Goal: Task Accomplishment & Management: Manage account settings

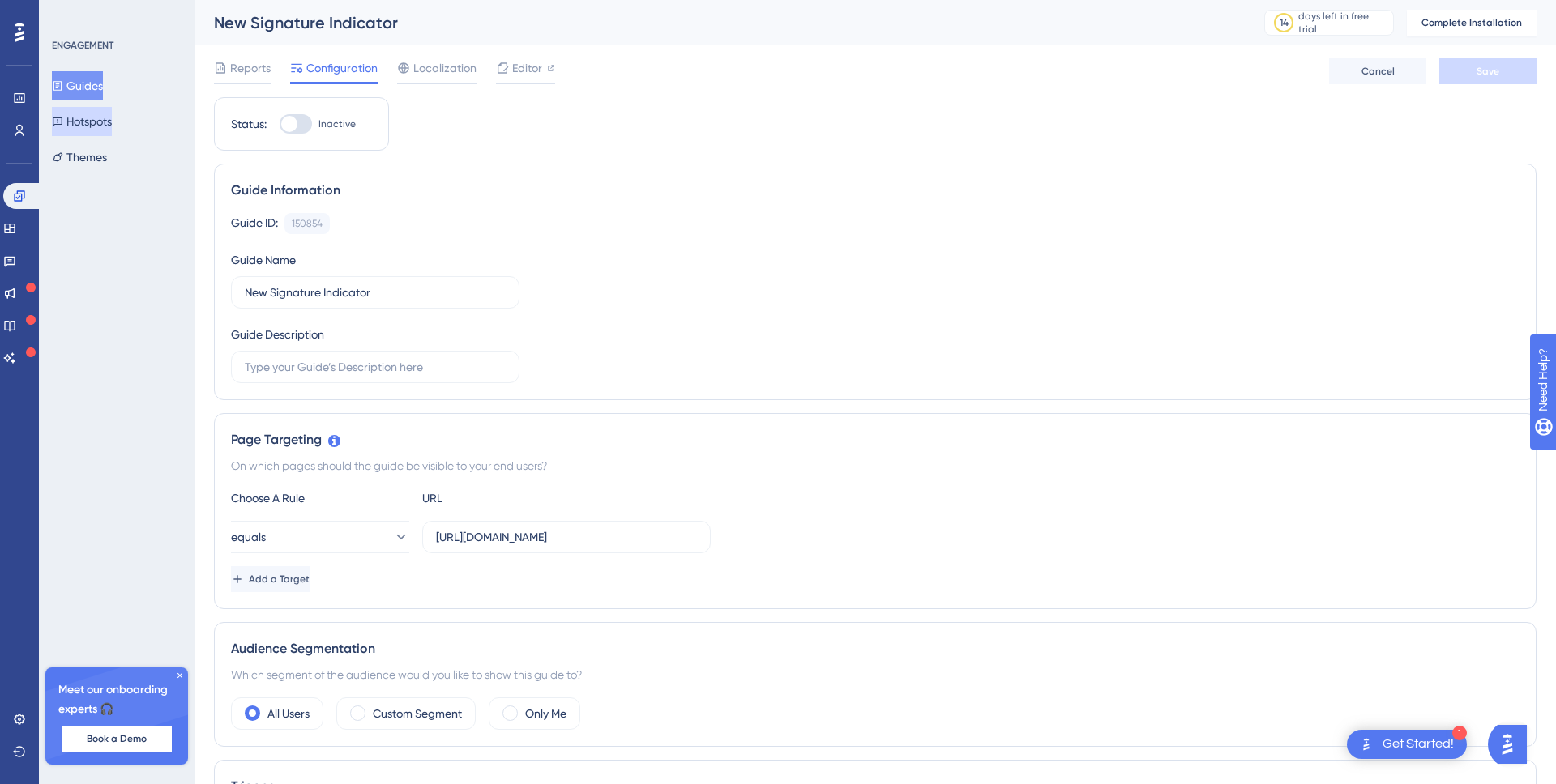
click at [112, 125] on button "Hotspots" at bounding box center [82, 121] width 60 height 29
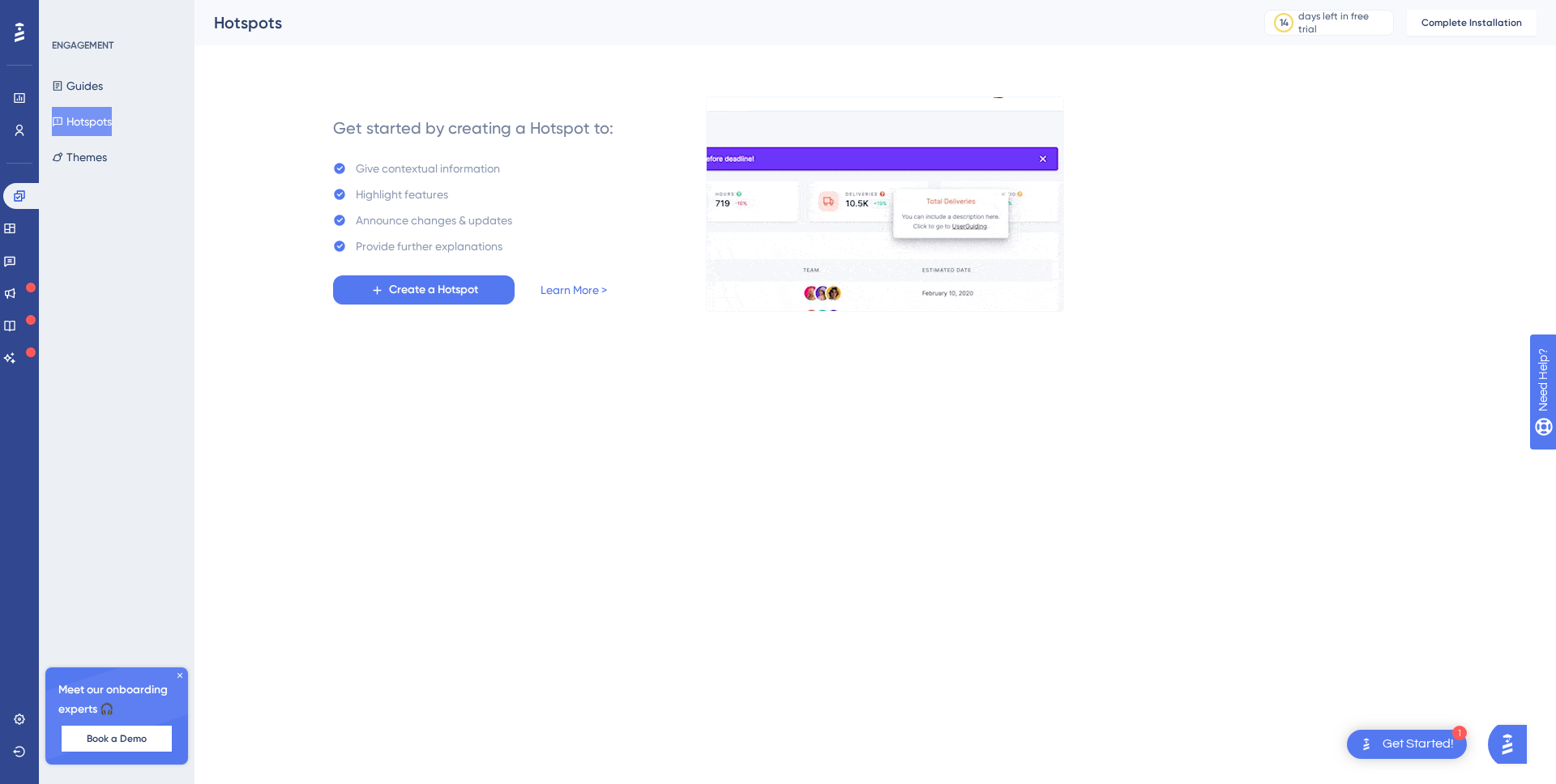
click at [103, 175] on div "ENGAGEMENT Guides Hotspots Themes Meet our onboarding experts 🎧 Book a Demo Upg…" at bounding box center [117, 392] width 156 height 784
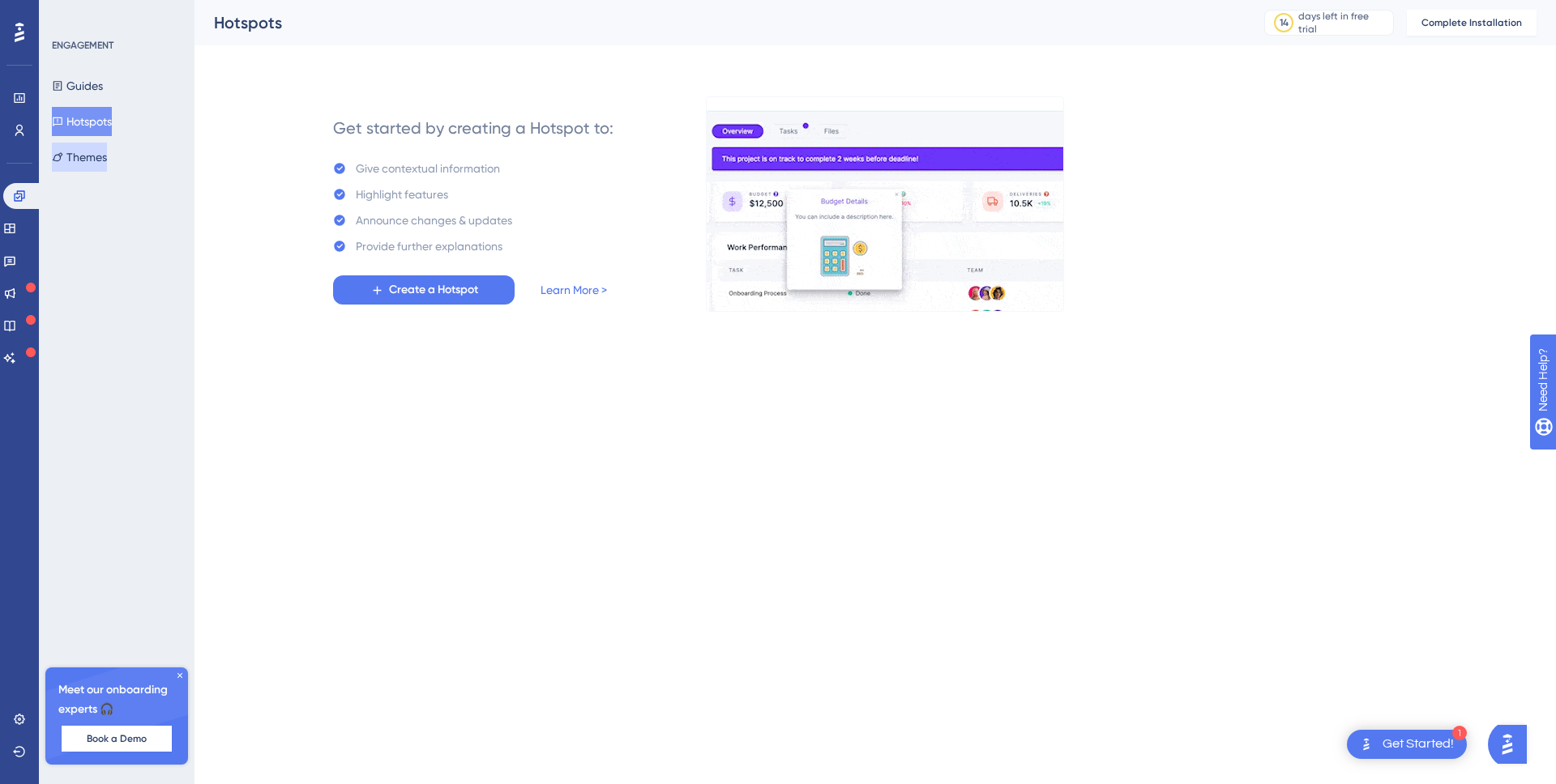
click at [107, 155] on button "Themes" at bounding box center [79, 157] width 55 height 29
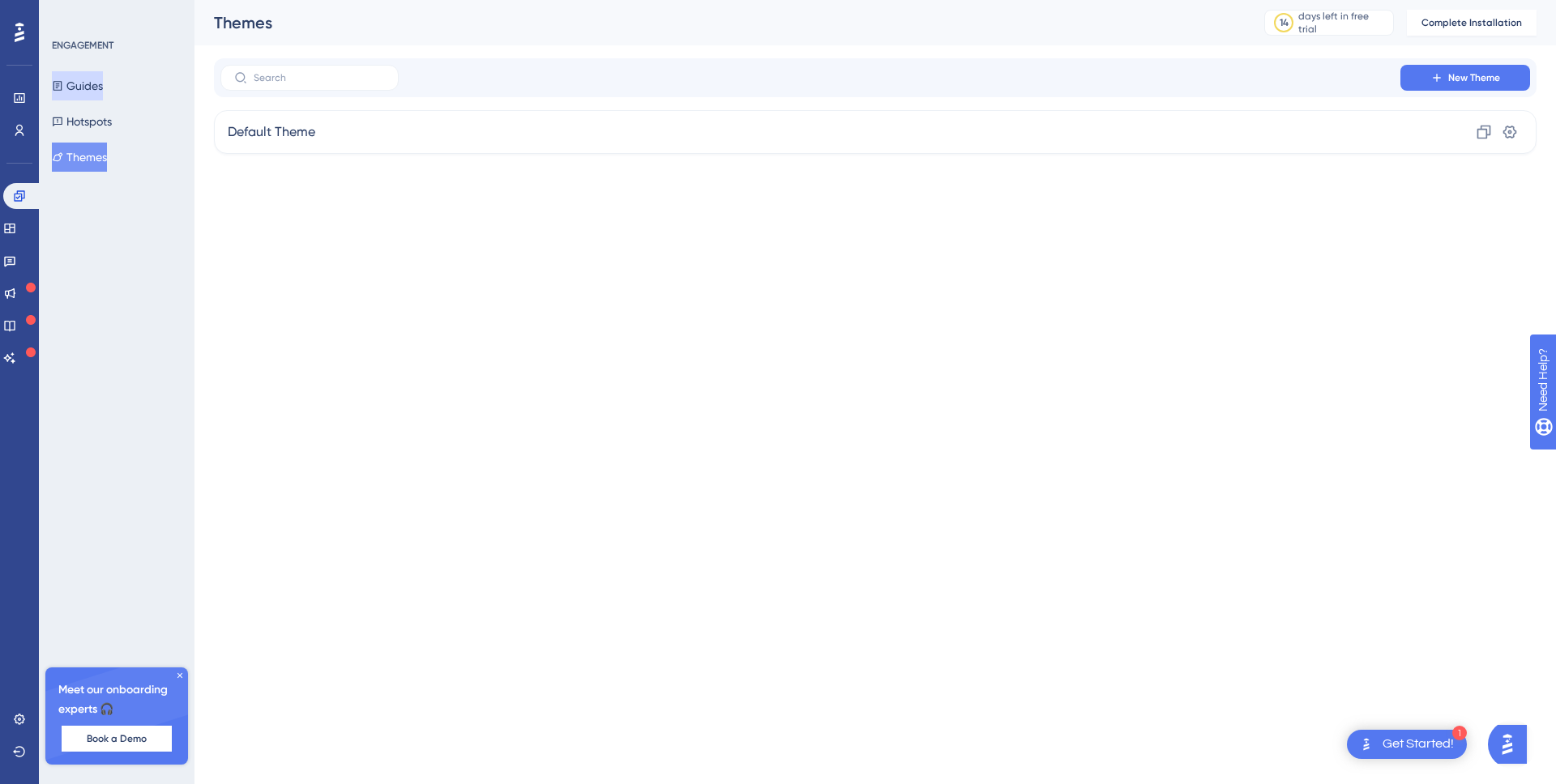
click at [88, 76] on button "Guides" at bounding box center [77, 86] width 51 height 29
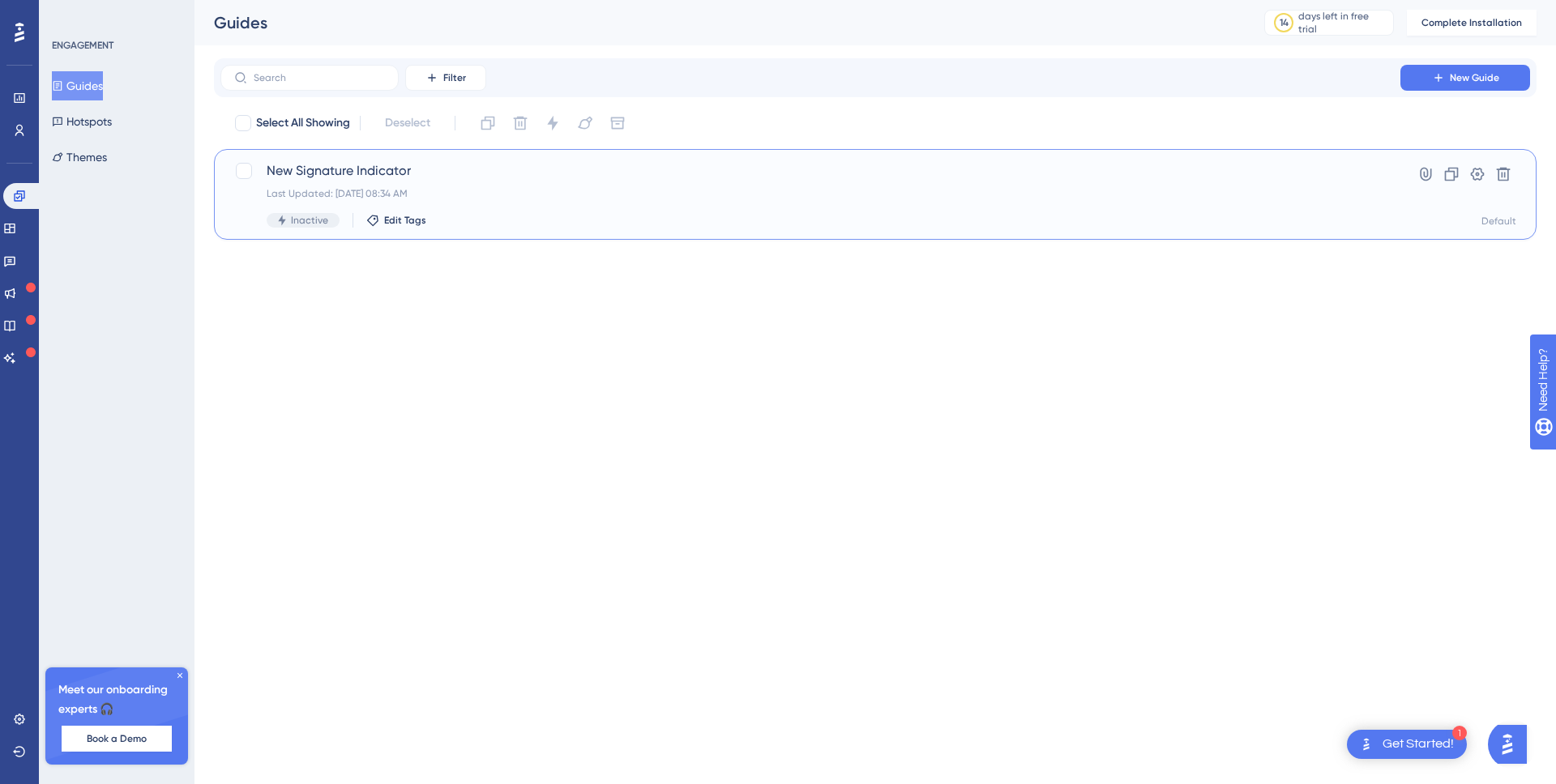
click at [526, 187] on div "Last Updated: [DATE] 08:34 AM" at bounding box center [810, 194] width 1088 height 13
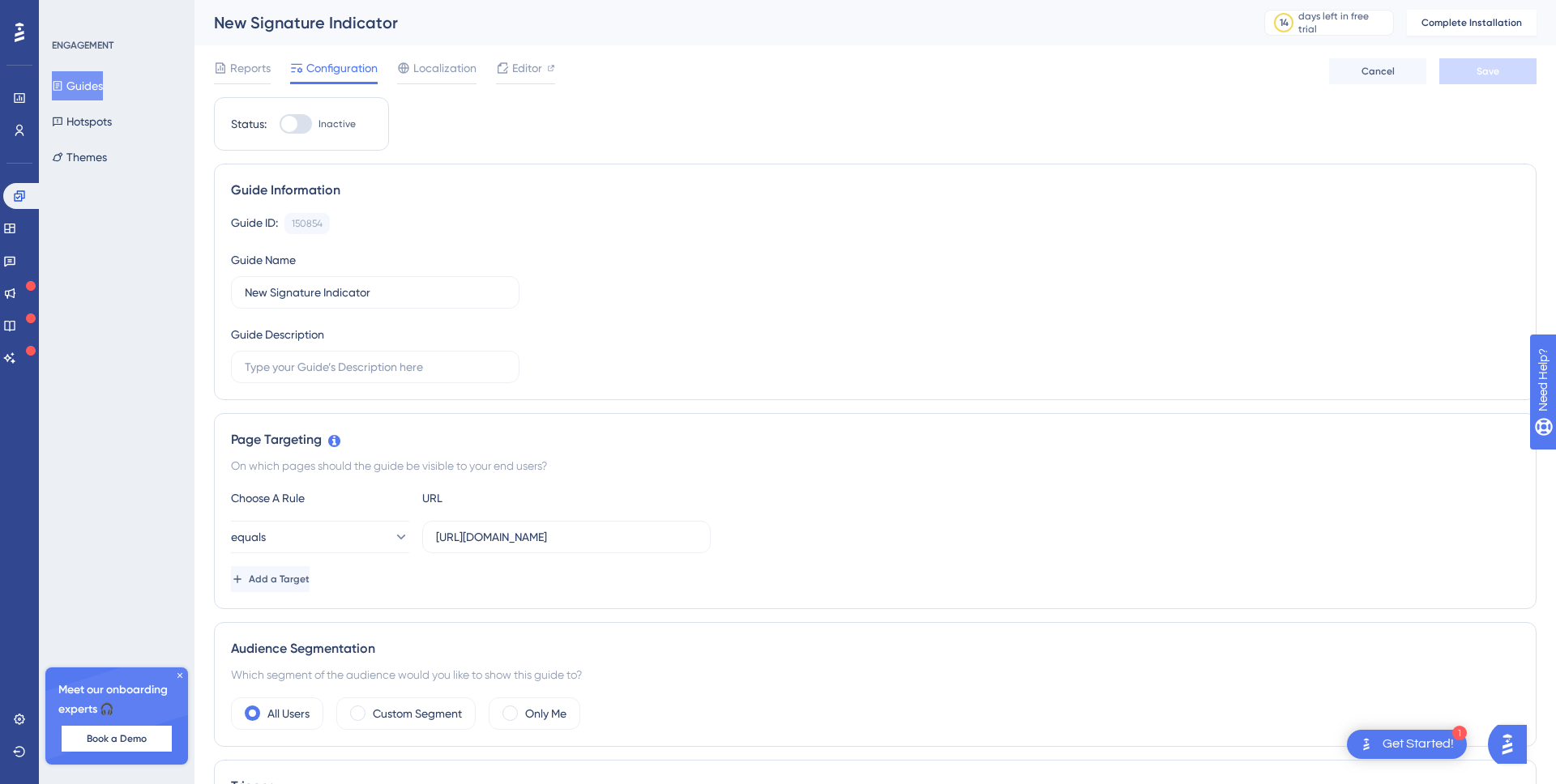
click at [293, 124] on div at bounding box center [288, 123] width 16 height 16
click at [280, 124] on input "Inactive" at bounding box center [279, 124] width 1 height 1
checkbox input "false"
click at [24, 718] on icon at bounding box center [20, 720] width 13 height 13
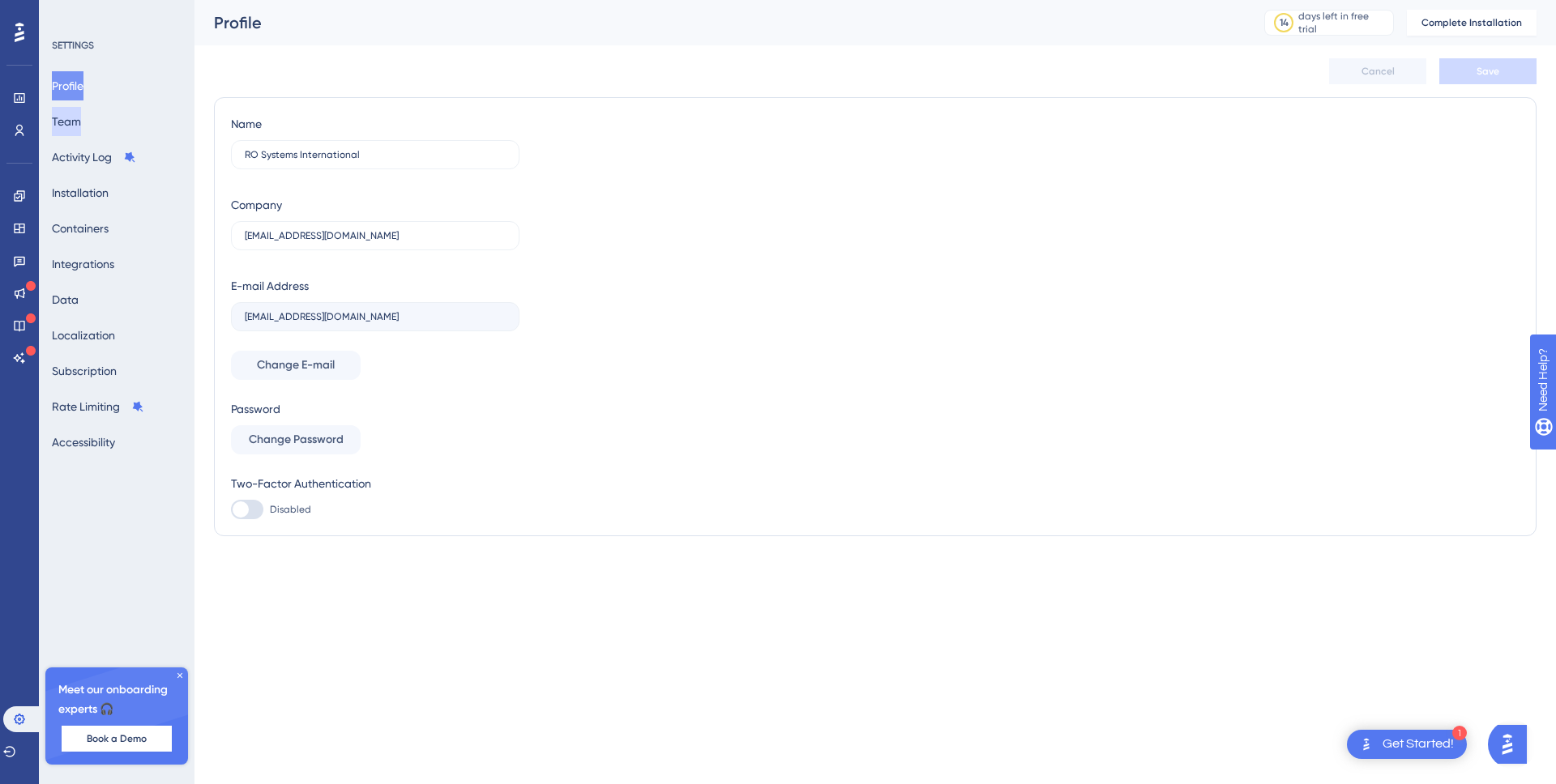
click at [81, 125] on button "Team" at bounding box center [66, 121] width 29 height 29
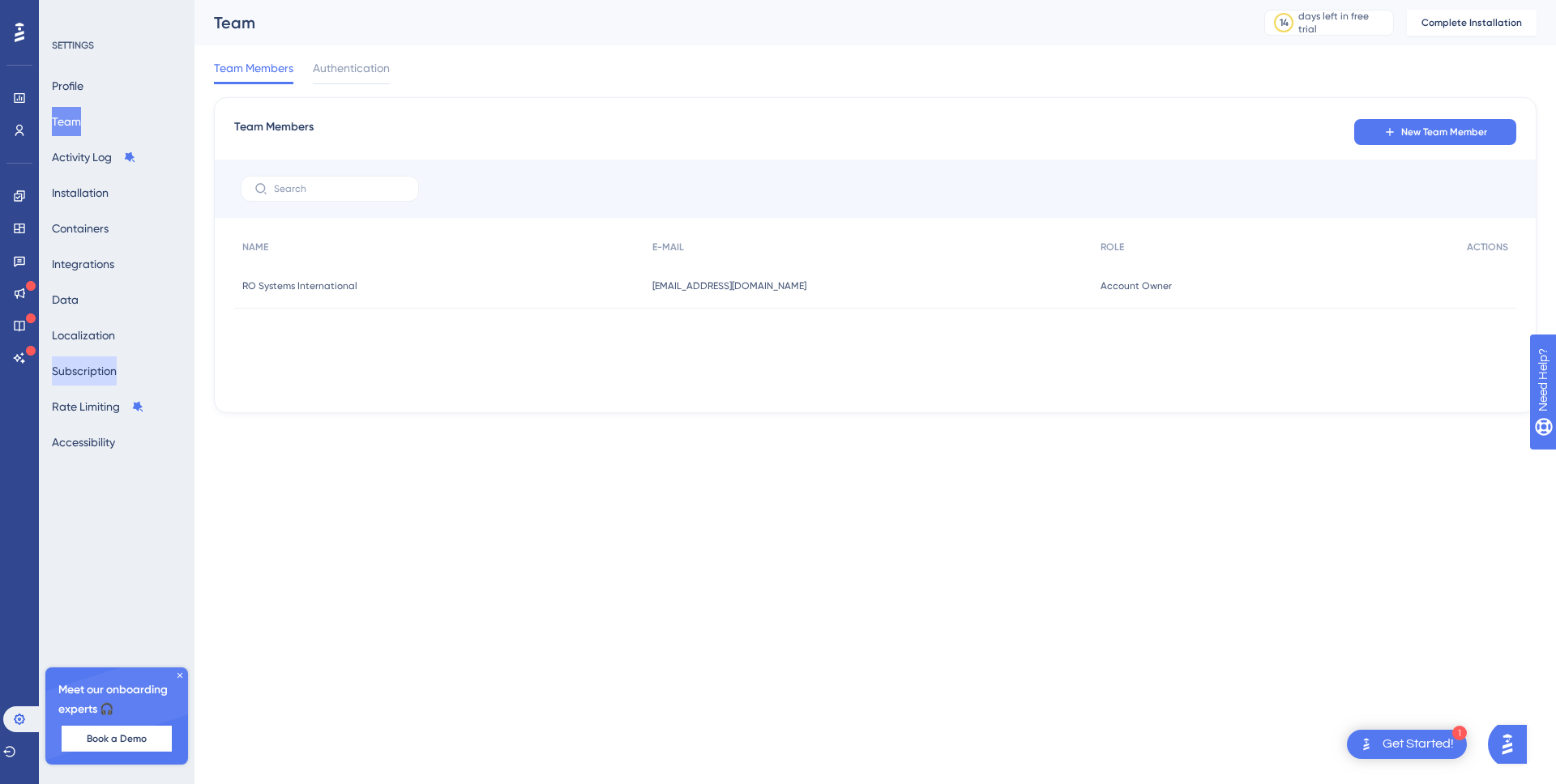
click at [110, 368] on button "Subscription" at bounding box center [84, 371] width 65 height 29
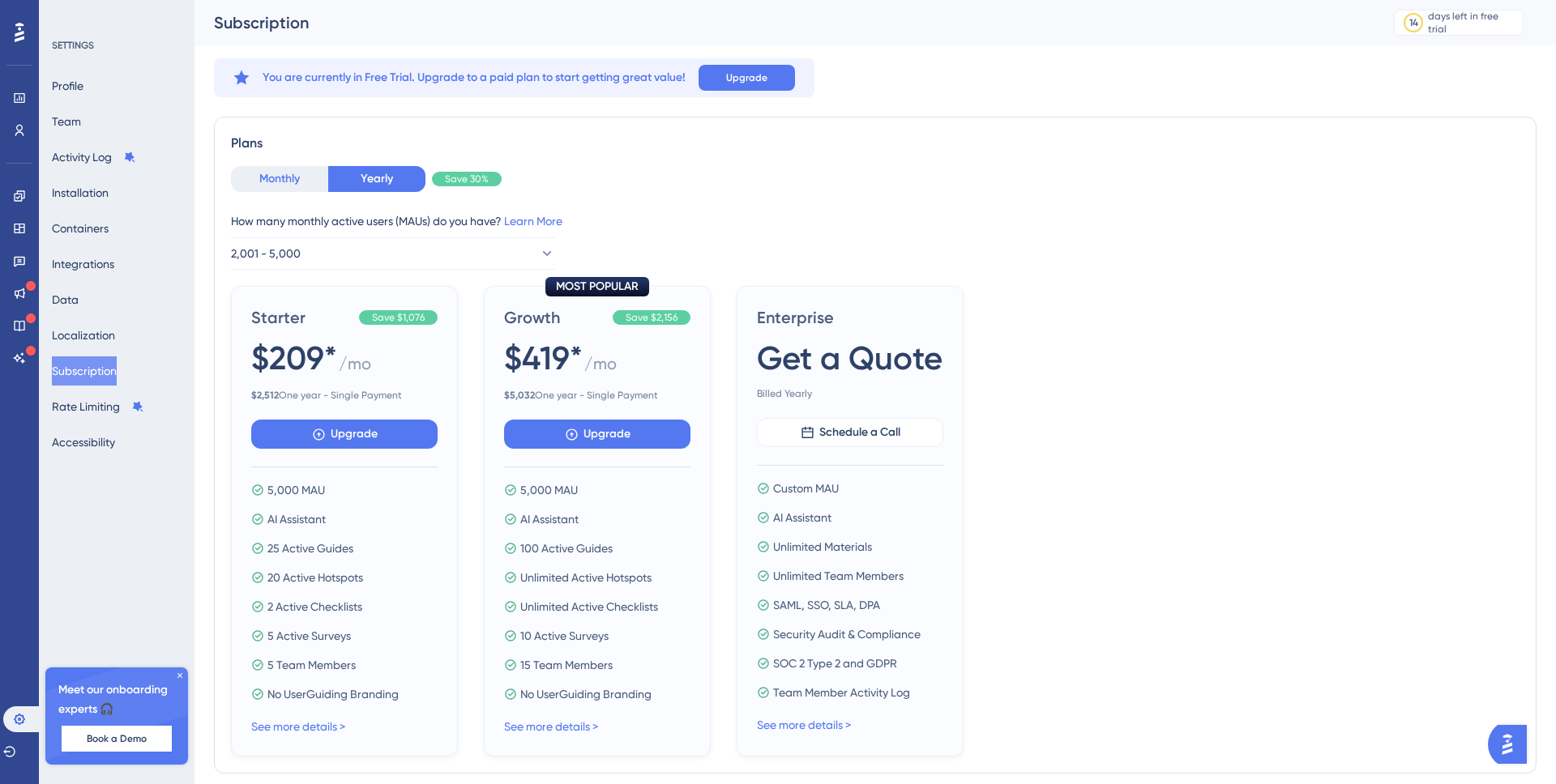
click at [268, 172] on button "Monthly" at bounding box center [279, 178] width 98 height 26
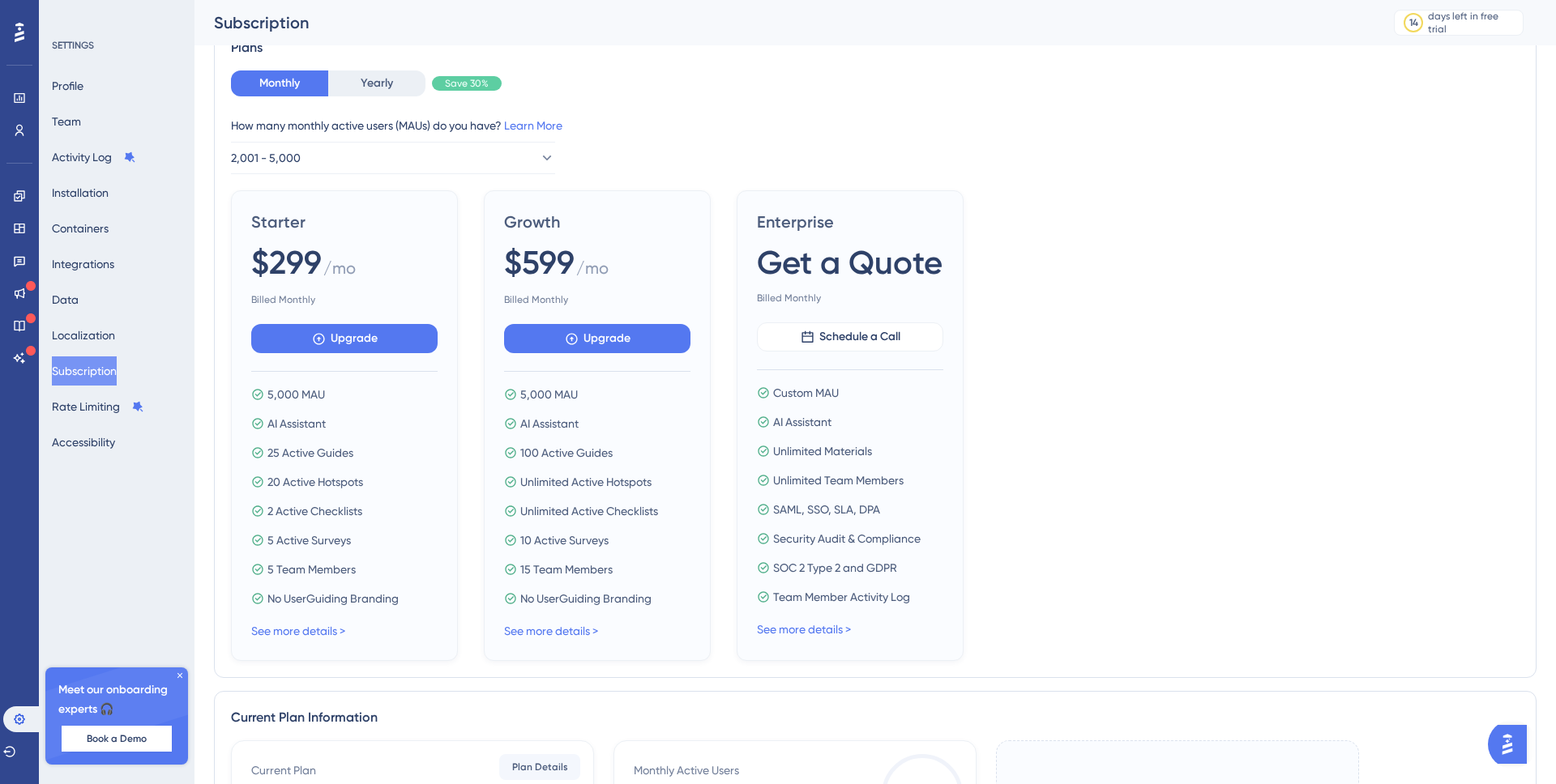
scroll to position [110, 0]
click at [79, 92] on button "Profile" at bounding box center [68, 86] width 32 height 29
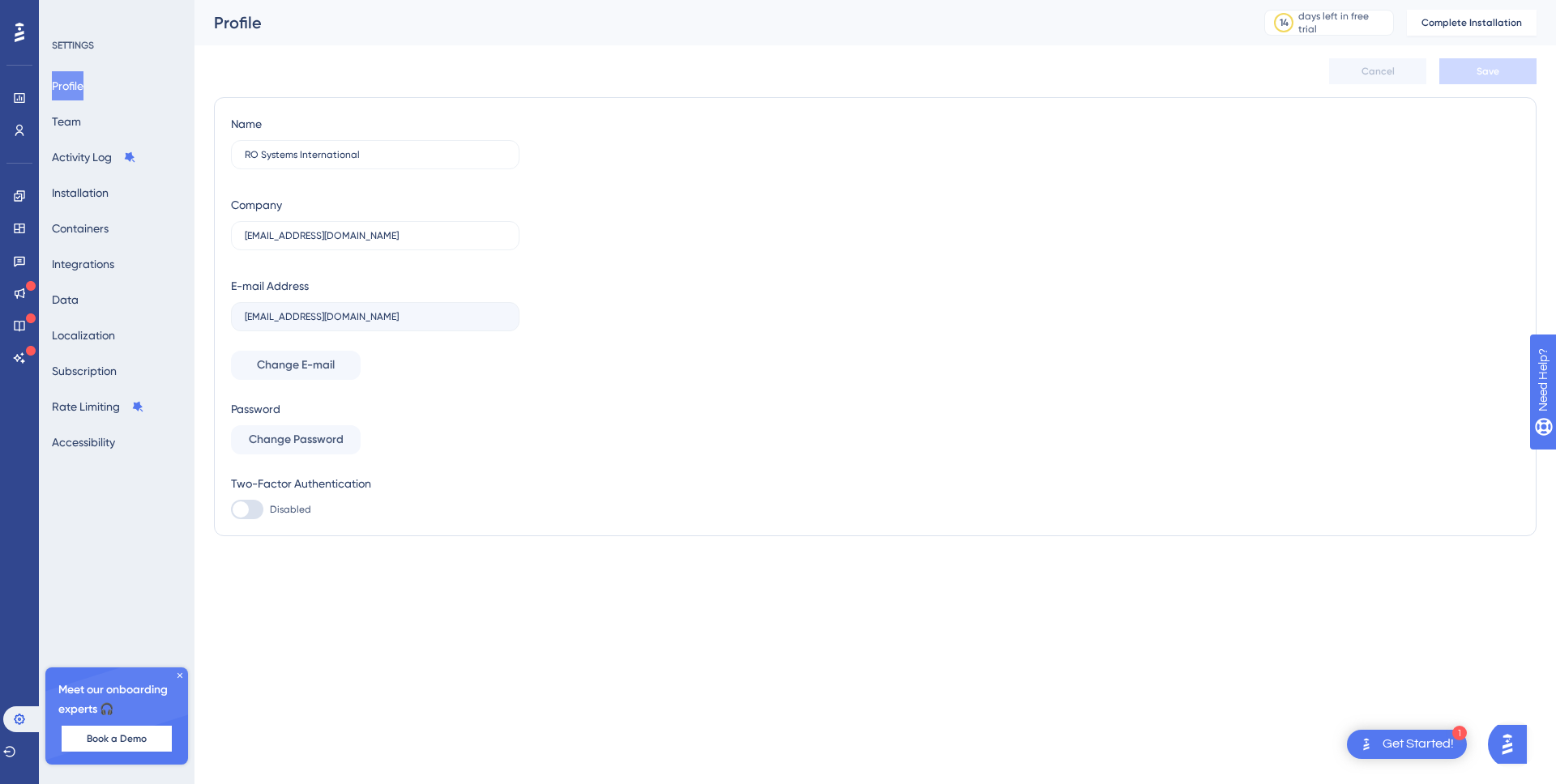
click at [649, 0] on html "1 Get Started! Performance Users Engagement Widgets Feedback Product Updates Kn…" at bounding box center [778, 0] width 1556 height 0
click at [16, 231] on icon at bounding box center [20, 228] width 13 height 13
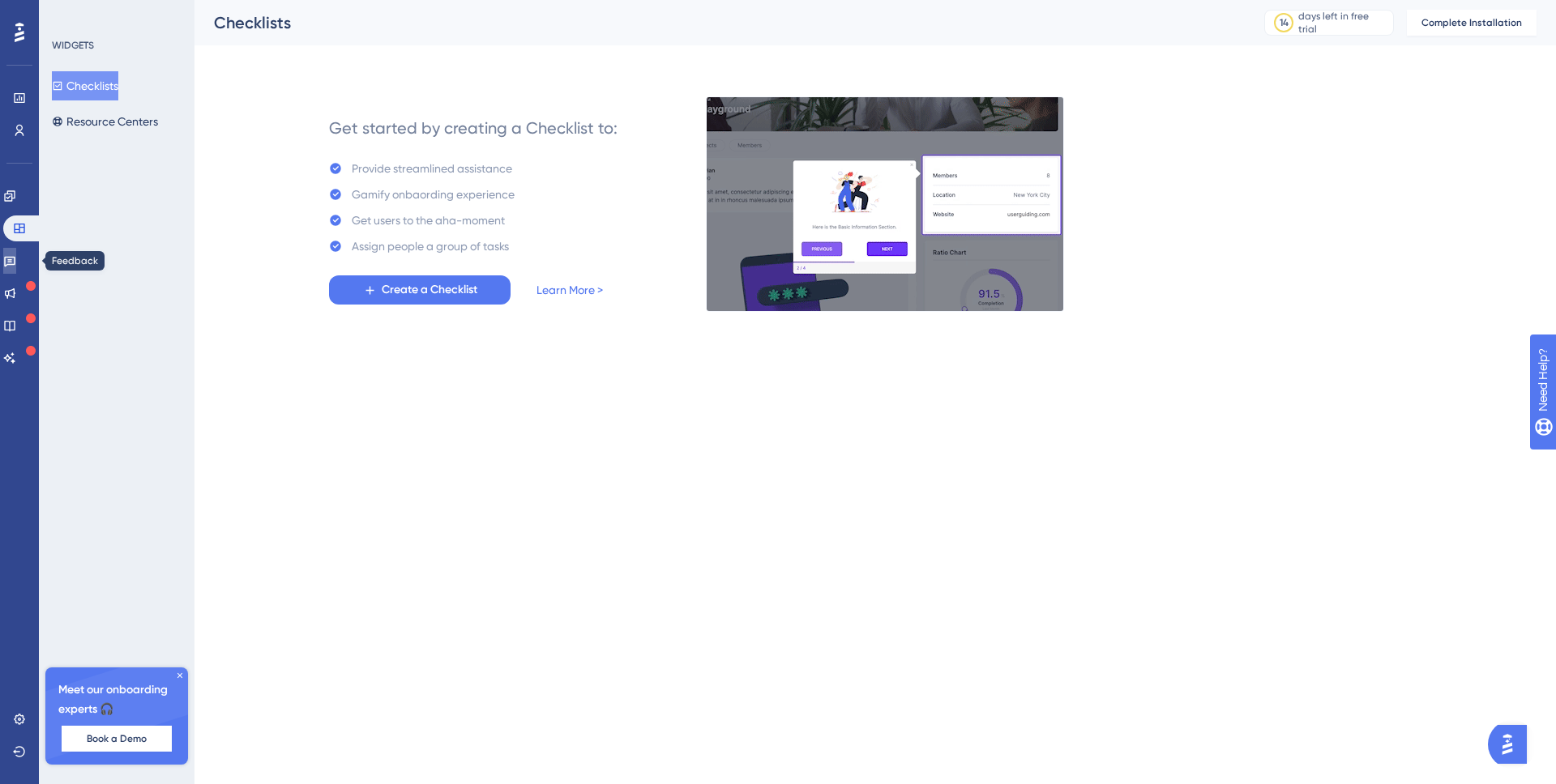
click at [16, 256] on icon at bounding box center [10, 261] width 13 height 13
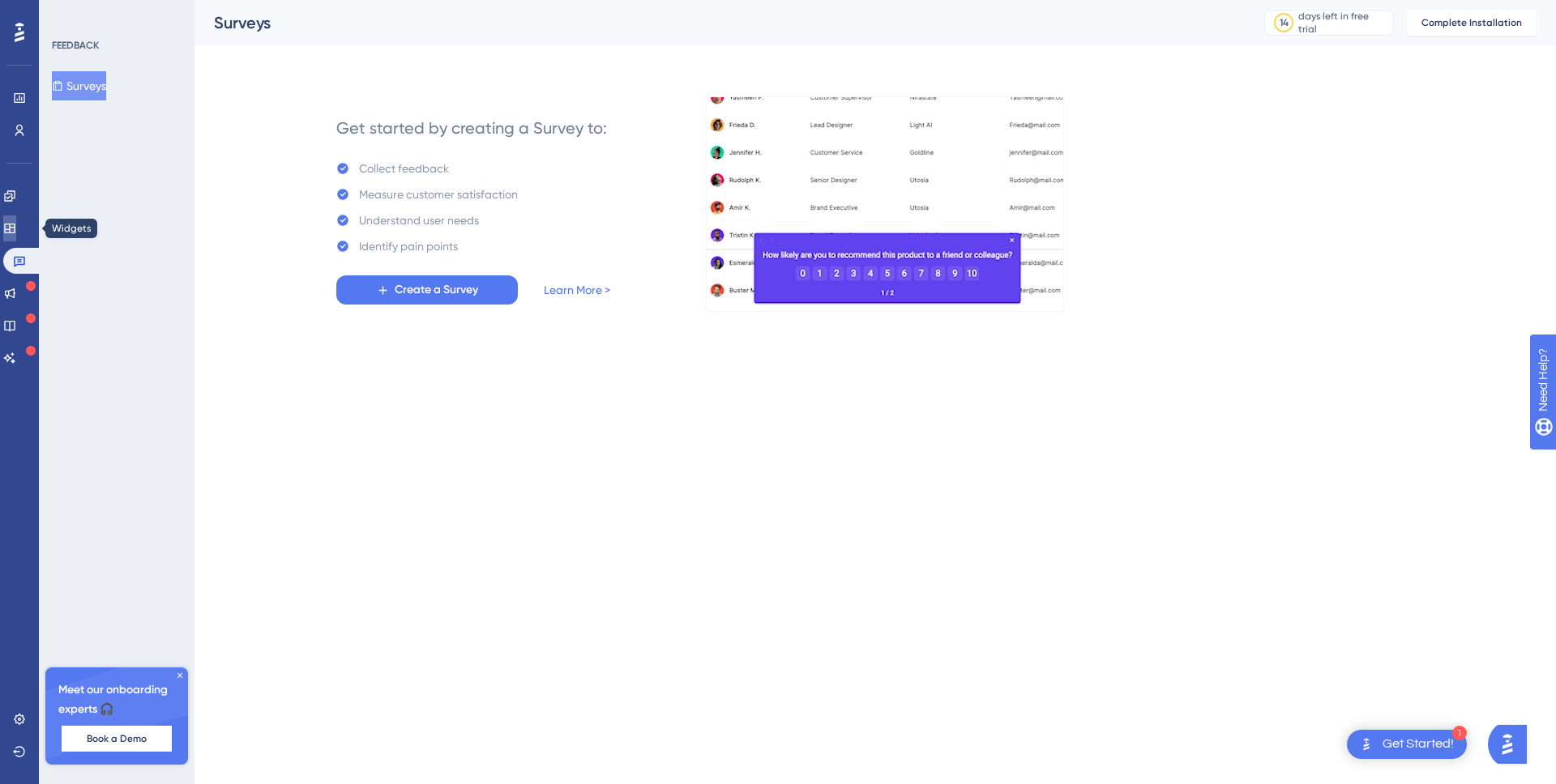
click at [16, 224] on link at bounding box center [10, 228] width 13 height 26
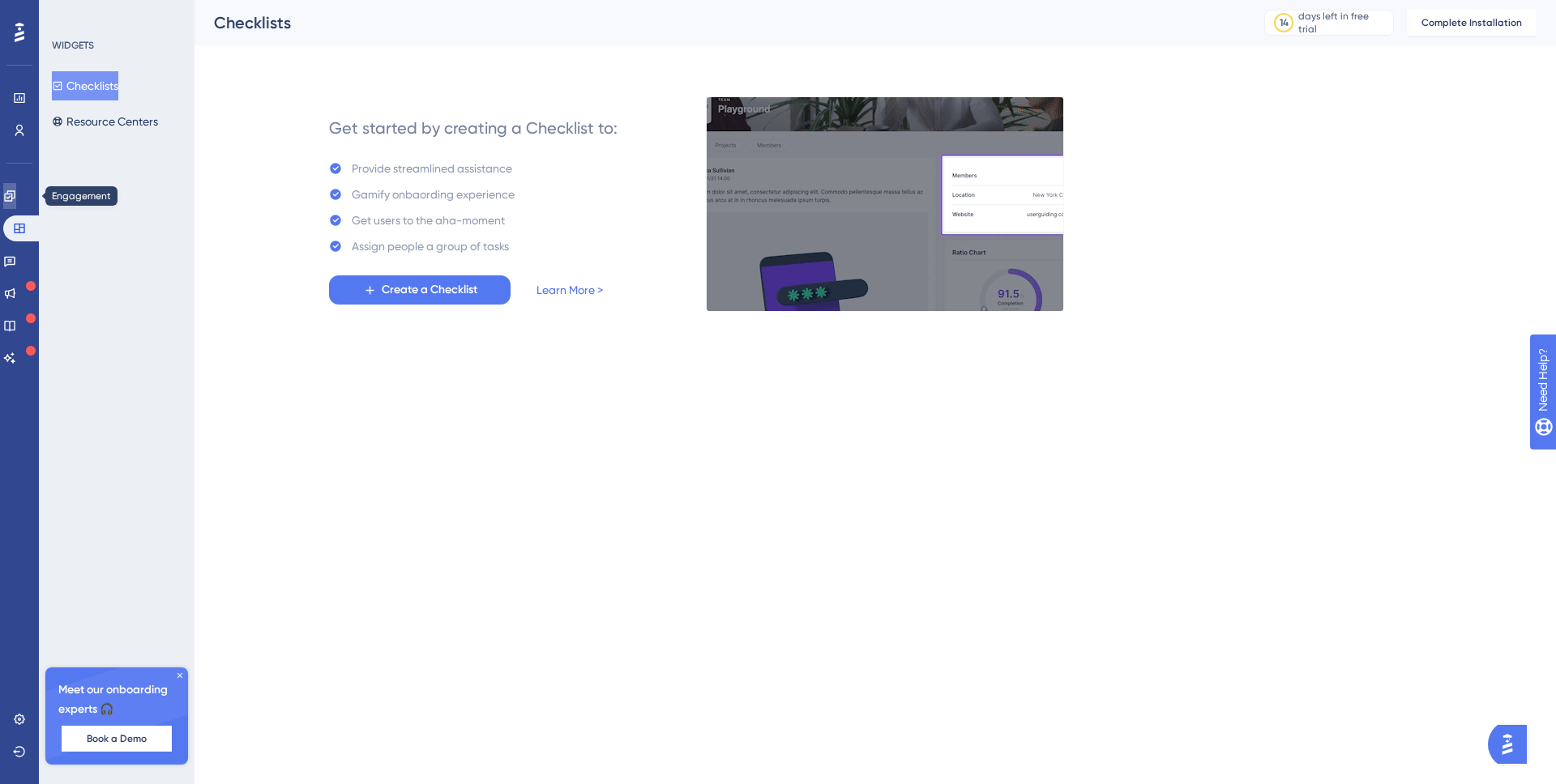
click at [16, 194] on icon at bounding box center [10, 197] width 13 height 13
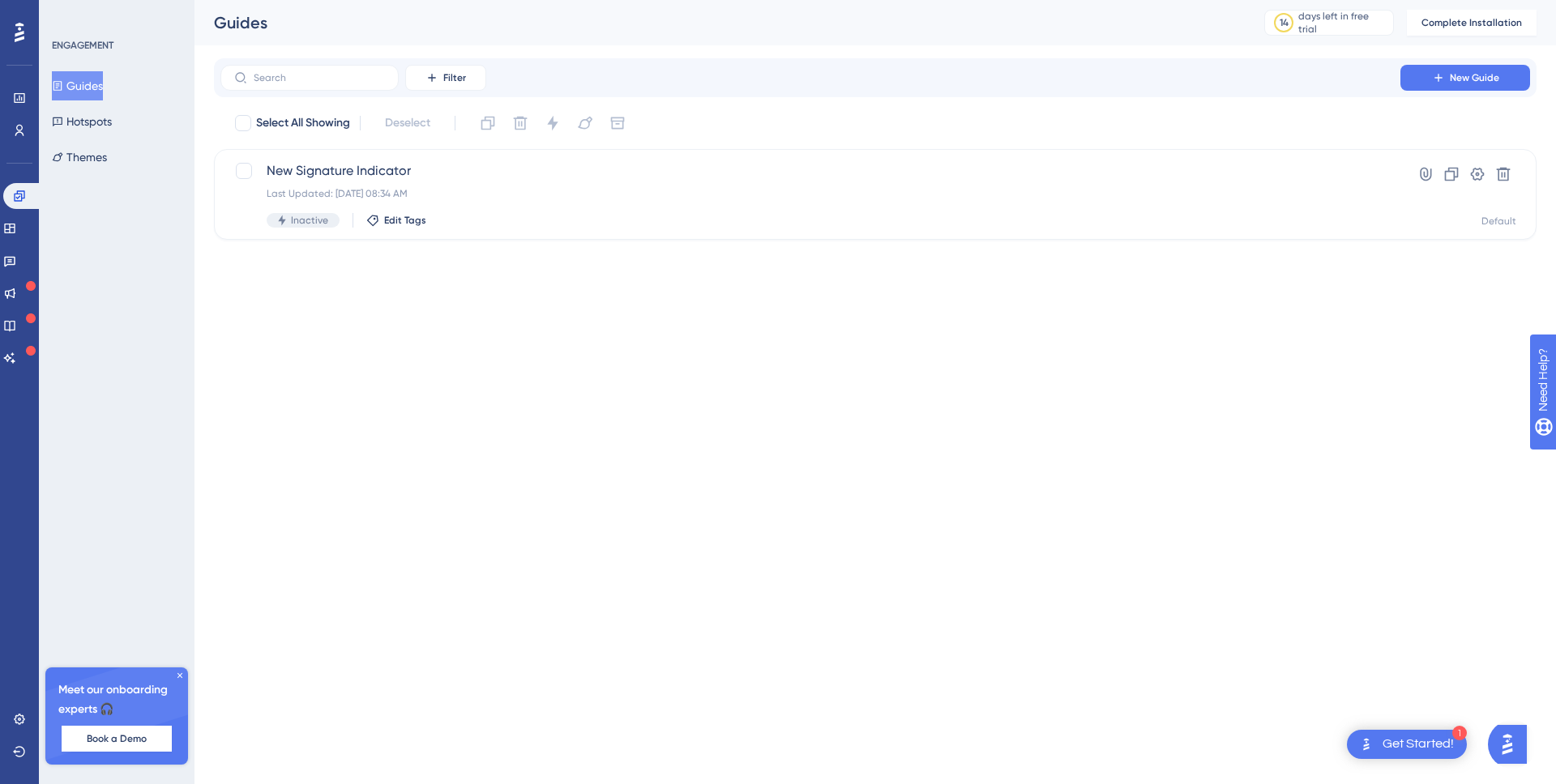
click at [515, 0] on html "1 Get Started! Performance Users Engagement Widgets Feedback Product Updates Kn…" at bounding box center [778, 0] width 1556 height 0
click at [346, 176] on span "New Signature Indicator" at bounding box center [810, 171] width 1088 height 19
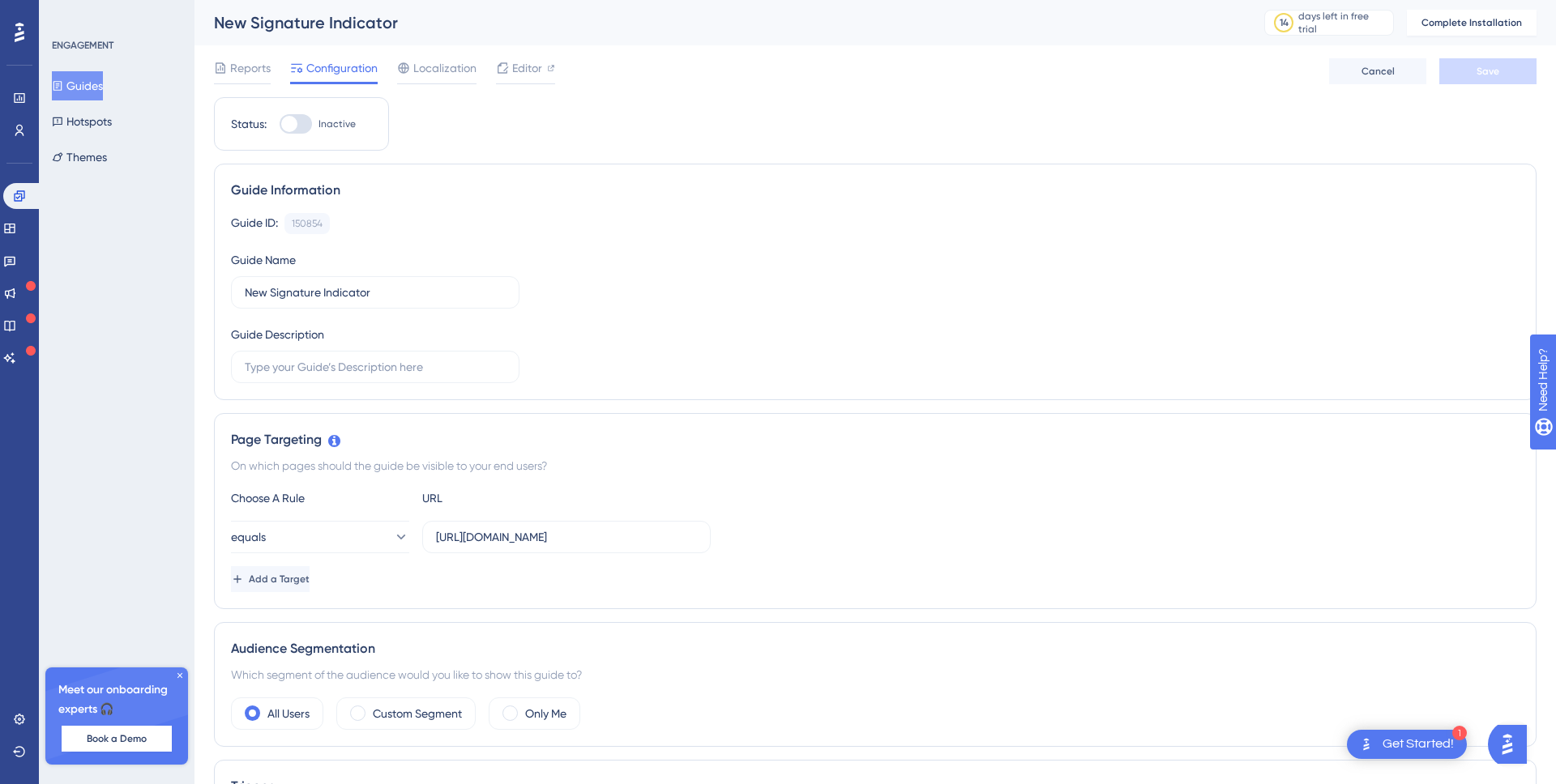
click at [293, 117] on div at bounding box center [288, 123] width 16 height 16
click at [280, 124] on input "Inactive" at bounding box center [279, 124] width 1 height 1
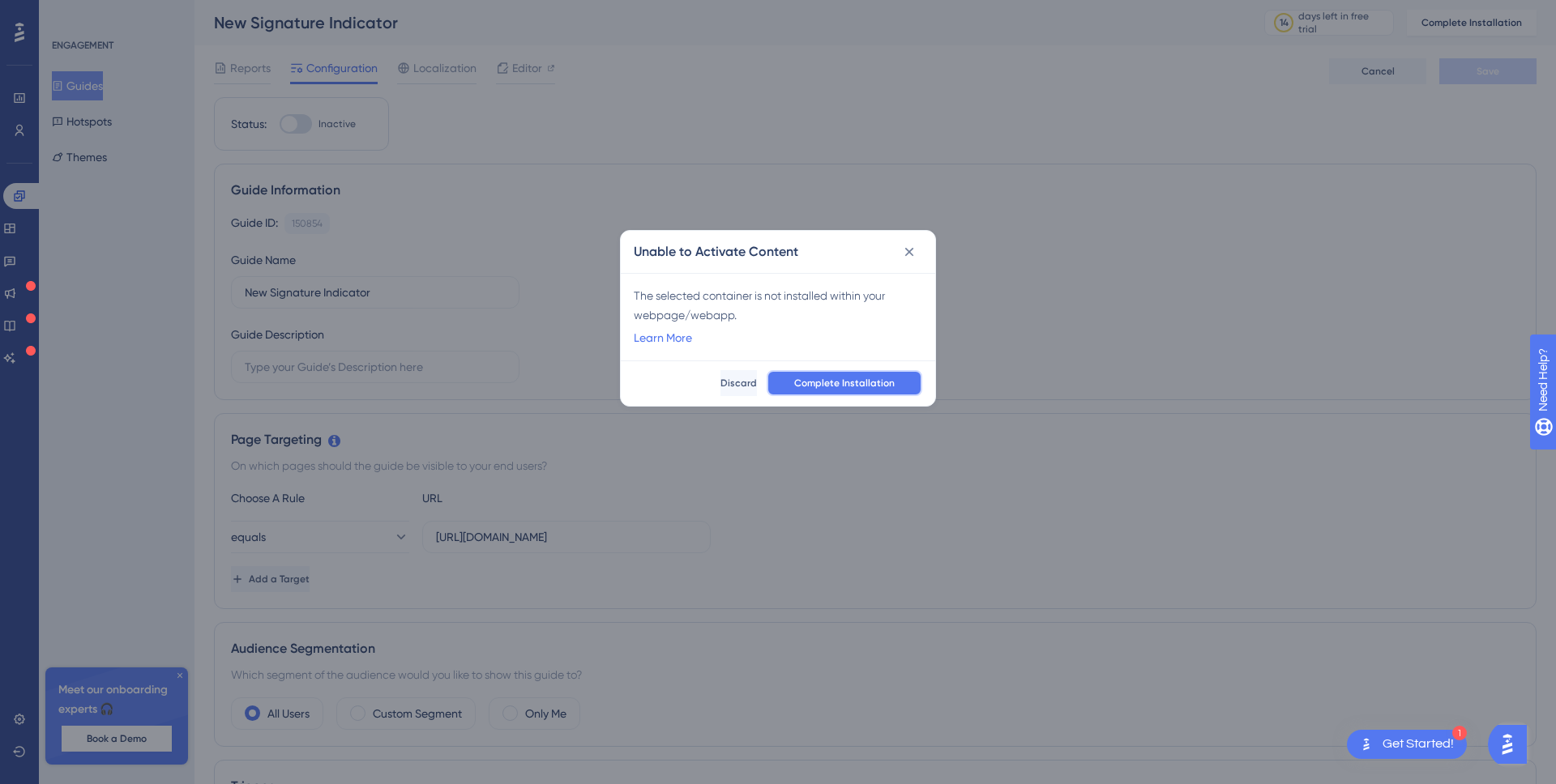
click at [828, 379] on span "Complete Installation" at bounding box center [844, 383] width 101 height 13
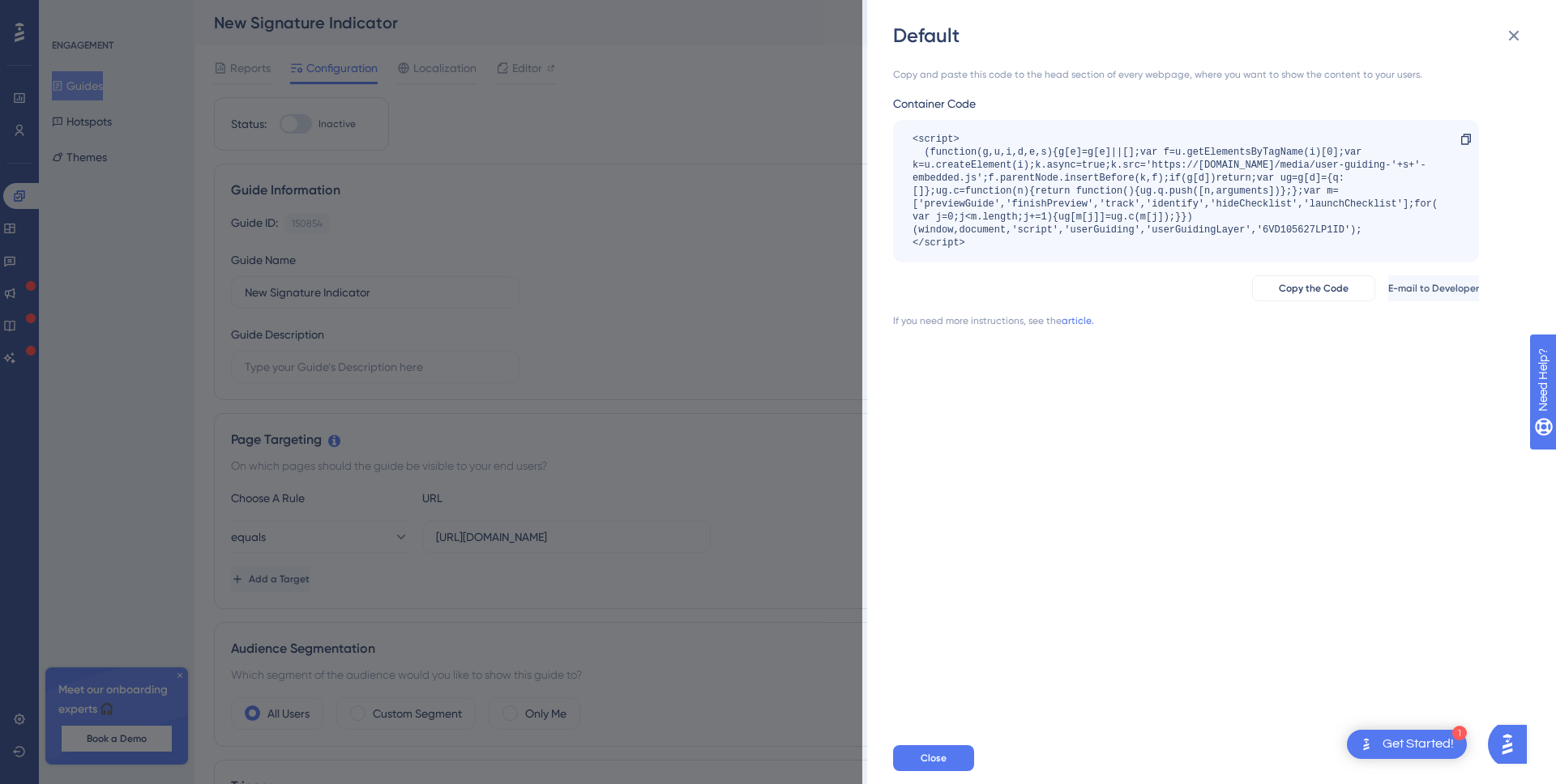
click at [1250, 219] on div "<script> (function(g,u,i,d,e,s){g[e]=g[e]||[];var f=u.getElementsByTagName(i)[0…" at bounding box center [1178, 192] width 531 height 117
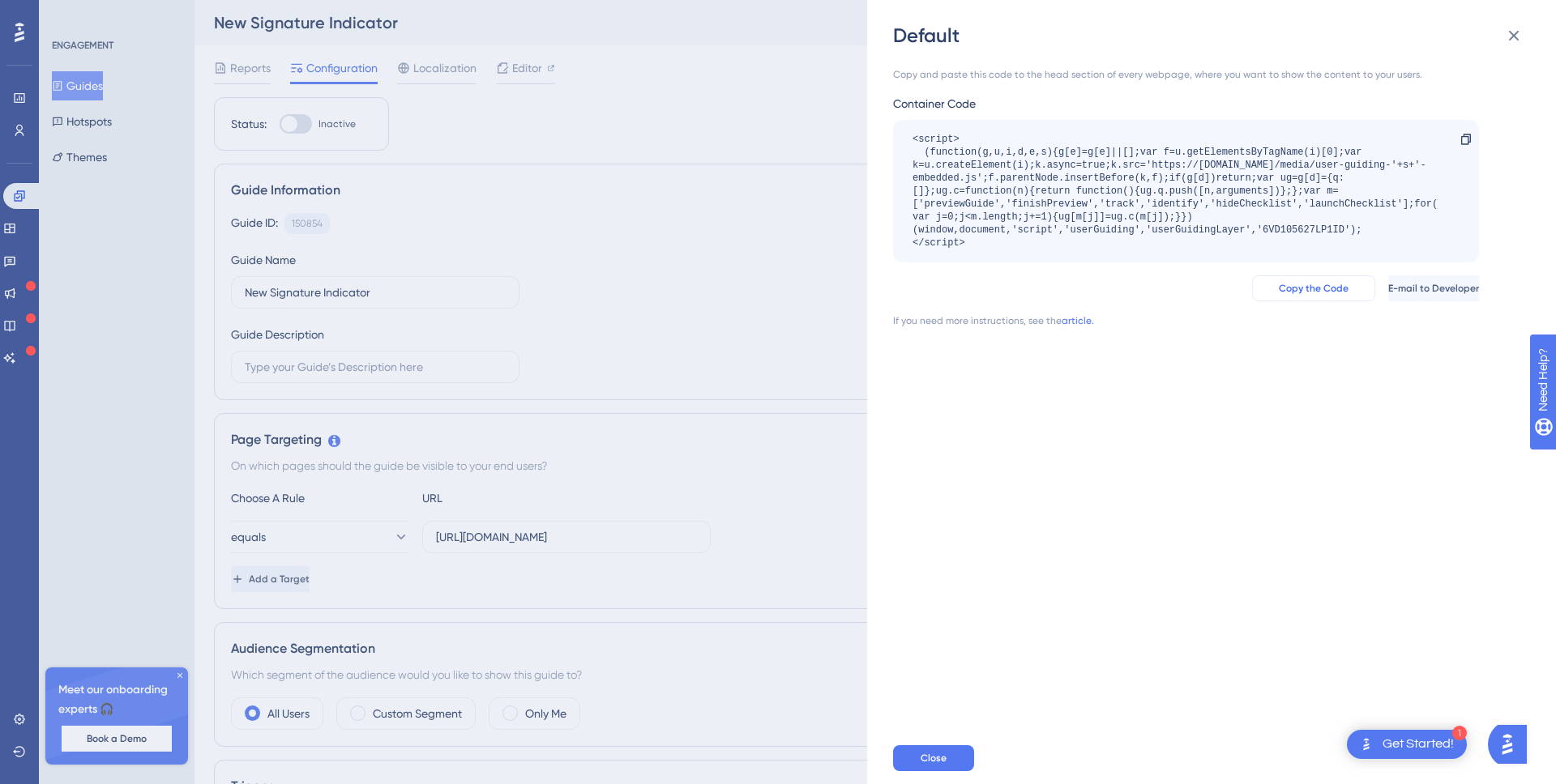
click at [1279, 287] on span "Copy the Code" at bounding box center [1314, 288] width 70 height 13
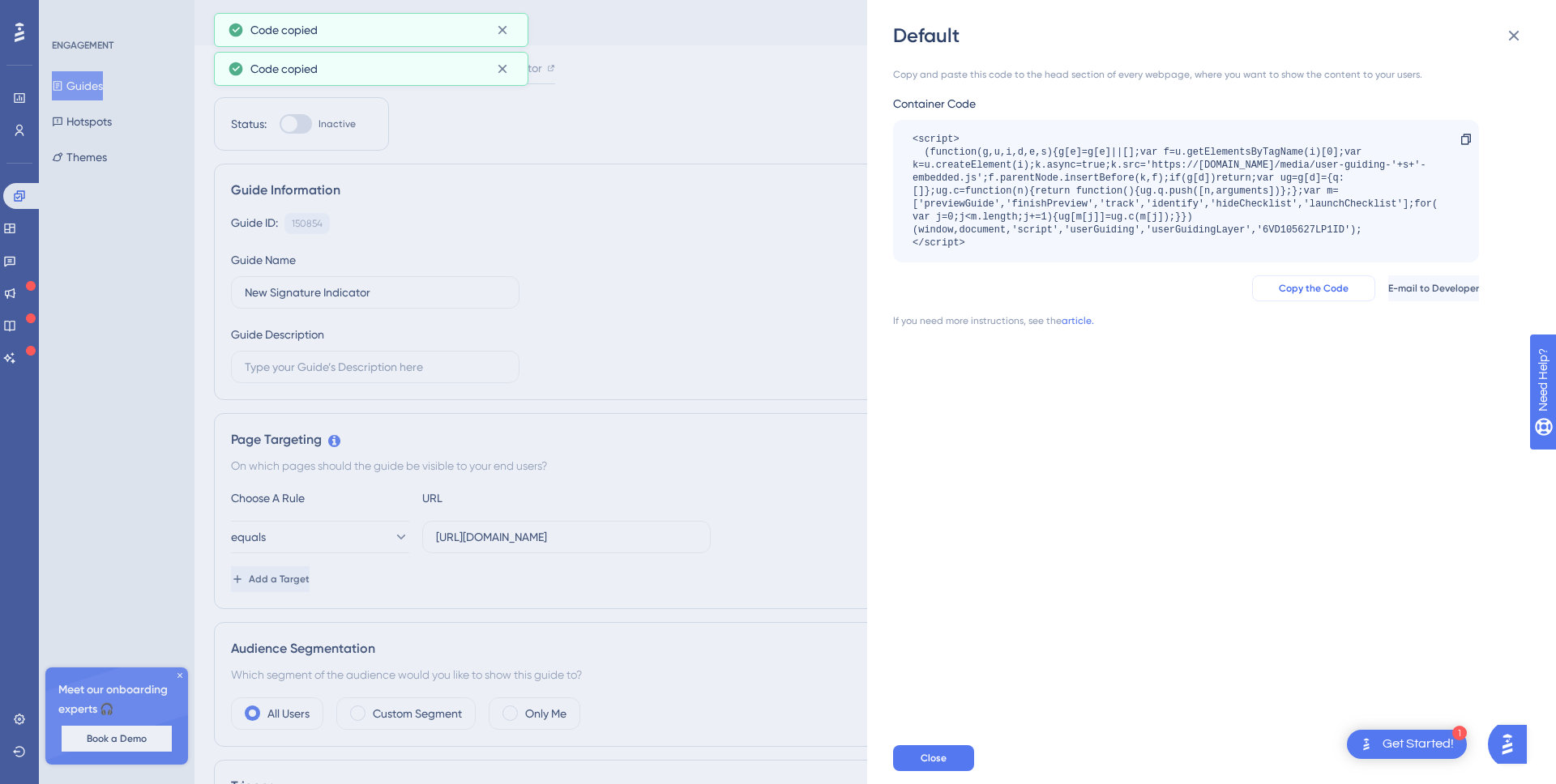
click at [1279, 287] on span "Copy the Code" at bounding box center [1314, 288] width 70 height 13
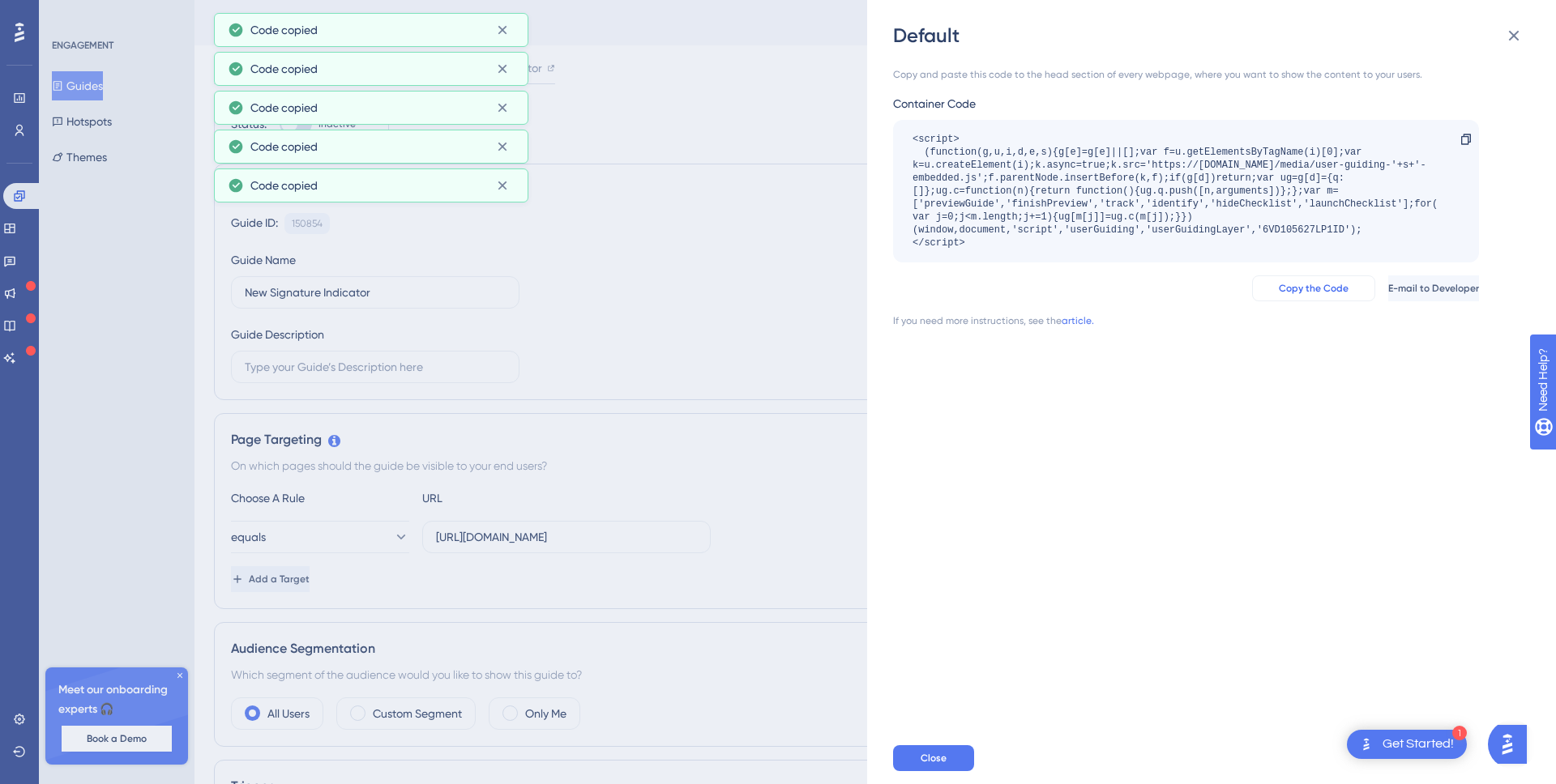
click at [1279, 287] on span "Copy the Code" at bounding box center [1314, 288] width 70 height 13
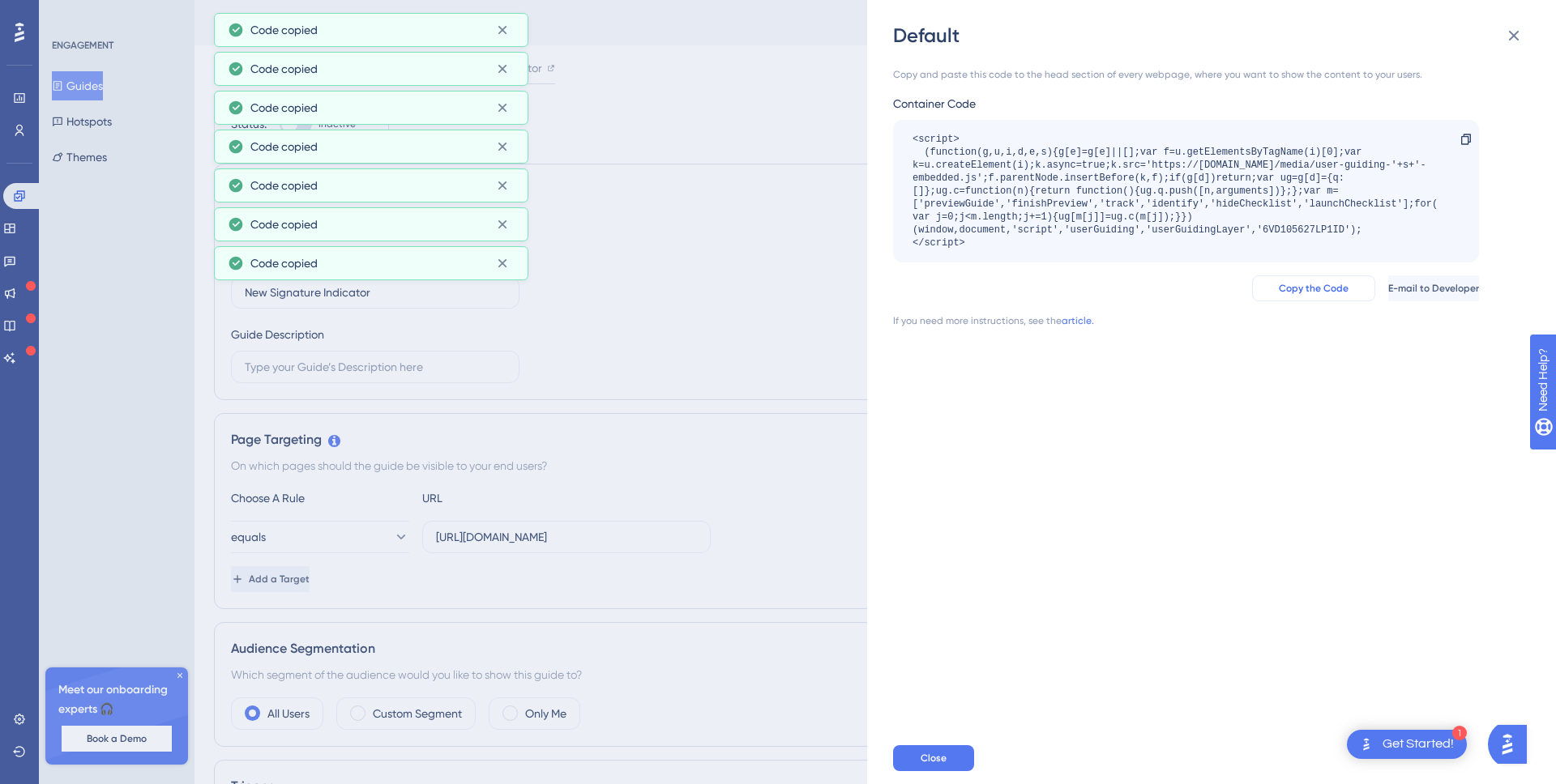
click at [1279, 287] on span "Copy the Code" at bounding box center [1314, 288] width 70 height 13
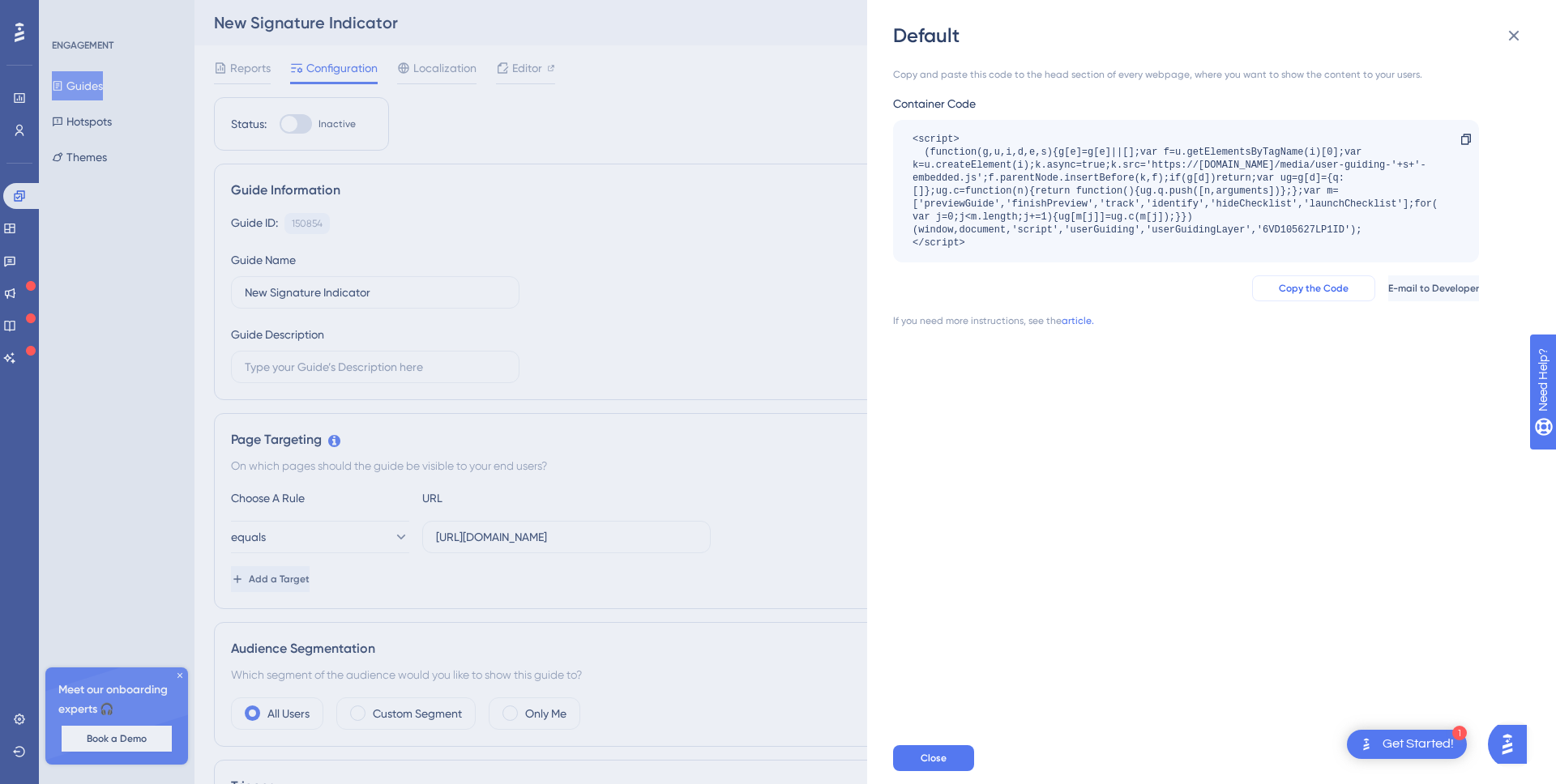
click at [1279, 282] on span "Copy the Code" at bounding box center [1314, 288] width 70 height 13
click at [1279, 291] on span "Copy the Code" at bounding box center [1314, 288] width 70 height 13
click at [962, 431] on div "Copy and paste this code to the head section of every webpage, where you want t…" at bounding box center [1220, 390] width 653 height 684
click at [939, 759] on span "Close" at bounding box center [933, 759] width 26 height 13
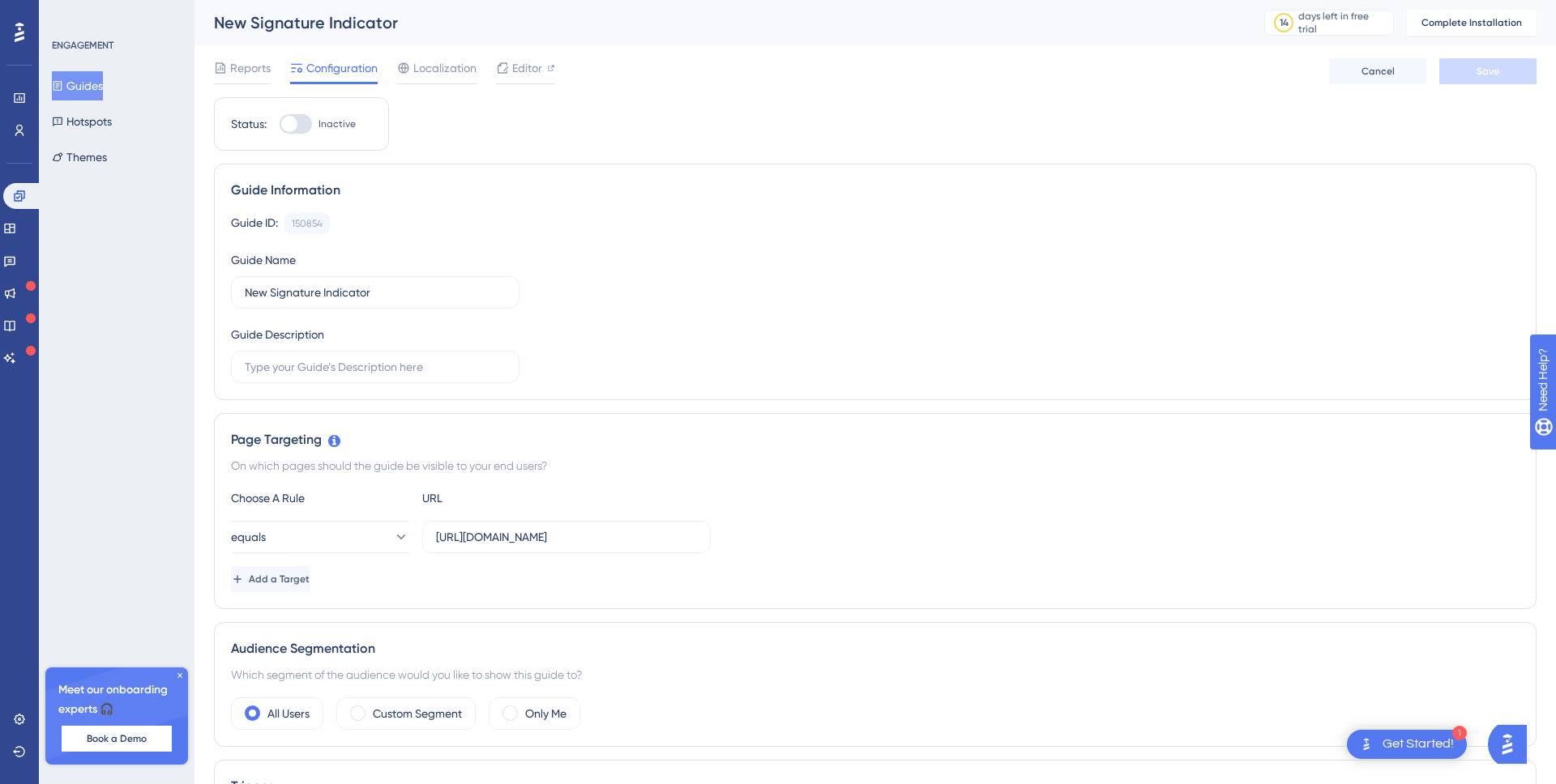
click at [296, 124] on div at bounding box center [288, 123] width 16 height 16
click at [280, 124] on input "Inactive" at bounding box center [279, 124] width 1 height 1
checkbox input "false"
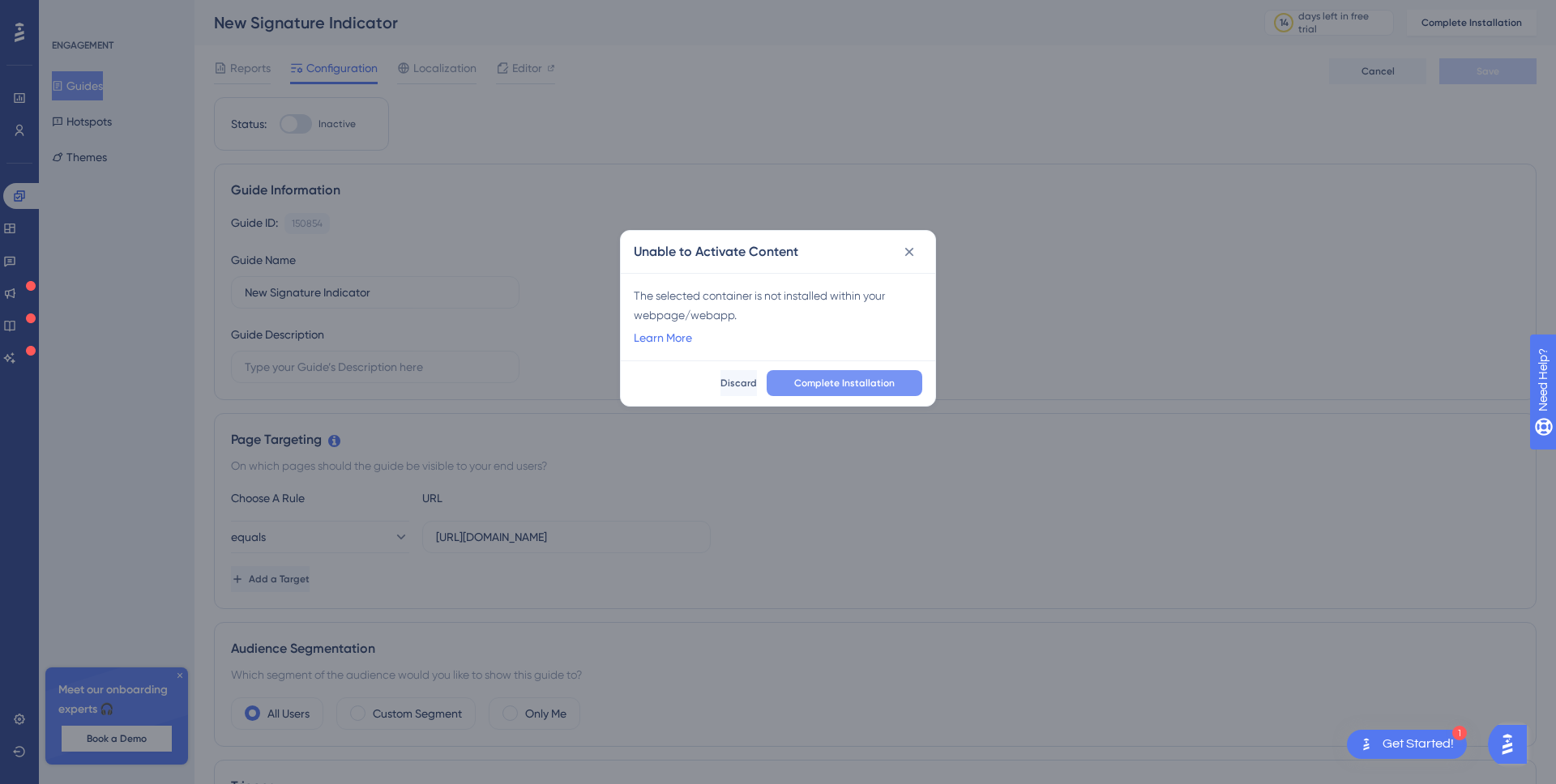
click at [861, 384] on span "Complete Installation" at bounding box center [844, 383] width 101 height 13
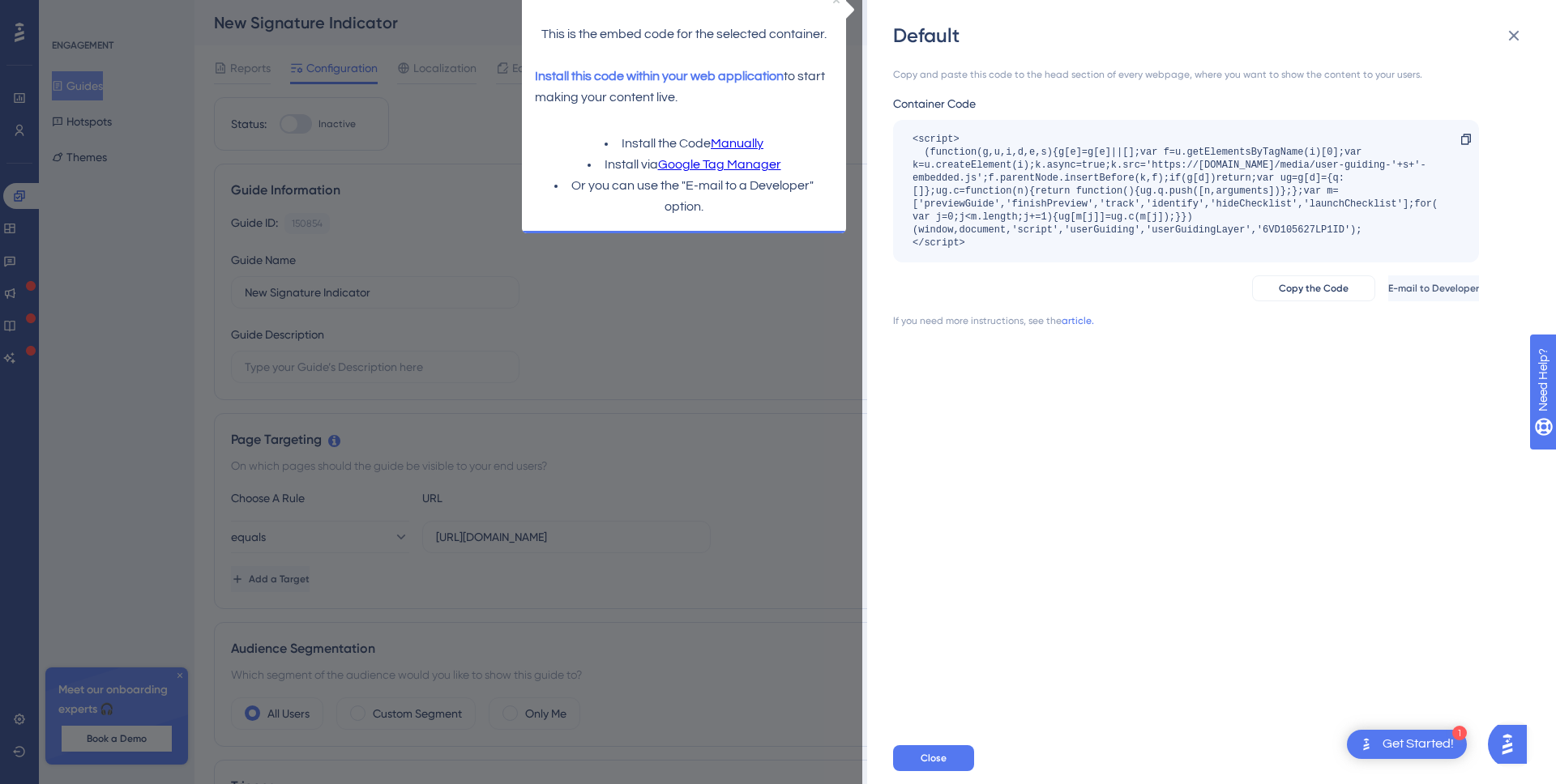
scroll to position [10, 0]
click at [1424, 736] on div "Get Started!" at bounding box center [1418, 744] width 72 height 17
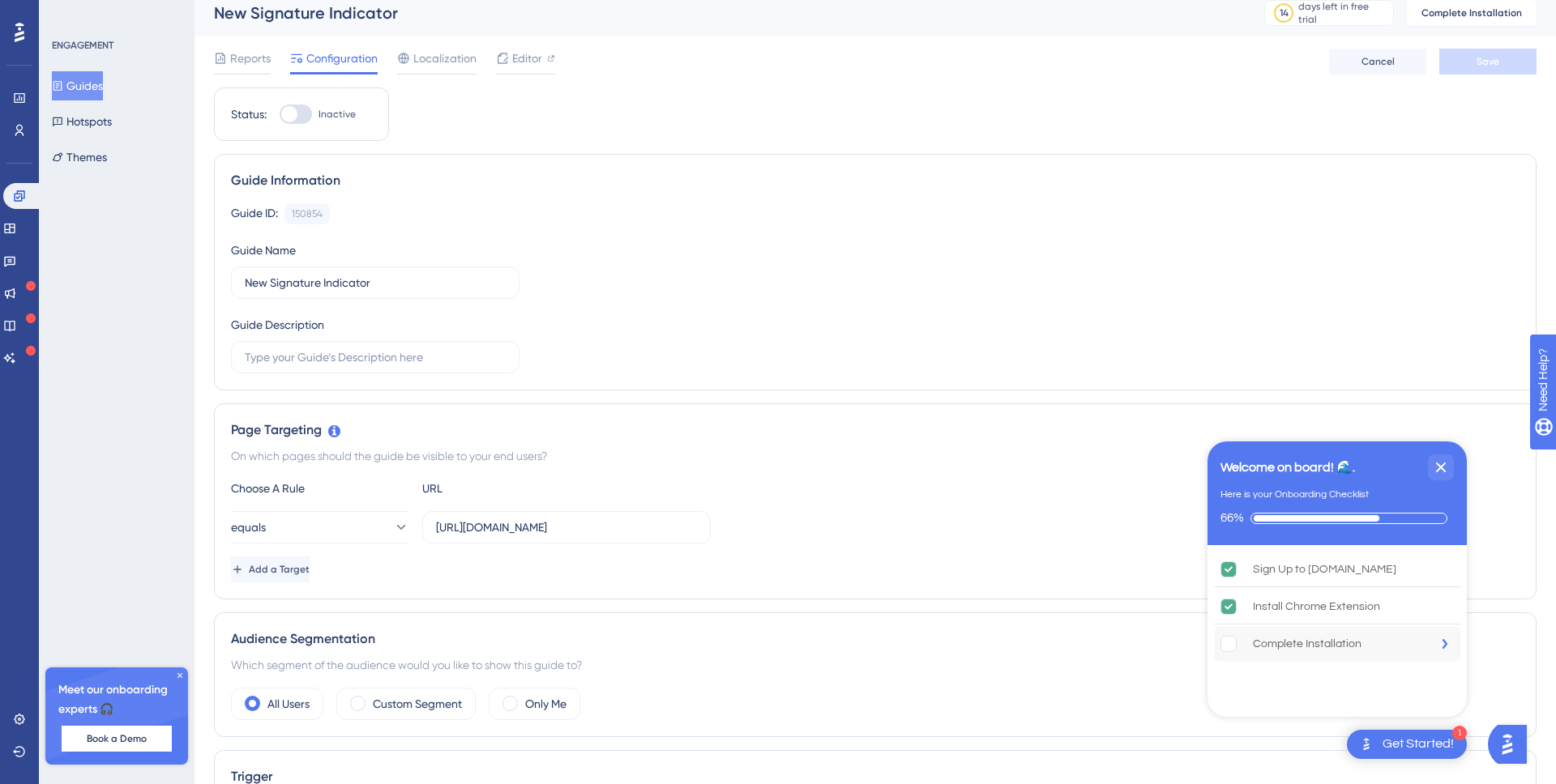
click at [1353, 646] on div "Complete Installation" at bounding box center [1308, 644] width 108 height 19
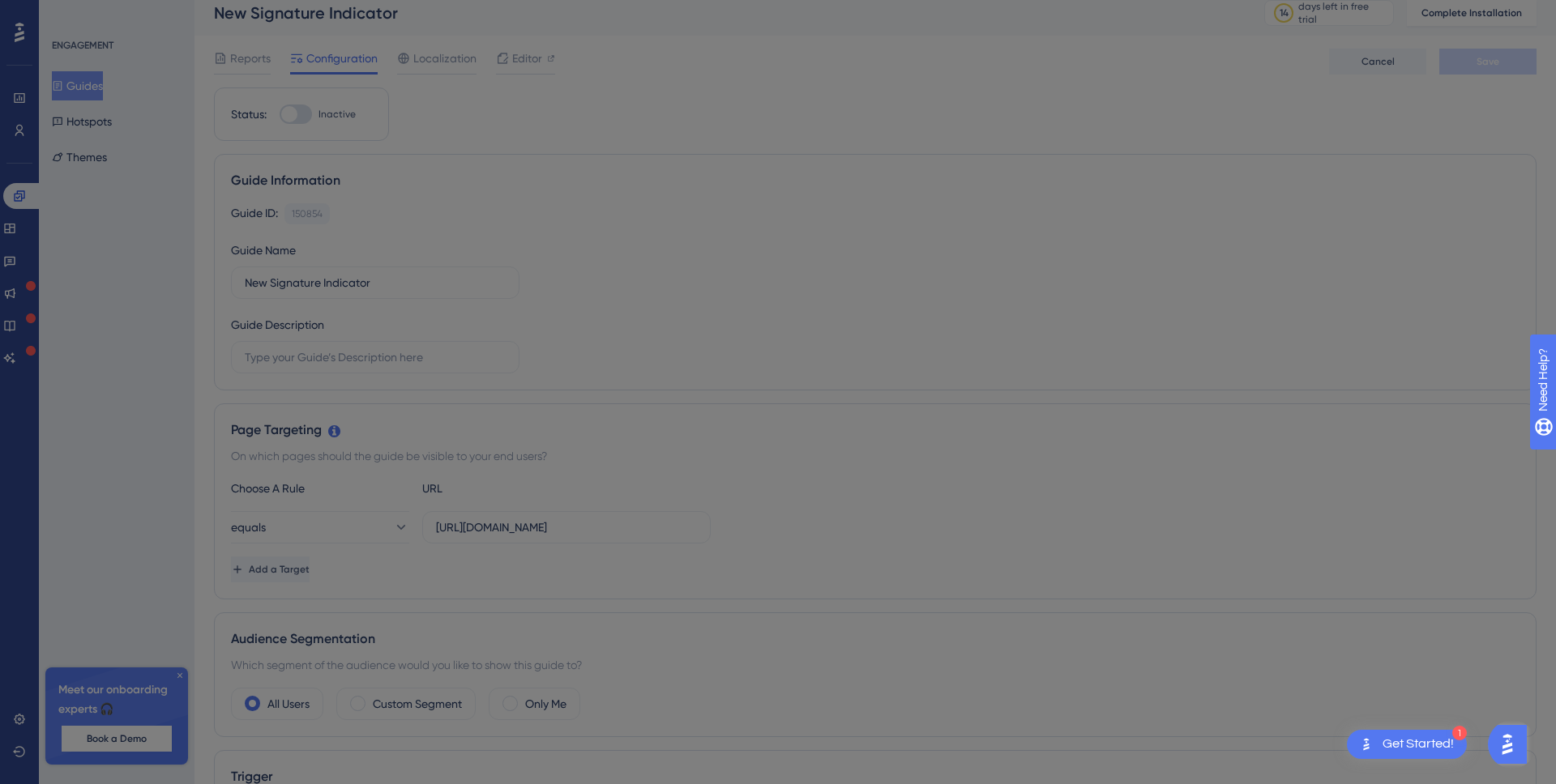
scroll to position [0, 0]
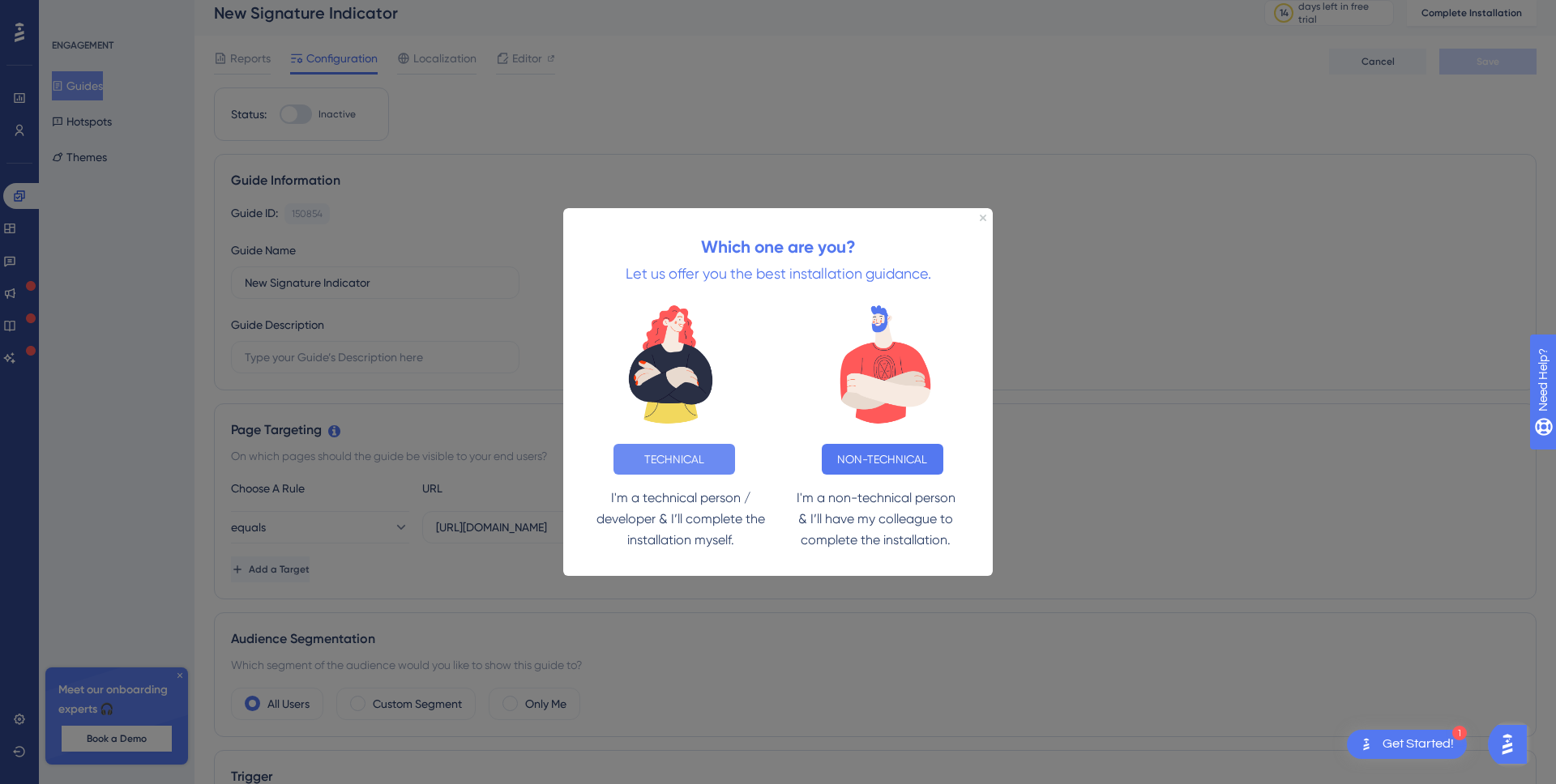
click at [673, 455] on button "TECHNICAL" at bounding box center [674, 458] width 122 height 31
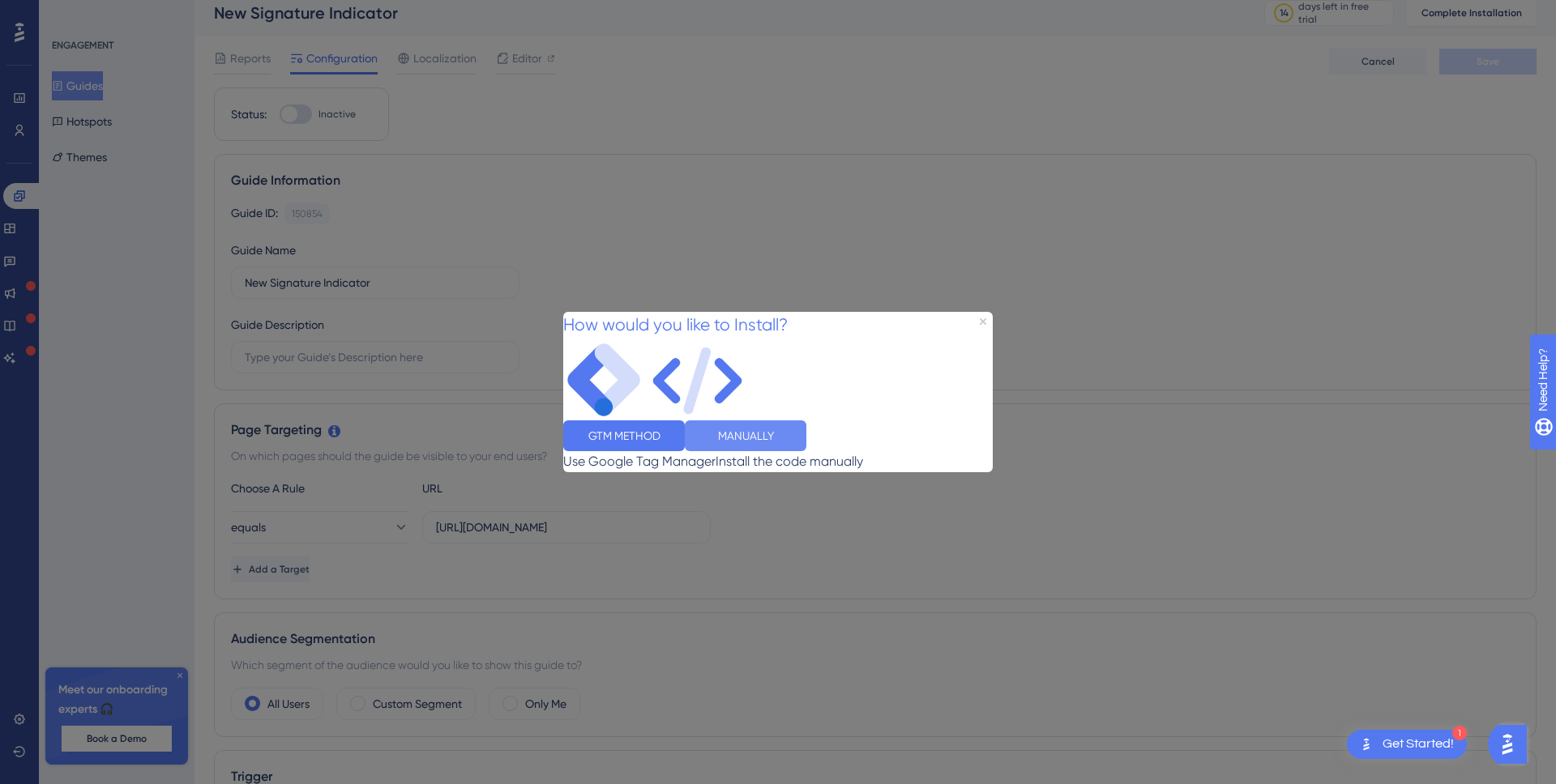
click at [807, 445] on button "MANUALLY" at bounding box center [746, 436] width 122 height 31
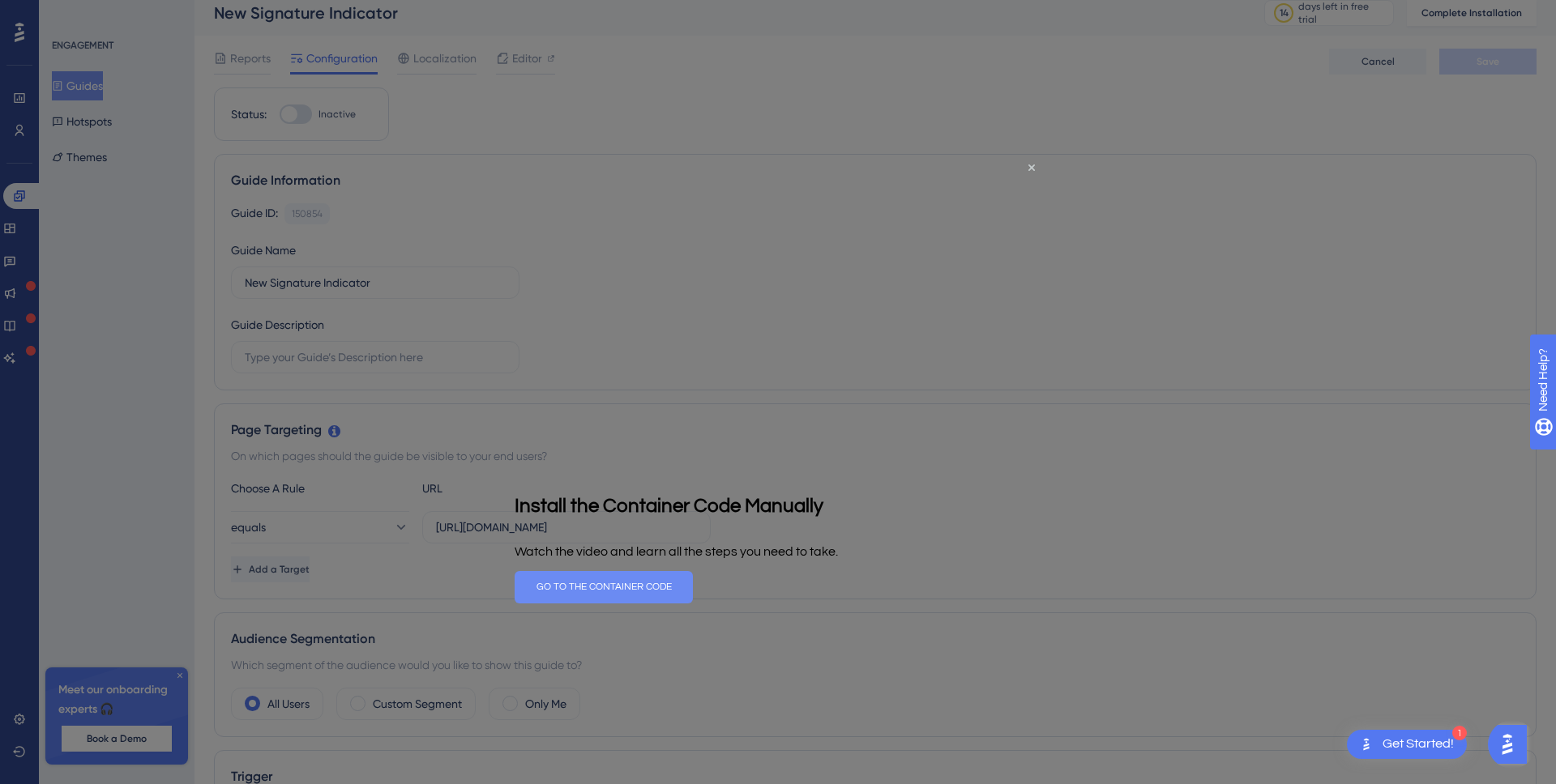
click at [693, 586] on button "GO TO THE CONTAINER CODE" at bounding box center [604, 587] width 178 height 32
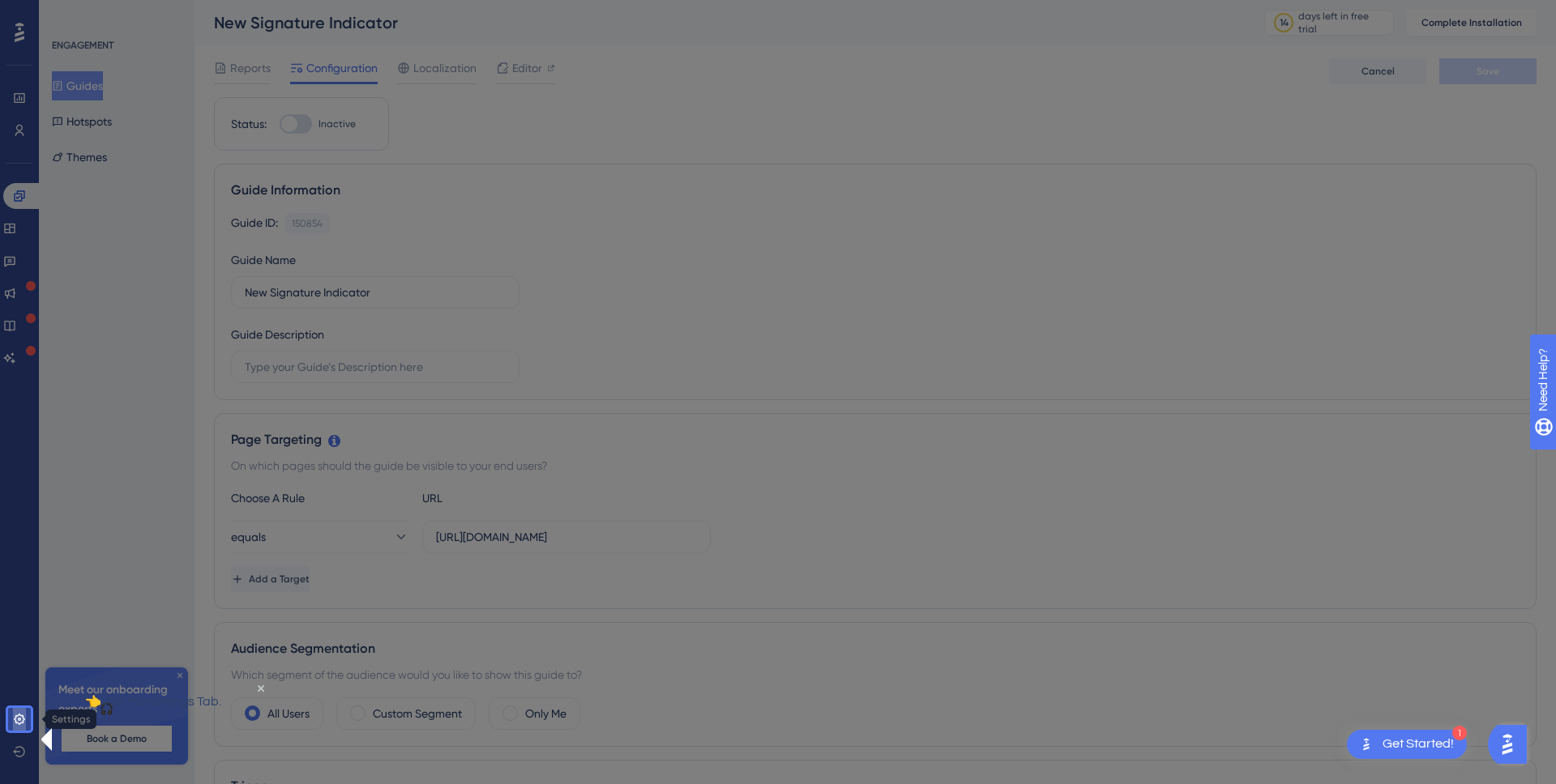
click at [26, 722] on link at bounding box center [20, 719] width 13 height 26
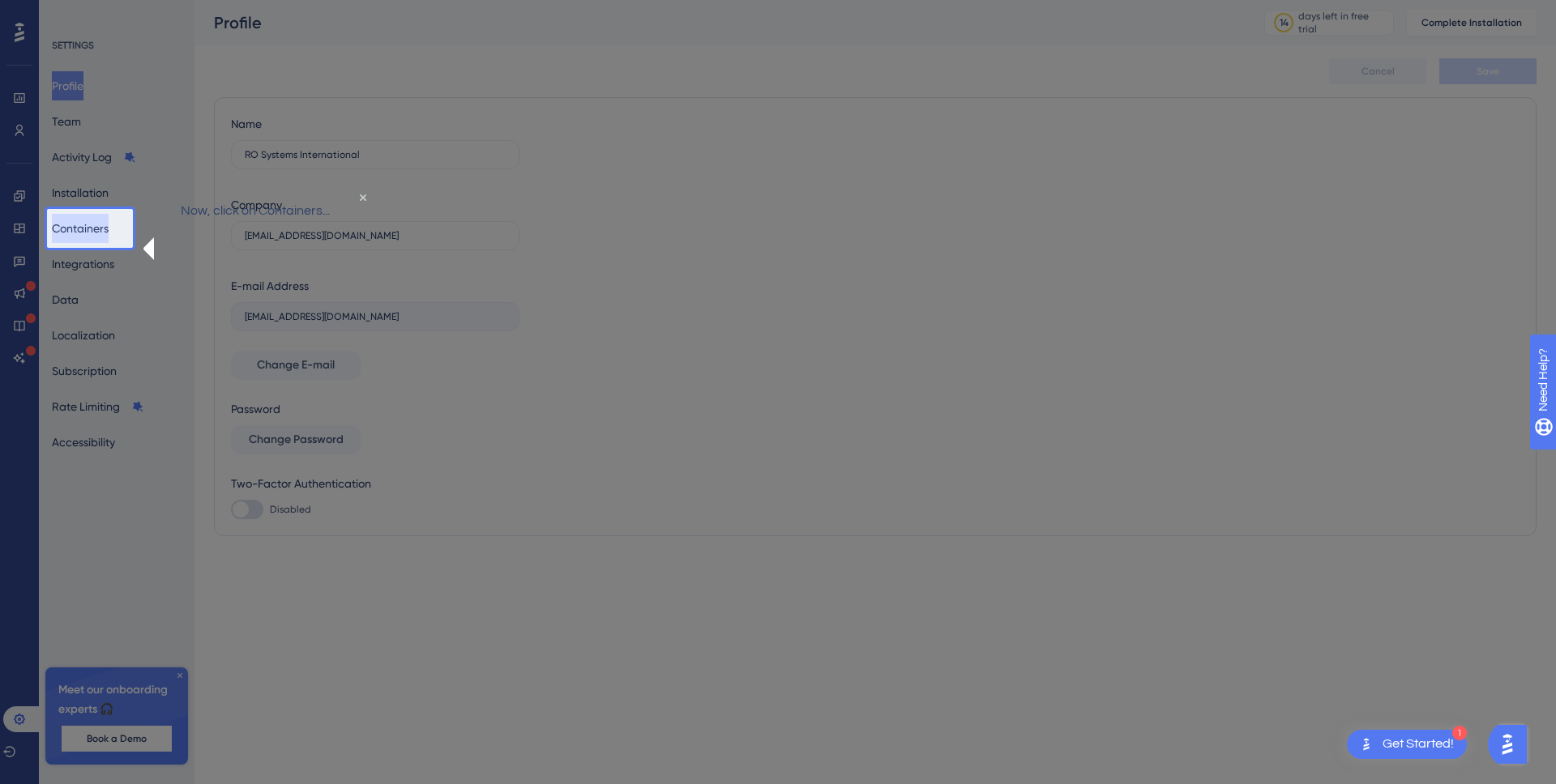
click at [78, 227] on button "Containers" at bounding box center [80, 228] width 57 height 29
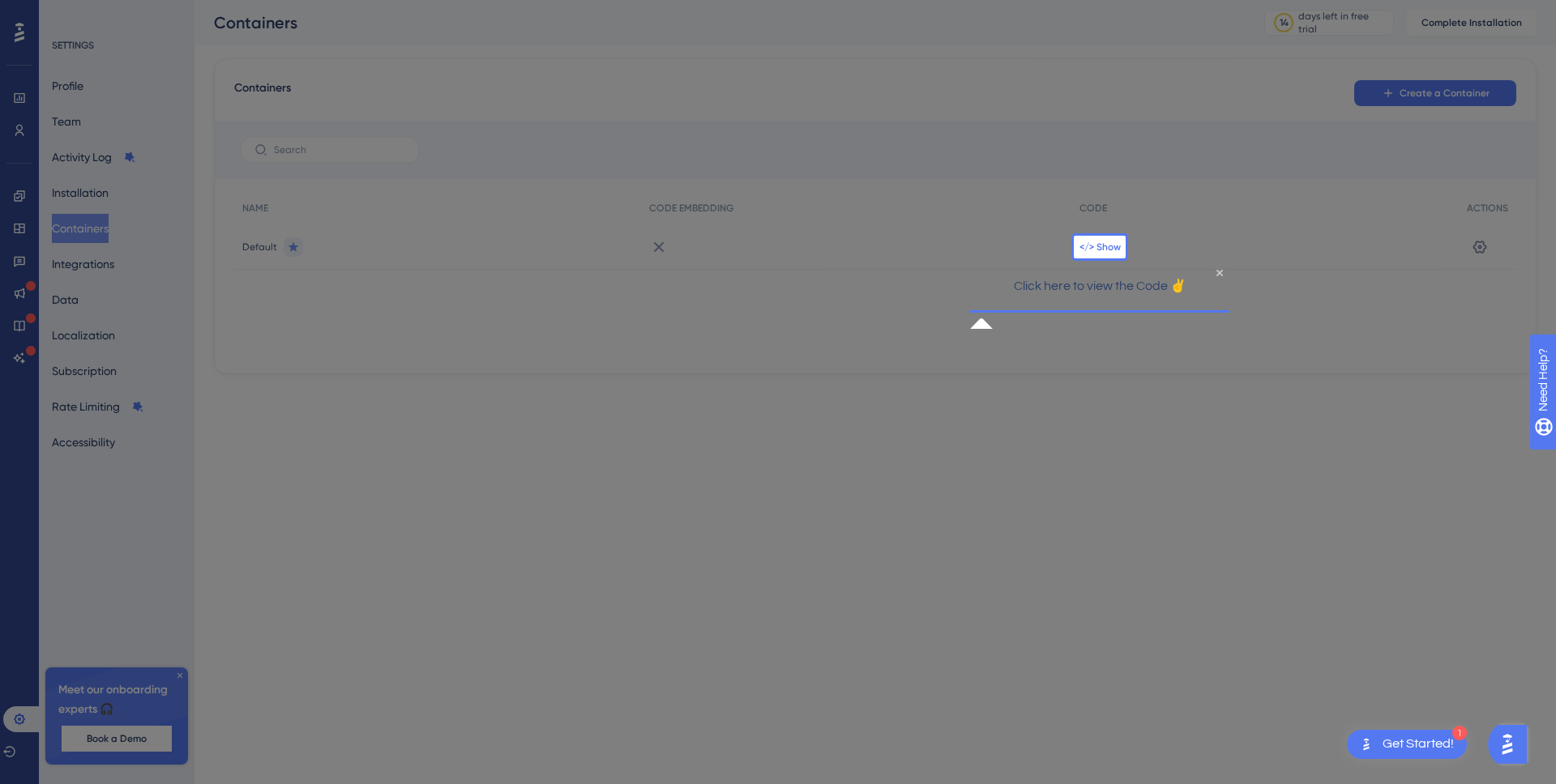
click at [1107, 247] on span "</> Show" at bounding box center [1100, 247] width 42 height 13
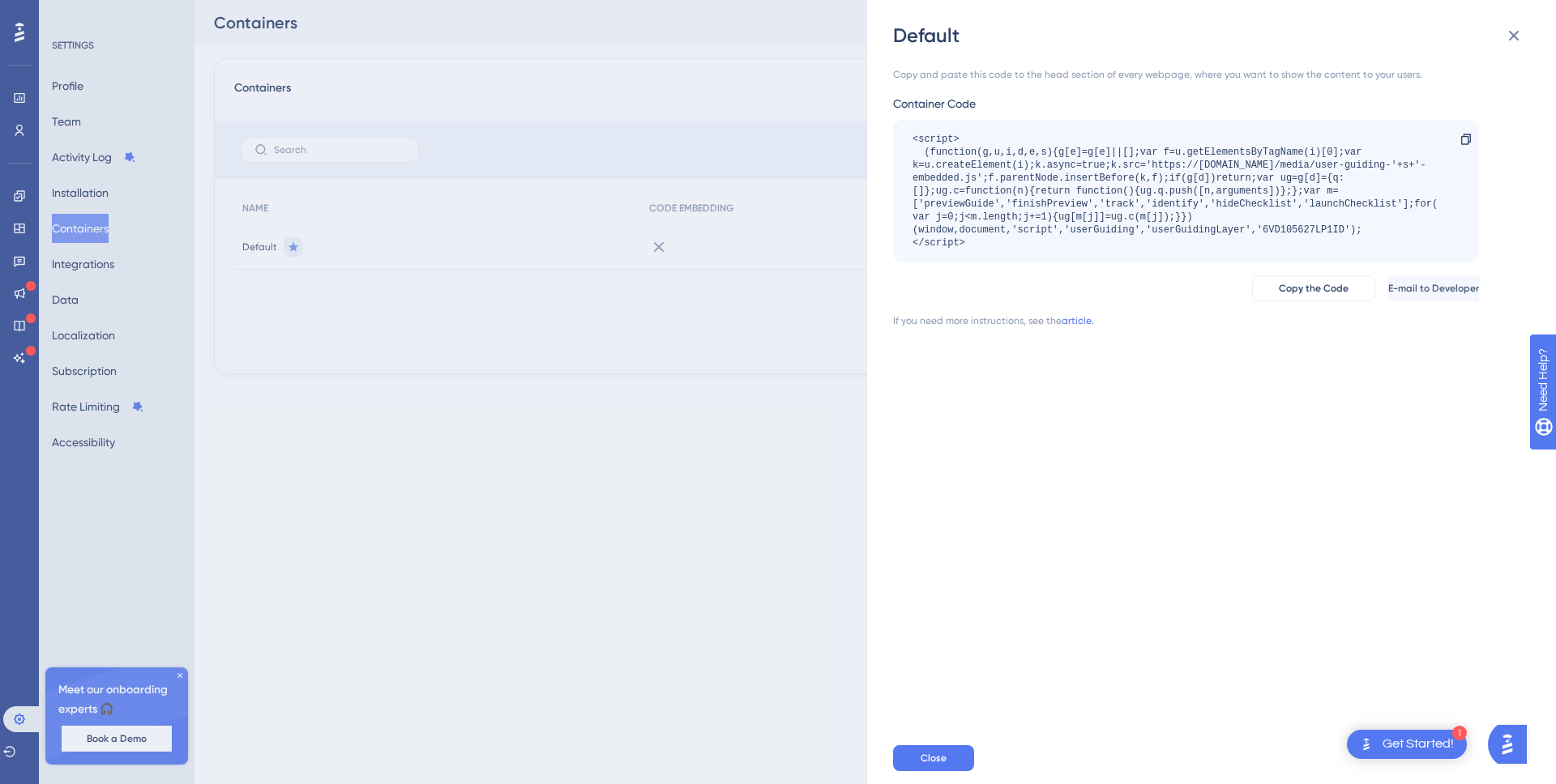
click at [1507, 746] on img "Open AI Assistant Launcher" at bounding box center [1508, 744] width 29 height 29
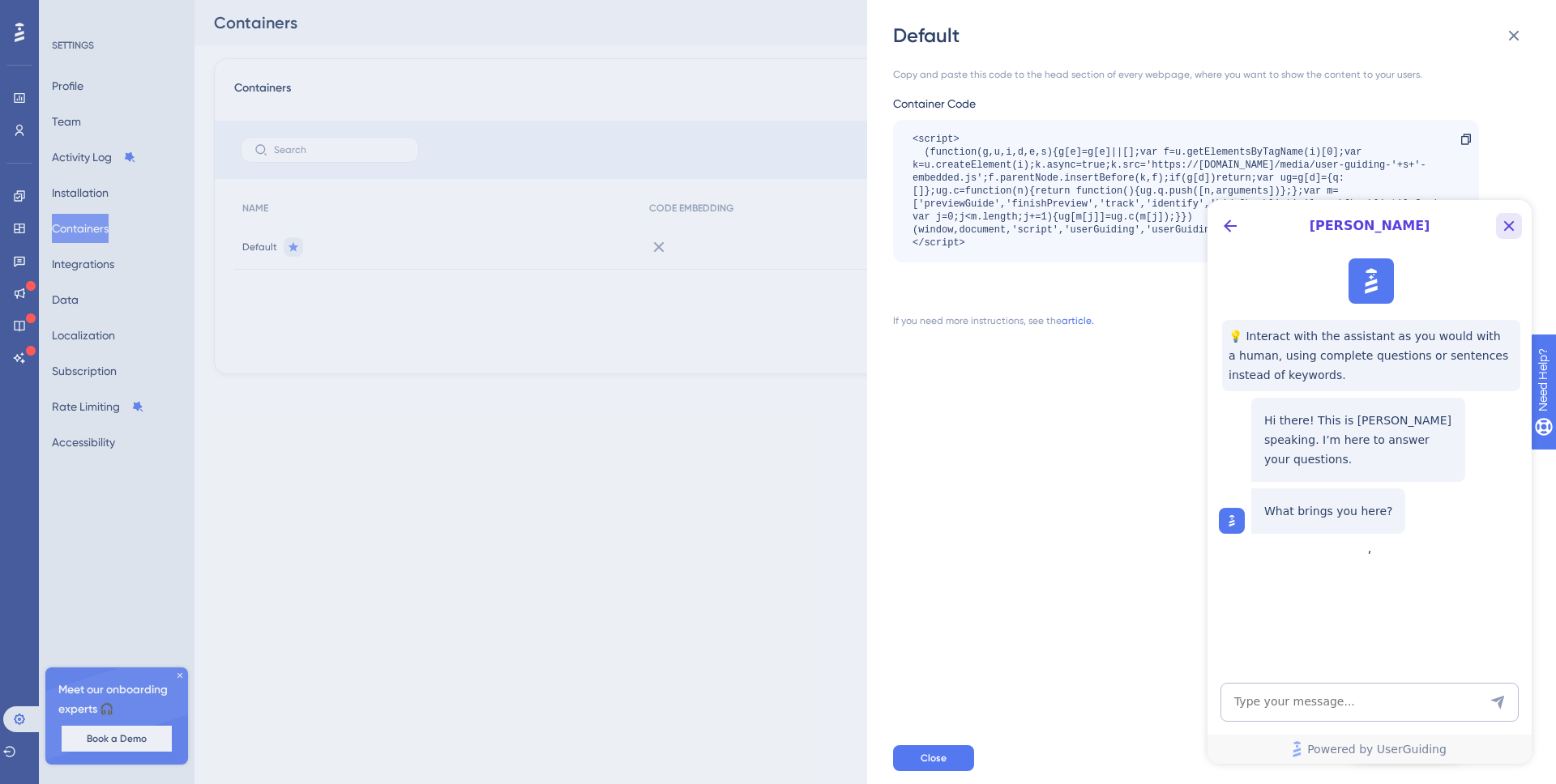
drag, startPoint x: 1513, startPoint y: 223, endPoint x: 2714, endPoint y: 459, distance: 1224.0
click at [1513, 223] on icon "Close Button" at bounding box center [1508, 226] width 19 height 19
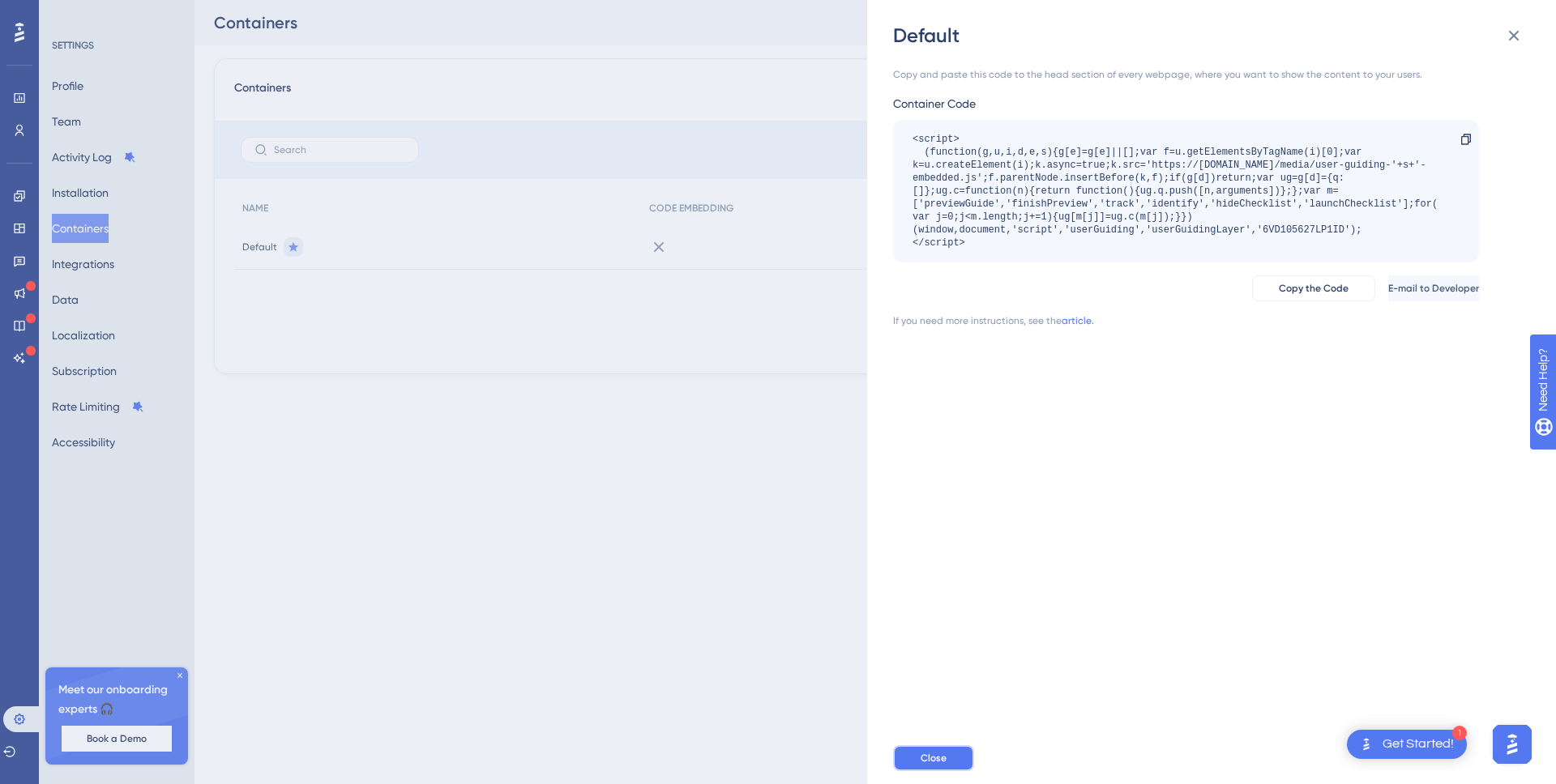
click at [919, 755] on button "Close" at bounding box center [933, 758] width 81 height 26
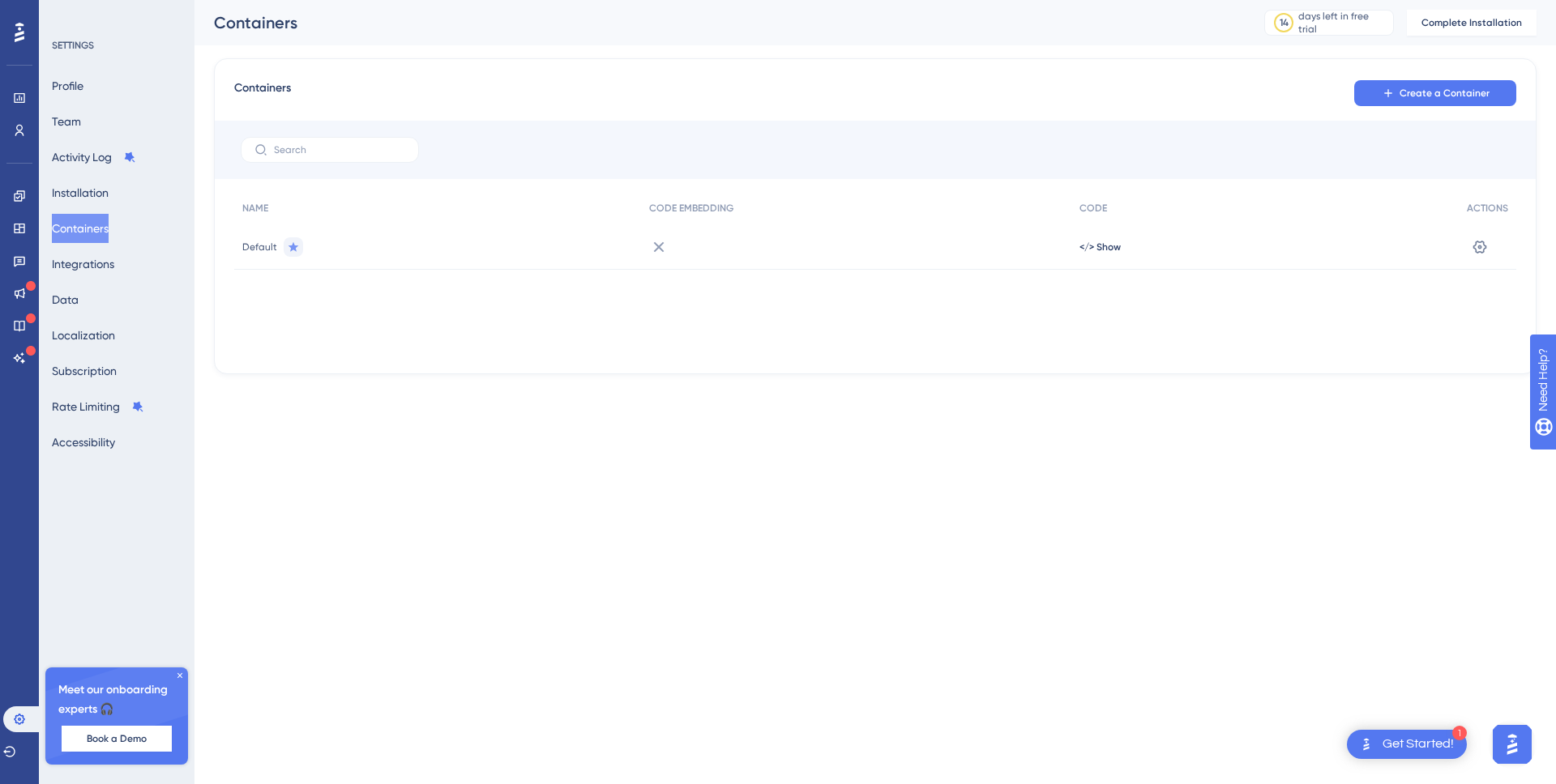
drag, startPoint x: 1053, startPoint y: 489, endPoint x: 1141, endPoint y: 552, distance: 108.2
click at [1053, 0] on html "1 Get Started! Performance Users Engagement Widgets Feedback Product Updates Kn…" at bounding box center [778, 0] width 1556 height 0
drag, startPoint x: 1214, startPoint y: 595, endPoint x: 1299, endPoint y: 341, distance: 267.8
click at [1236, 0] on html "1 Get Started! Performance Users Engagement Widgets Feedback Product Updates Kn…" at bounding box center [778, 0] width 1556 height 0
click at [451, 257] on div "Default" at bounding box center [438, 247] width 407 height 45
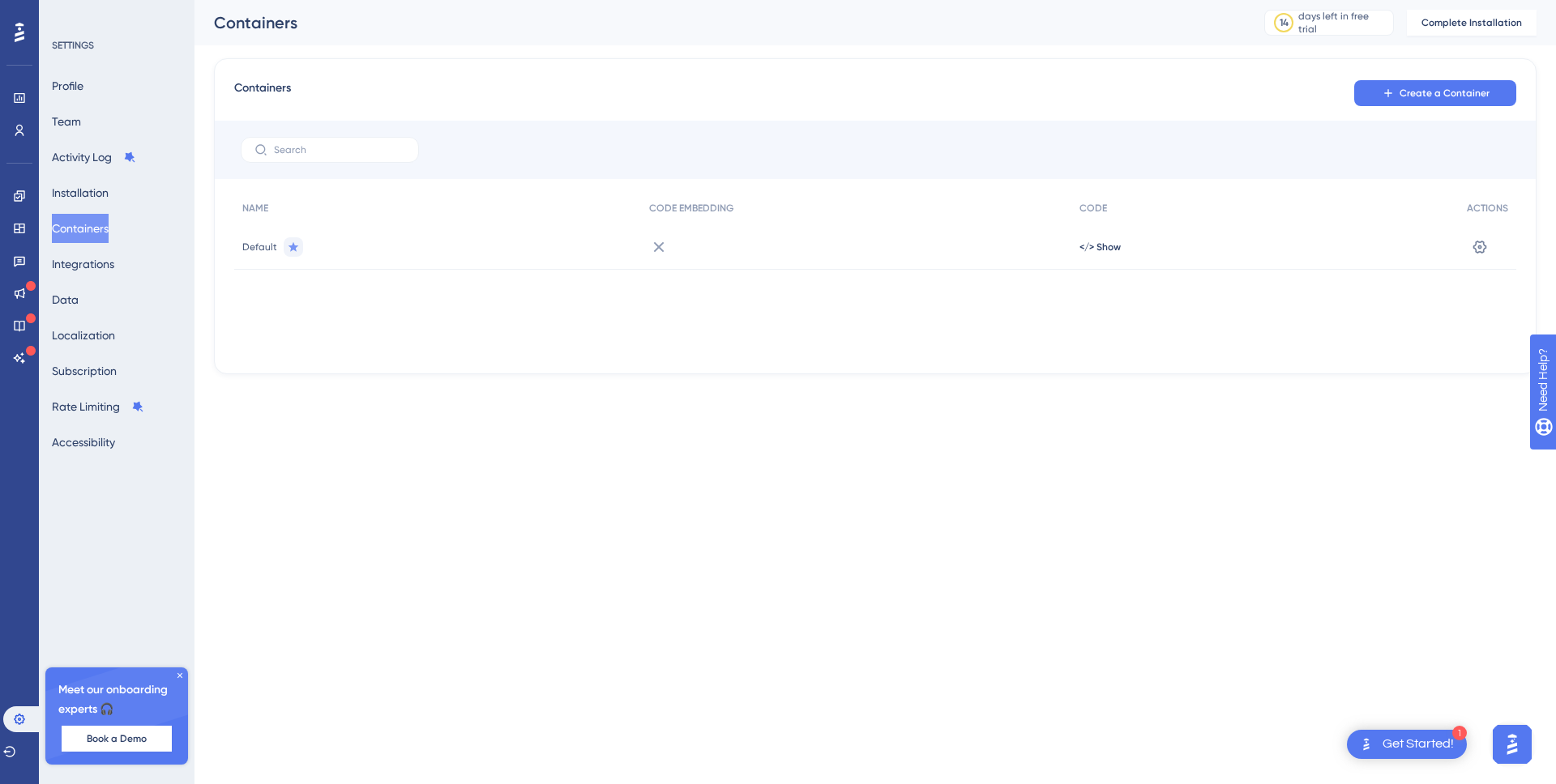
drag, startPoint x: 641, startPoint y: 245, endPoint x: 670, endPoint y: 245, distance: 29.0
click at [646, 246] on div at bounding box center [856, 247] width 430 height 45
click at [1106, 249] on span "</> Show" at bounding box center [1100, 247] width 42 height 13
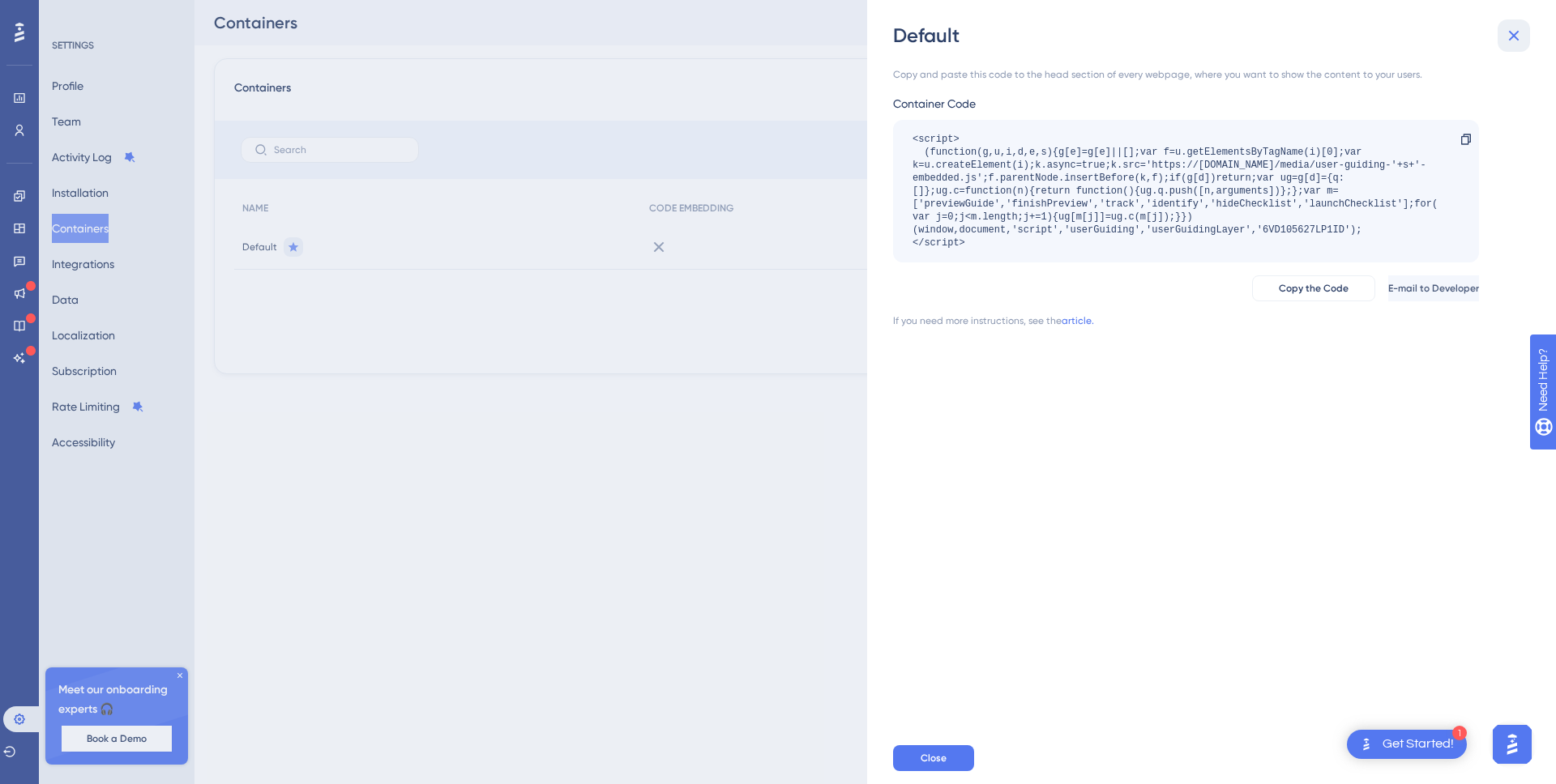
click at [1522, 30] on icon at bounding box center [1513, 35] width 19 height 19
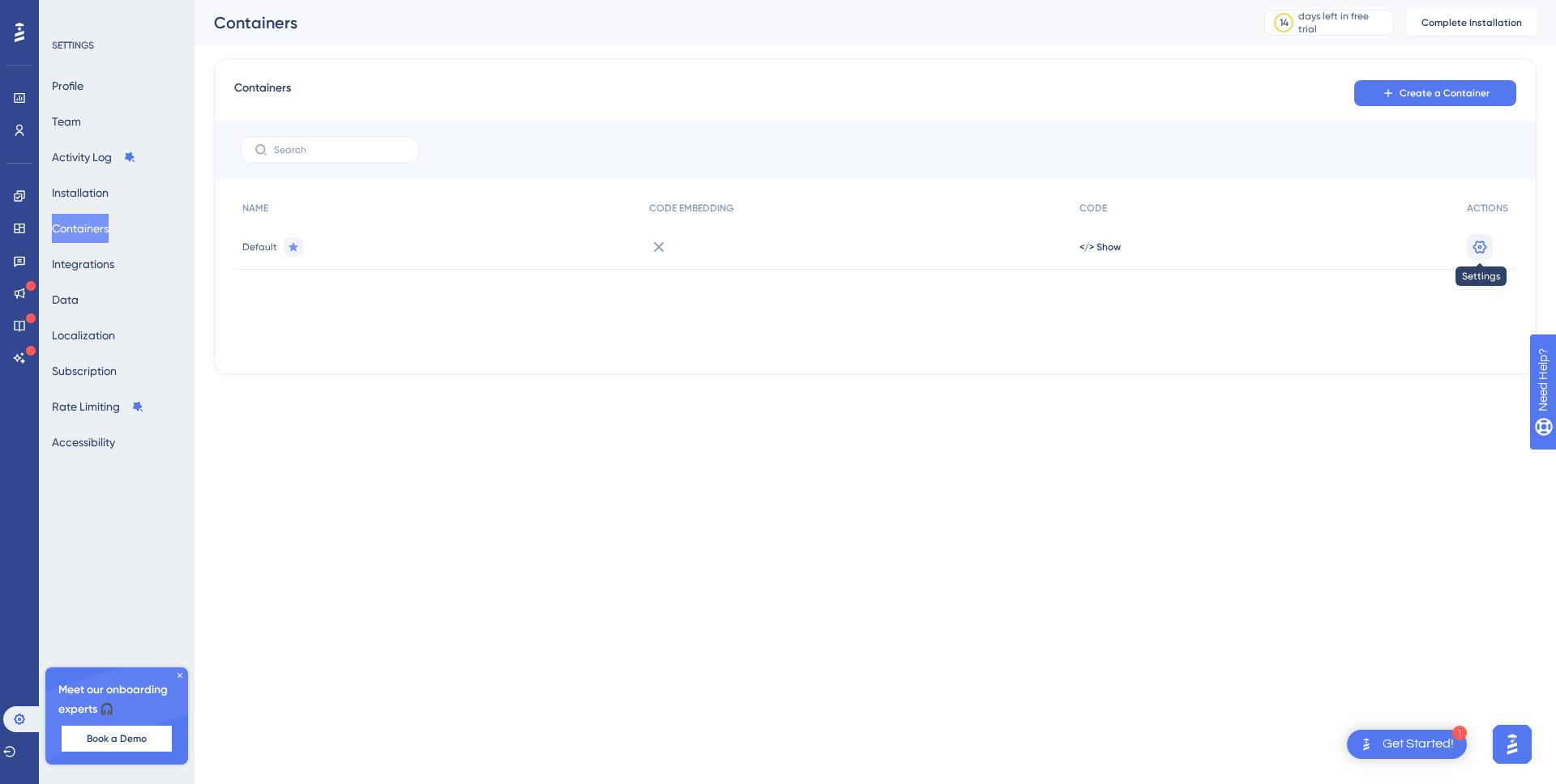
click at [1481, 249] on icon at bounding box center [1479, 247] width 16 height 16
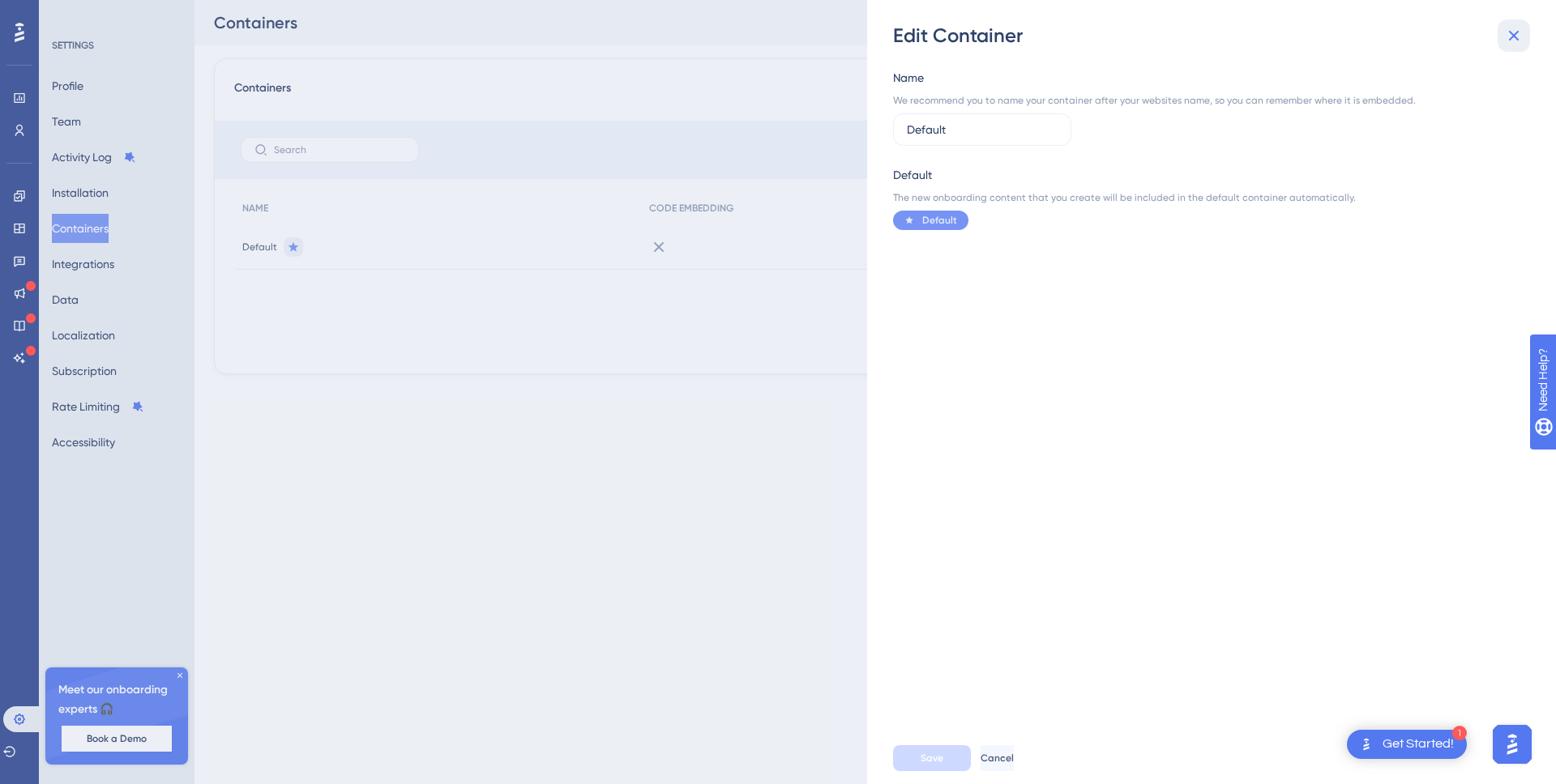
click at [1510, 37] on icon at bounding box center [1513, 35] width 19 height 19
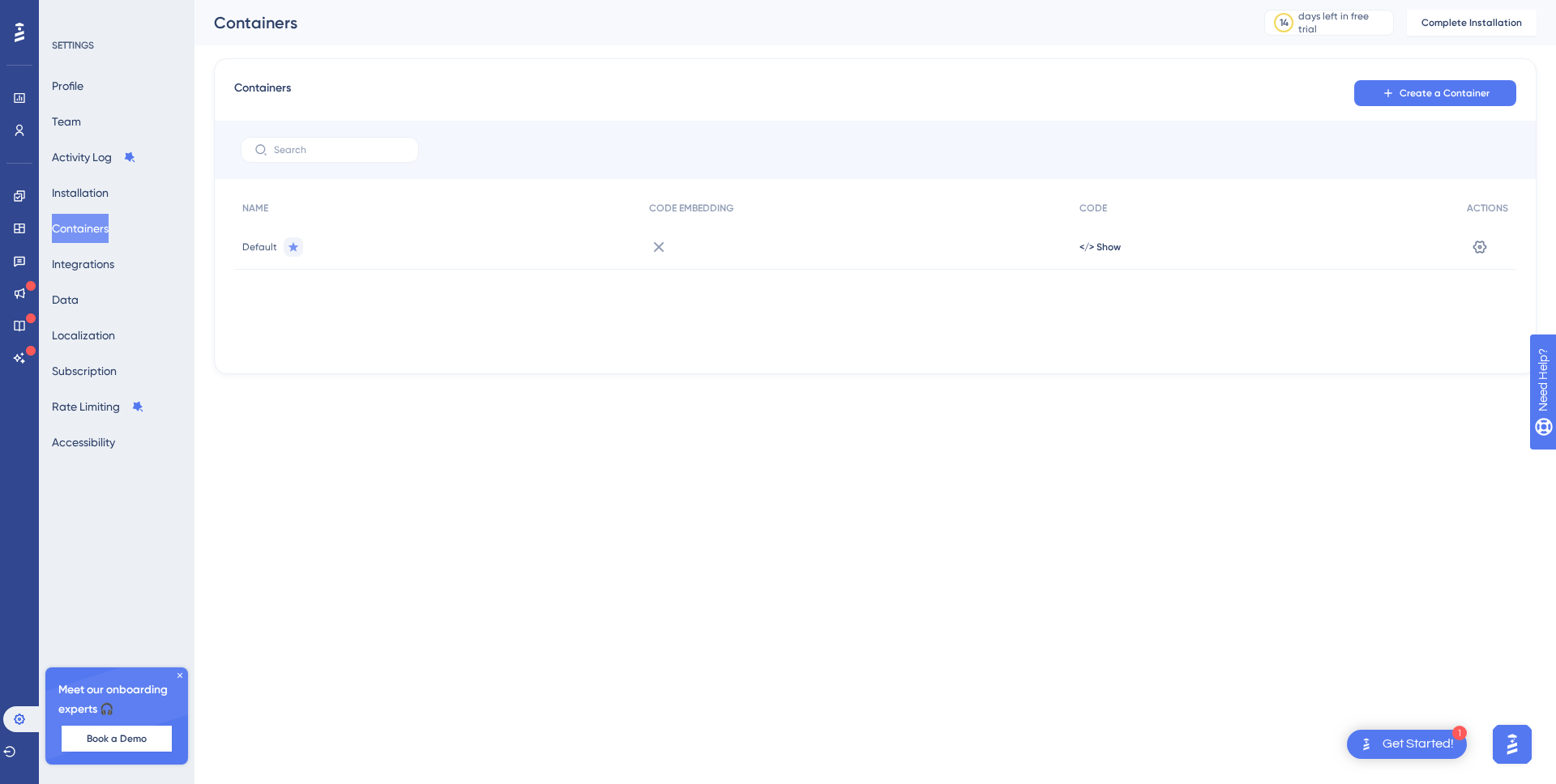
click at [779, 0] on html "1 Get Started! Performance Users Engagement Widgets Feedback Product Updates Kn…" at bounding box center [778, 0] width 1556 height 0
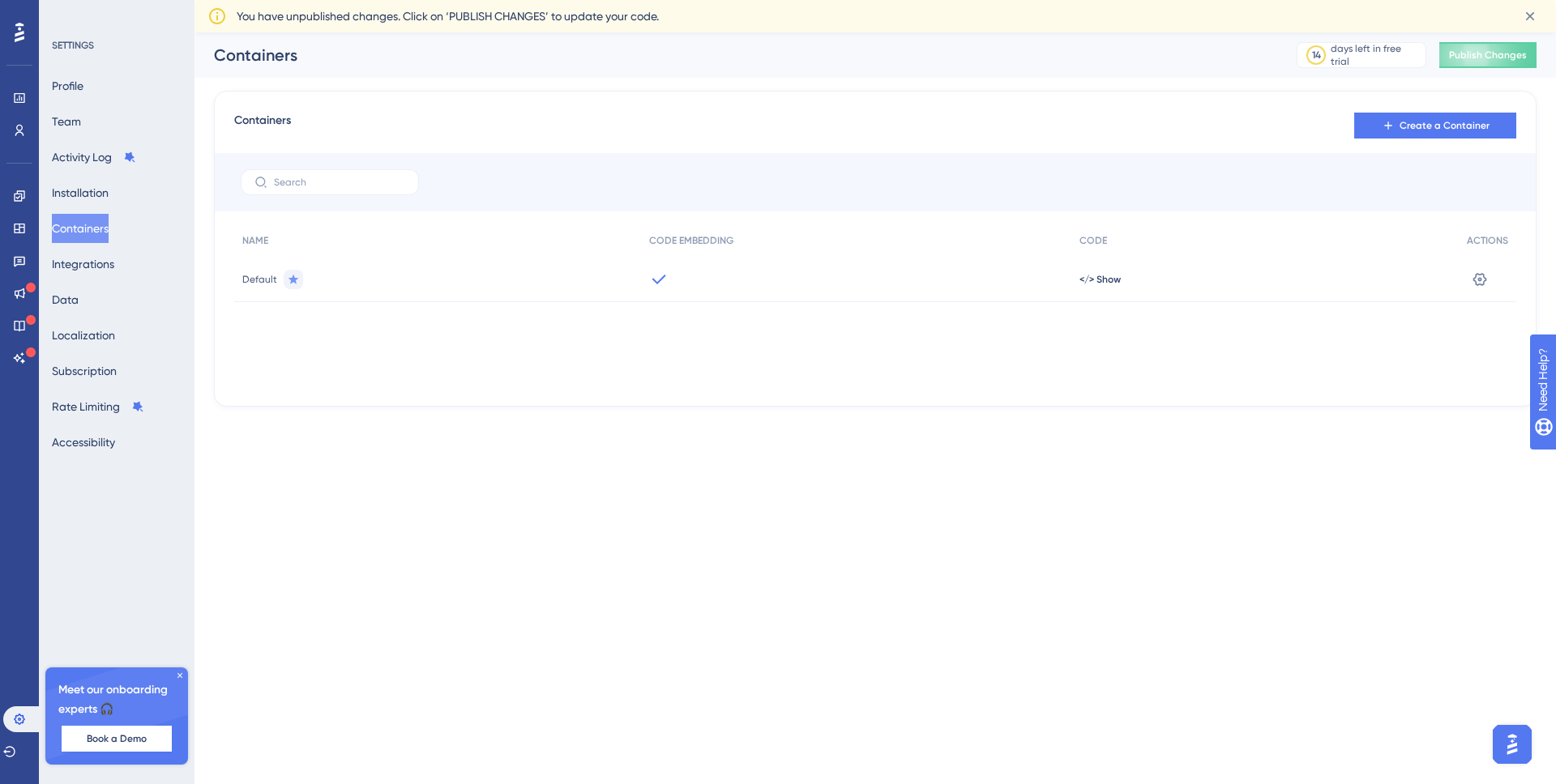
click at [785, 0] on html "Performance Users Engagement Widgets Feedback Product Updates Knowledge Base AI…" at bounding box center [778, 0] width 1556 height 0
click at [0, 0] on icon at bounding box center [0, 0] width 0 height 0
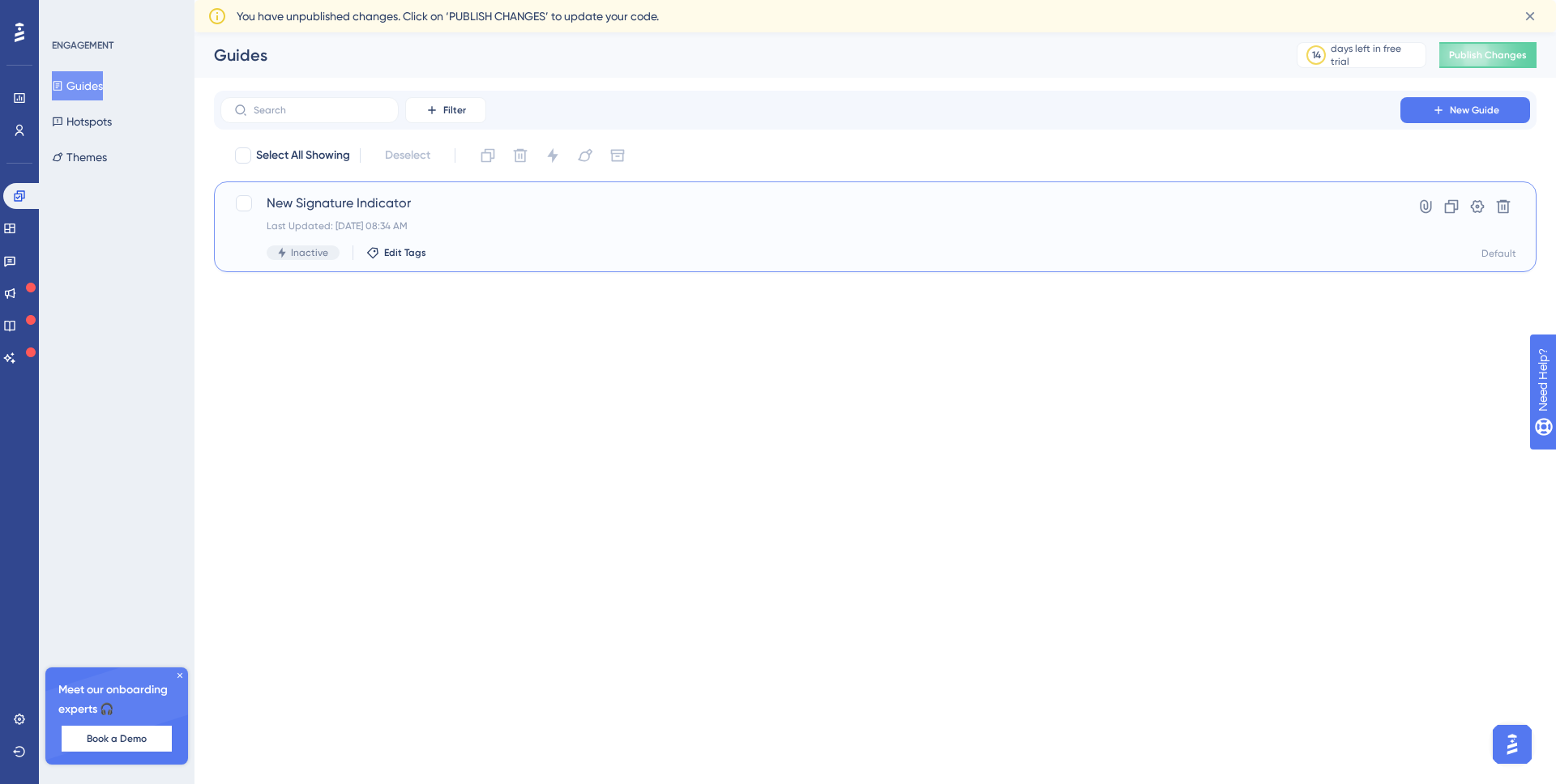
click at [776, 232] on div "Last Updated: Aug 28 2025, 08:34 AM" at bounding box center [810, 227] width 1088 height 13
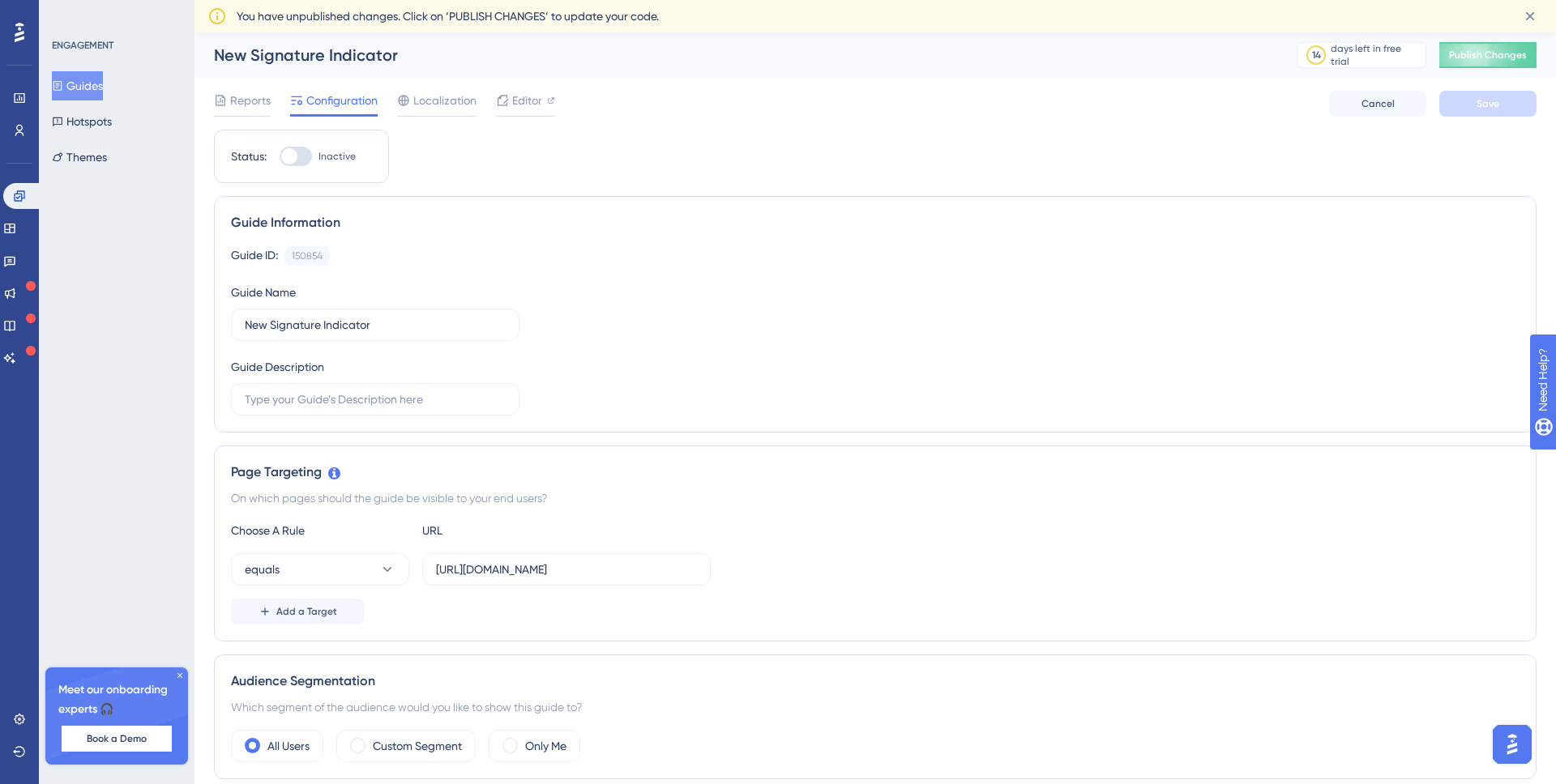
click at [296, 157] on div at bounding box center [288, 156] width 16 height 16
click at [280, 157] on input "Inactive" at bounding box center [279, 157] width 1 height 1
checkbox input "true"
click at [1511, 107] on button "Save" at bounding box center [1488, 103] width 98 height 26
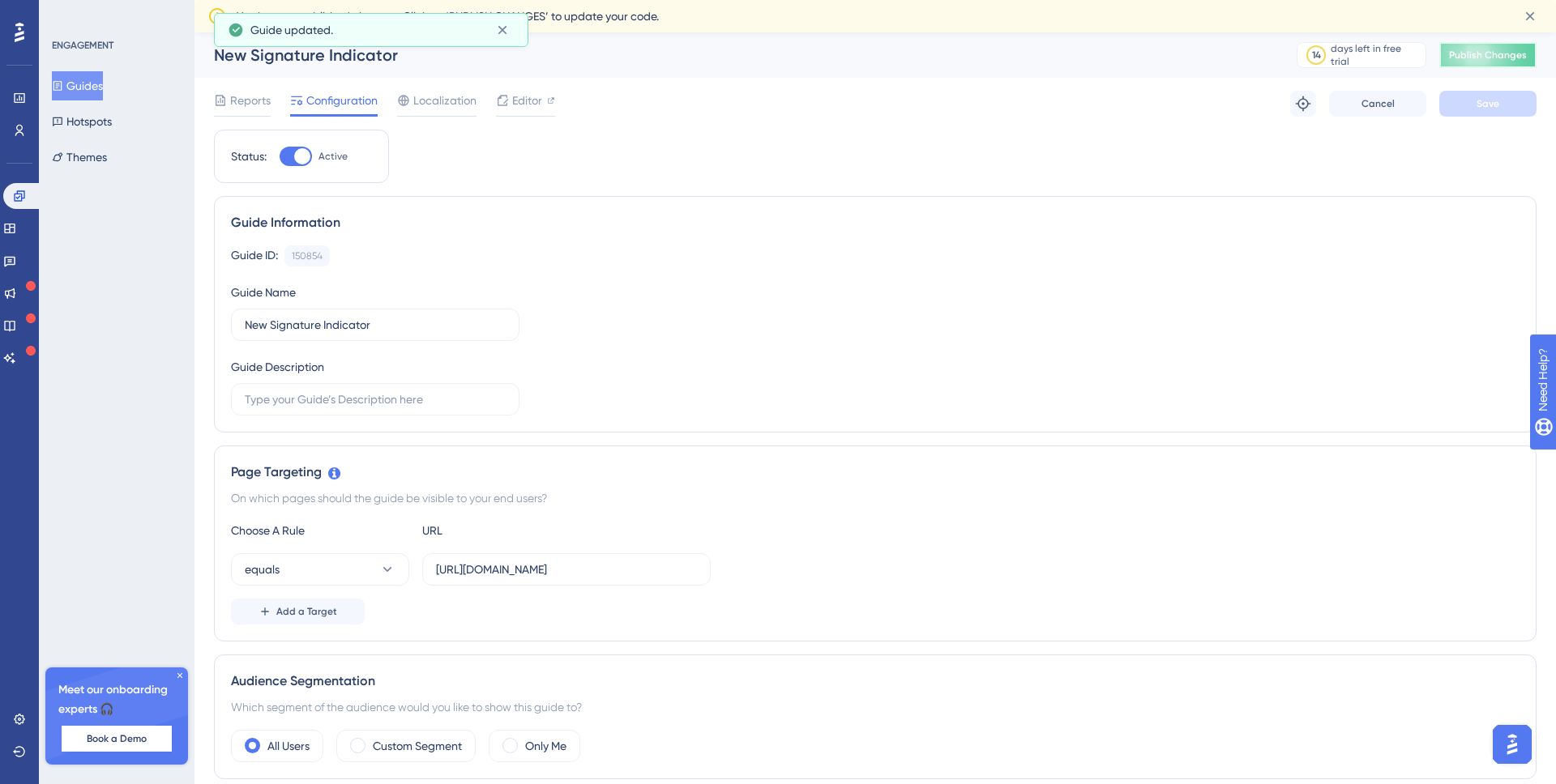
click at [1473, 50] on span "Publish Changes" at bounding box center [1488, 55] width 78 height 13
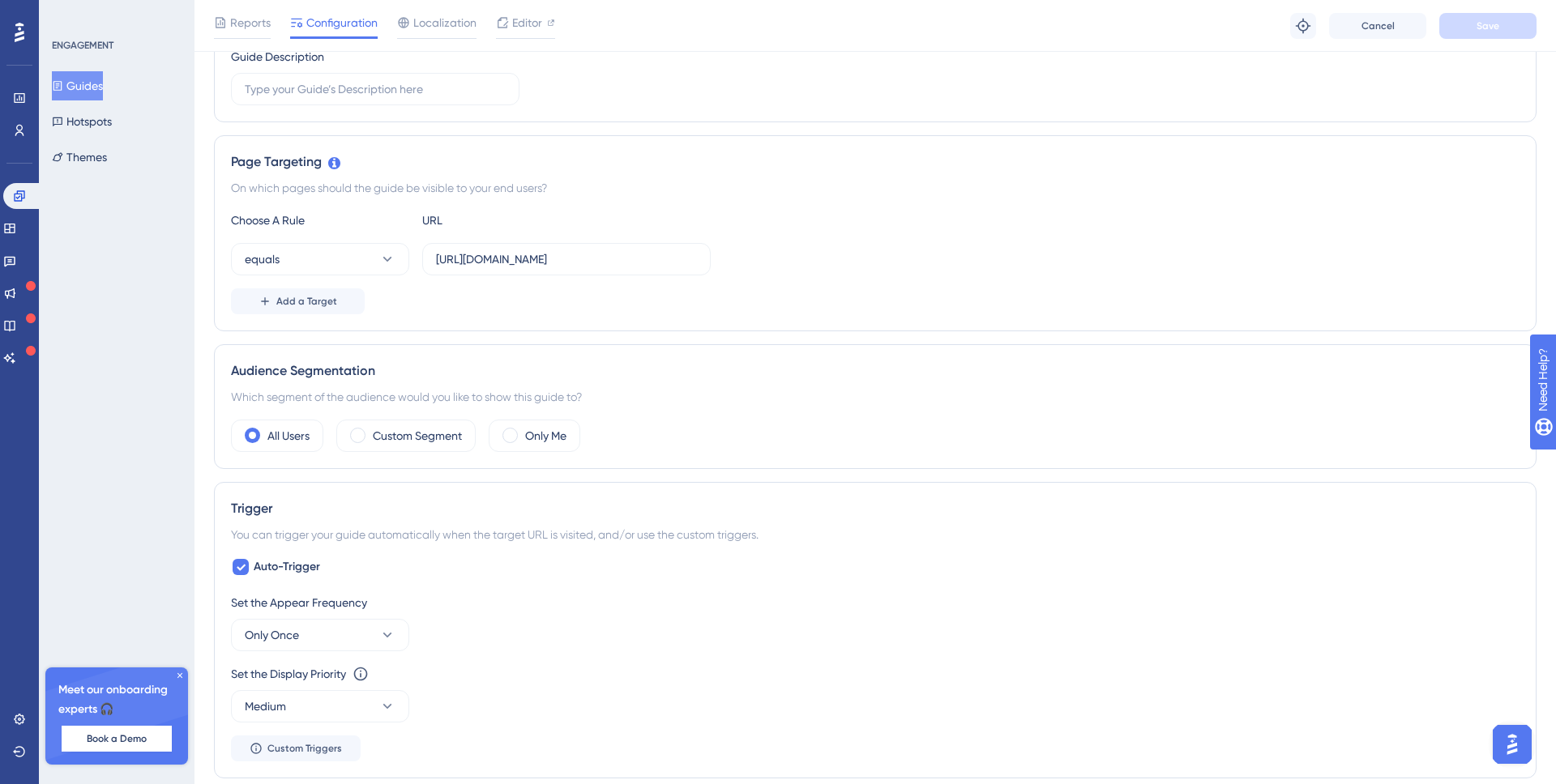
scroll to position [37, 0]
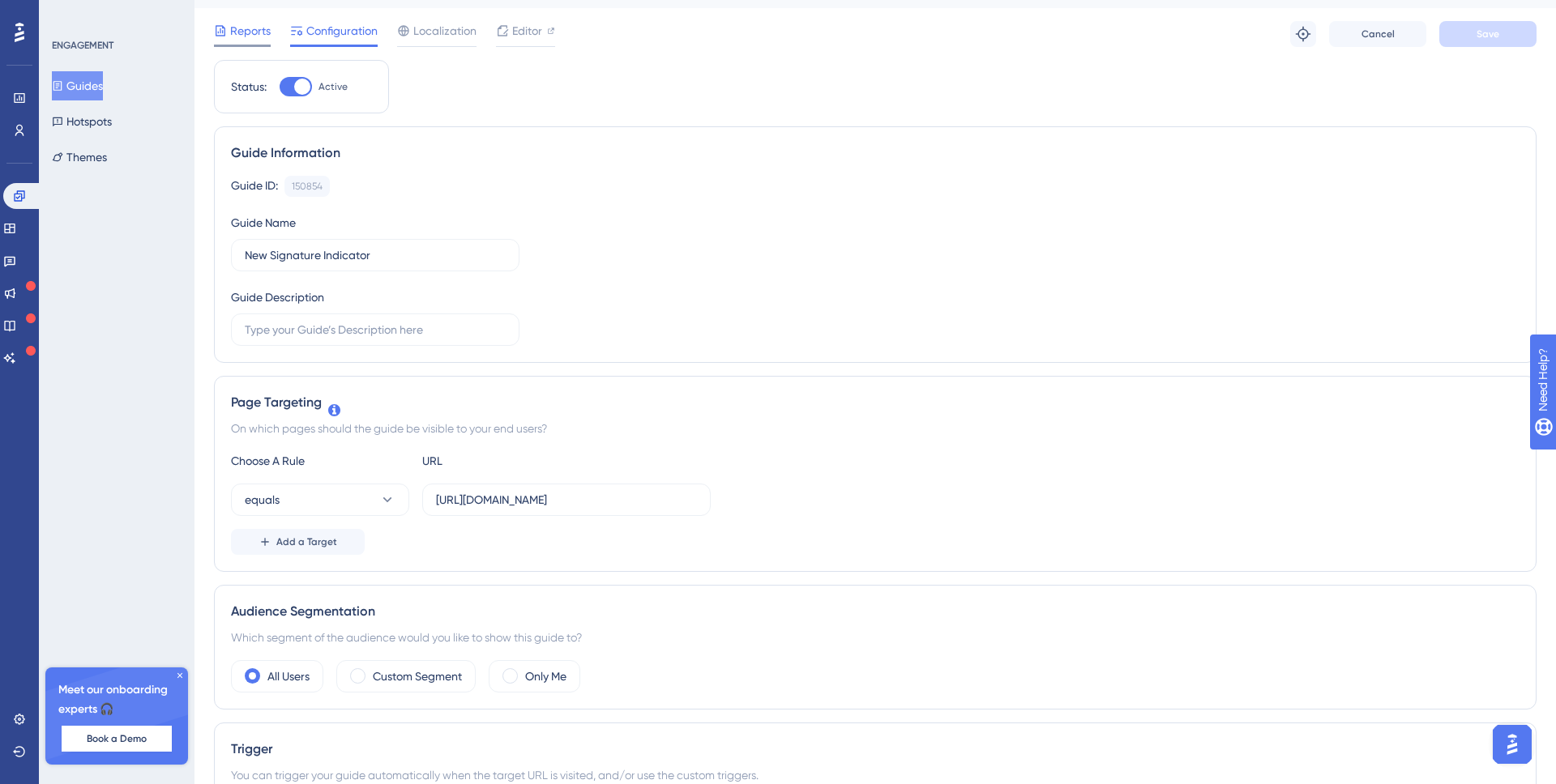
click at [231, 26] on span "Reports" at bounding box center [250, 30] width 41 height 19
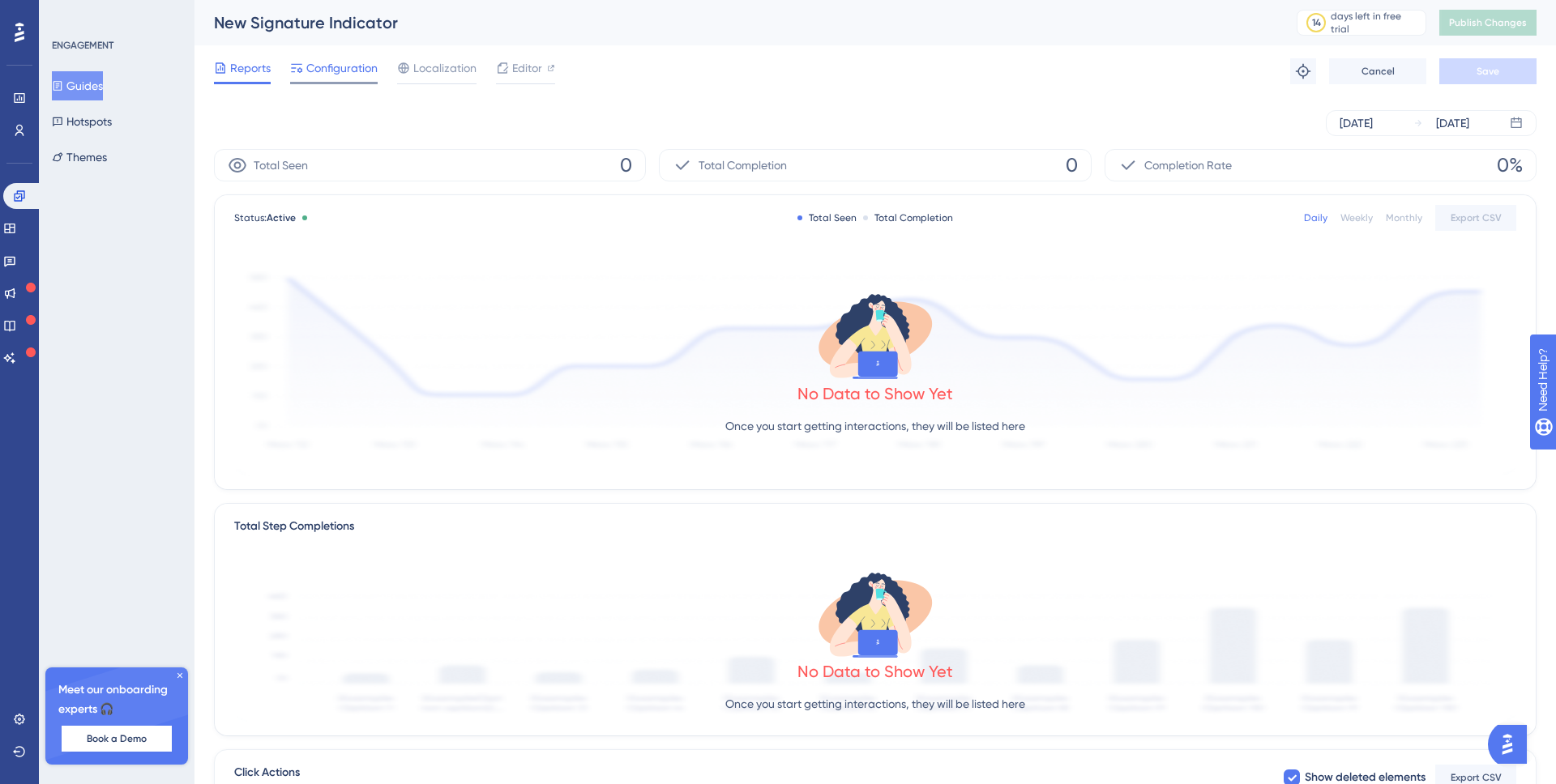
click at [331, 68] on span "Configuration" at bounding box center [343, 67] width 72 height 19
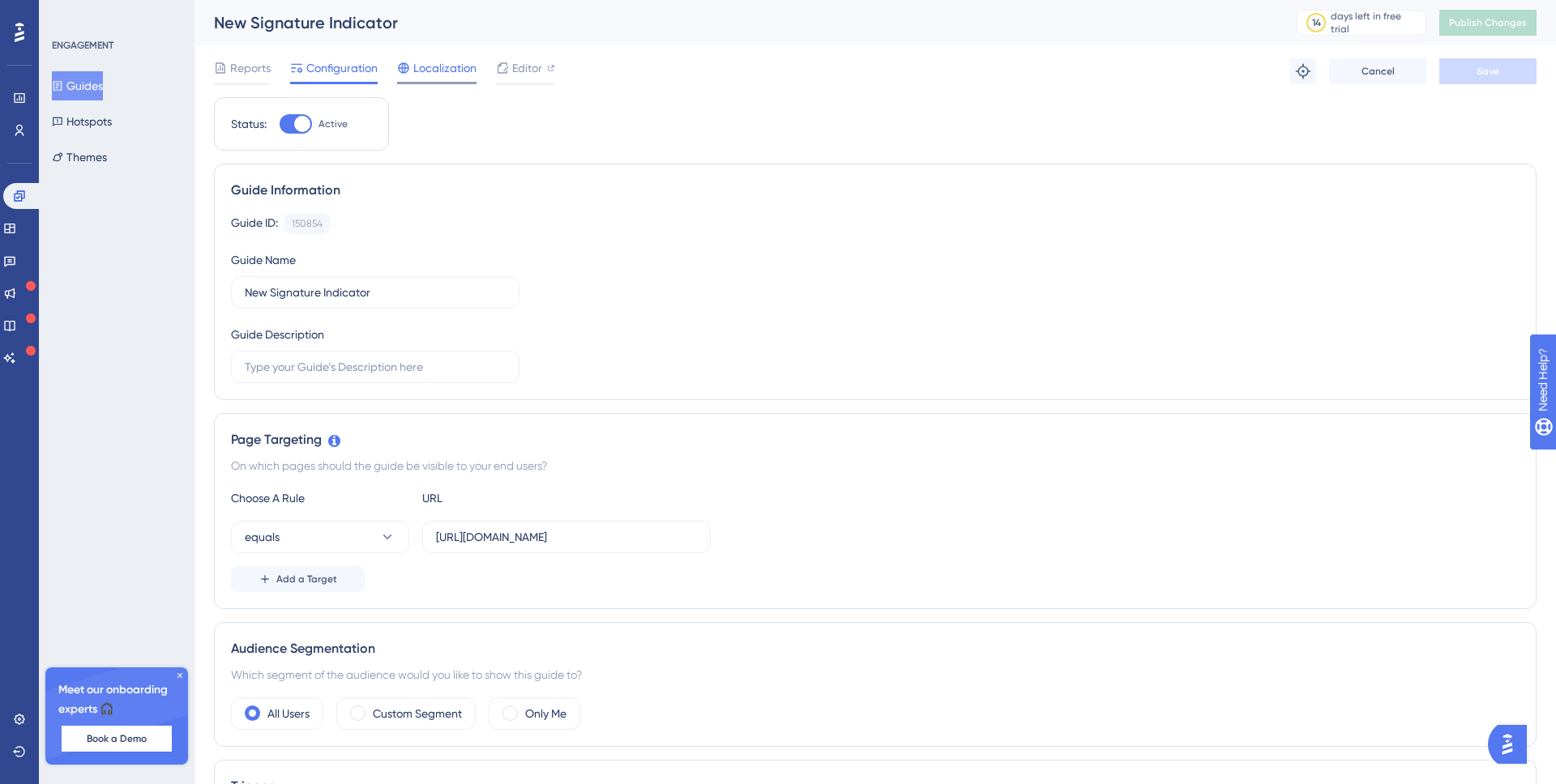
click at [432, 67] on span "Localization" at bounding box center [445, 67] width 63 height 19
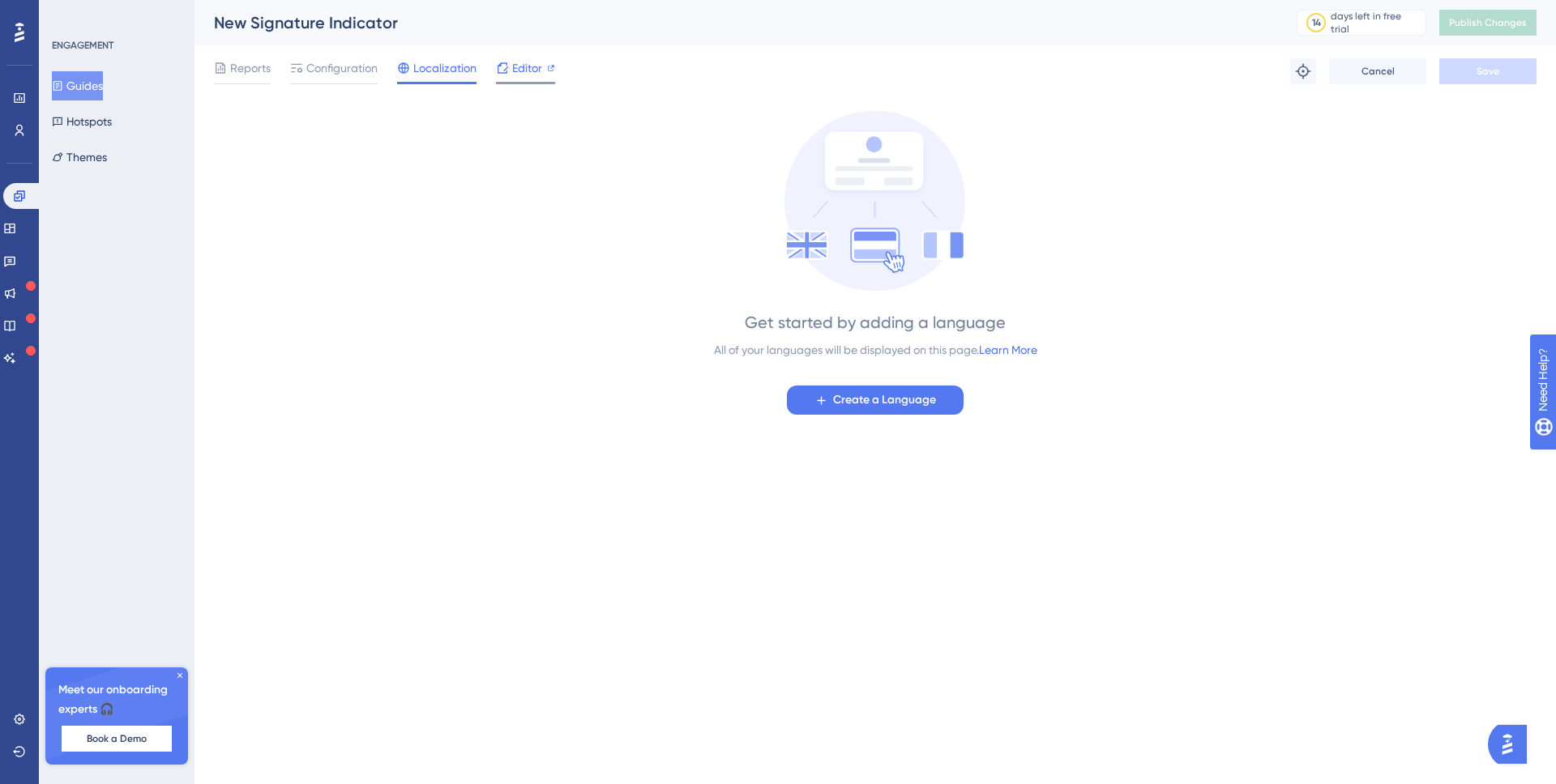
click at [513, 75] on span "Editor" at bounding box center [528, 67] width 30 height 19
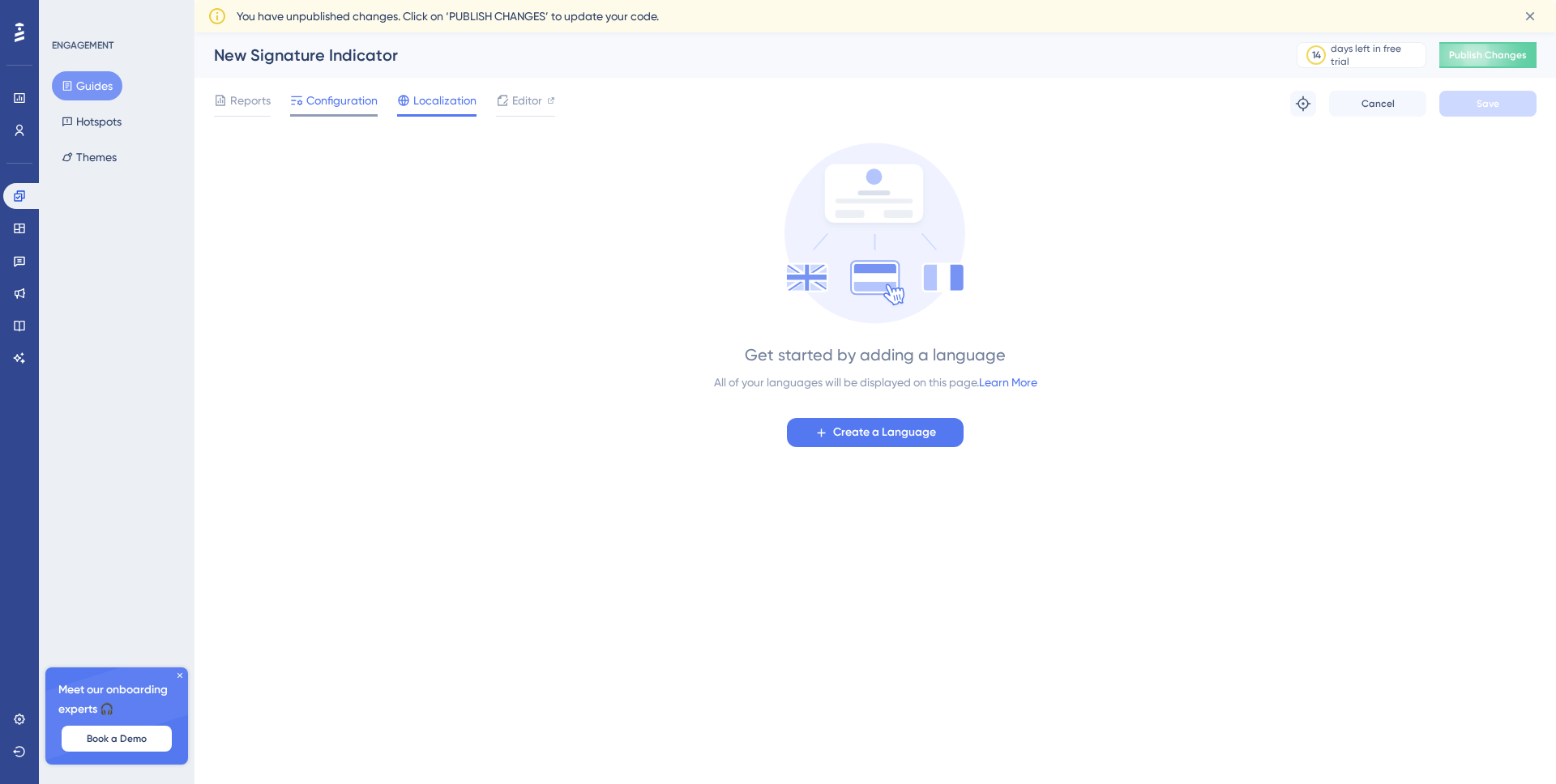
click at [328, 95] on span "Configuration" at bounding box center [343, 100] width 72 height 19
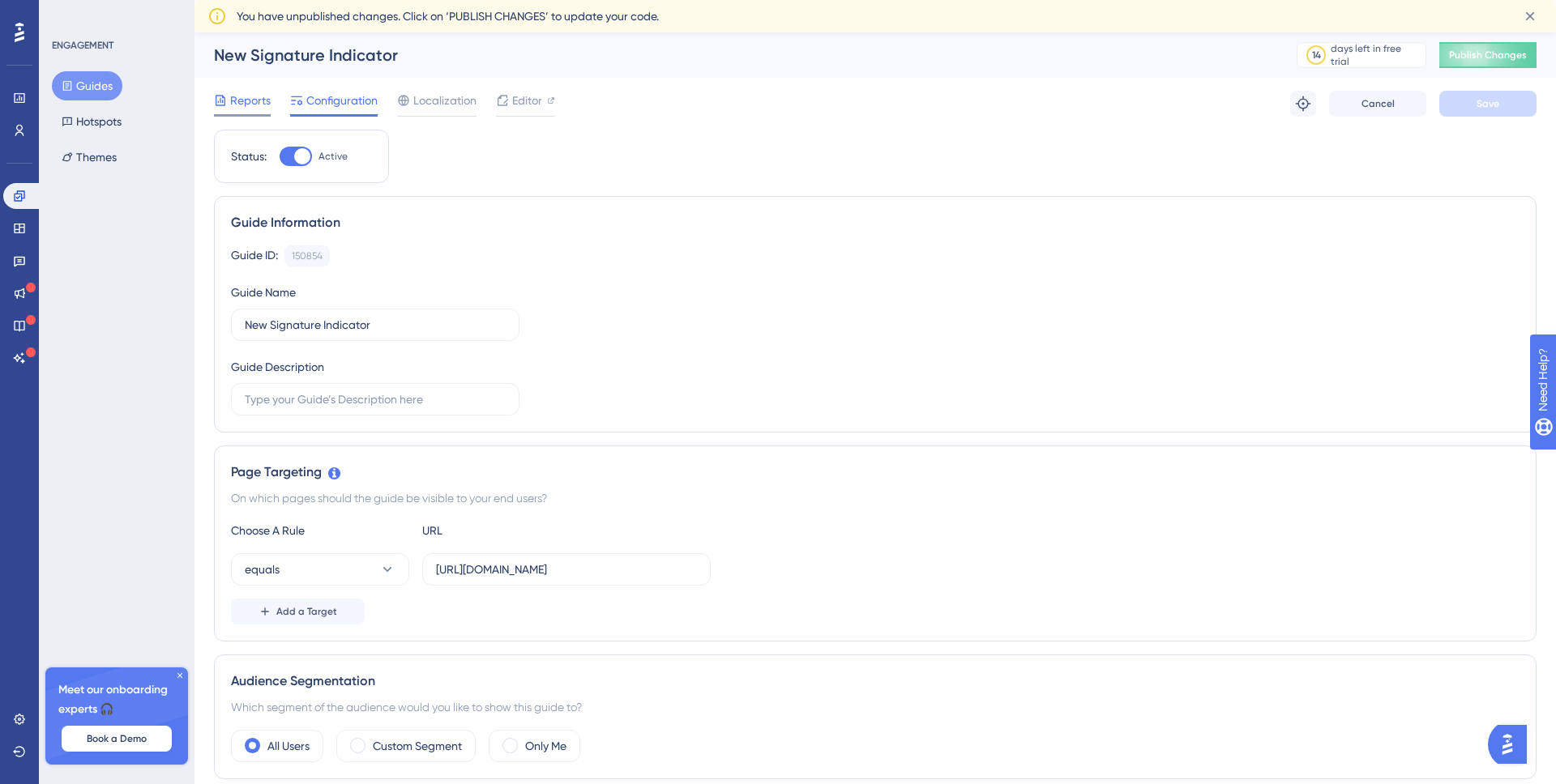
click at [233, 91] on span "Reports" at bounding box center [250, 100] width 41 height 19
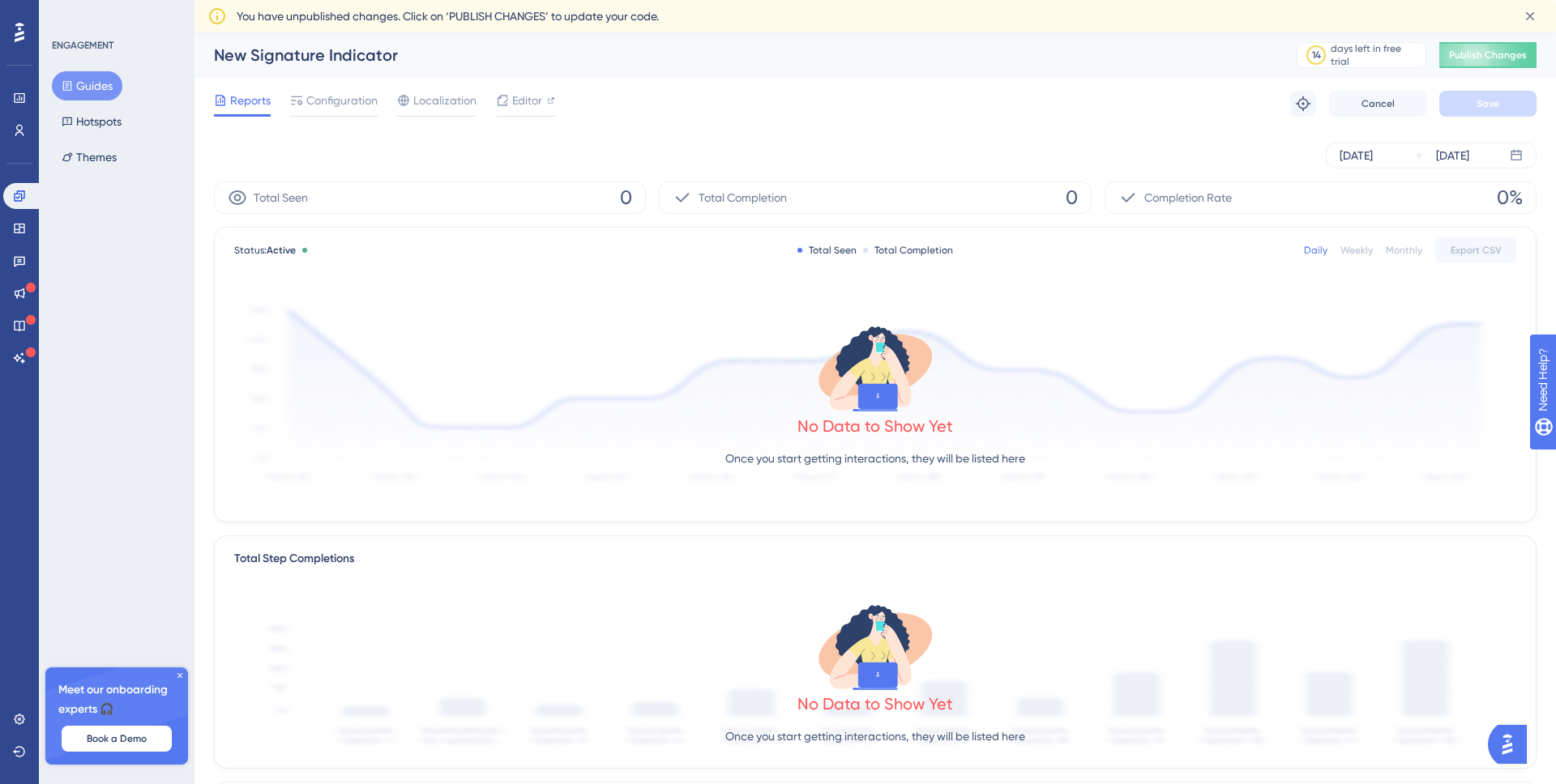
click at [179, 676] on icon at bounding box center [180, 676] width 5 height 5
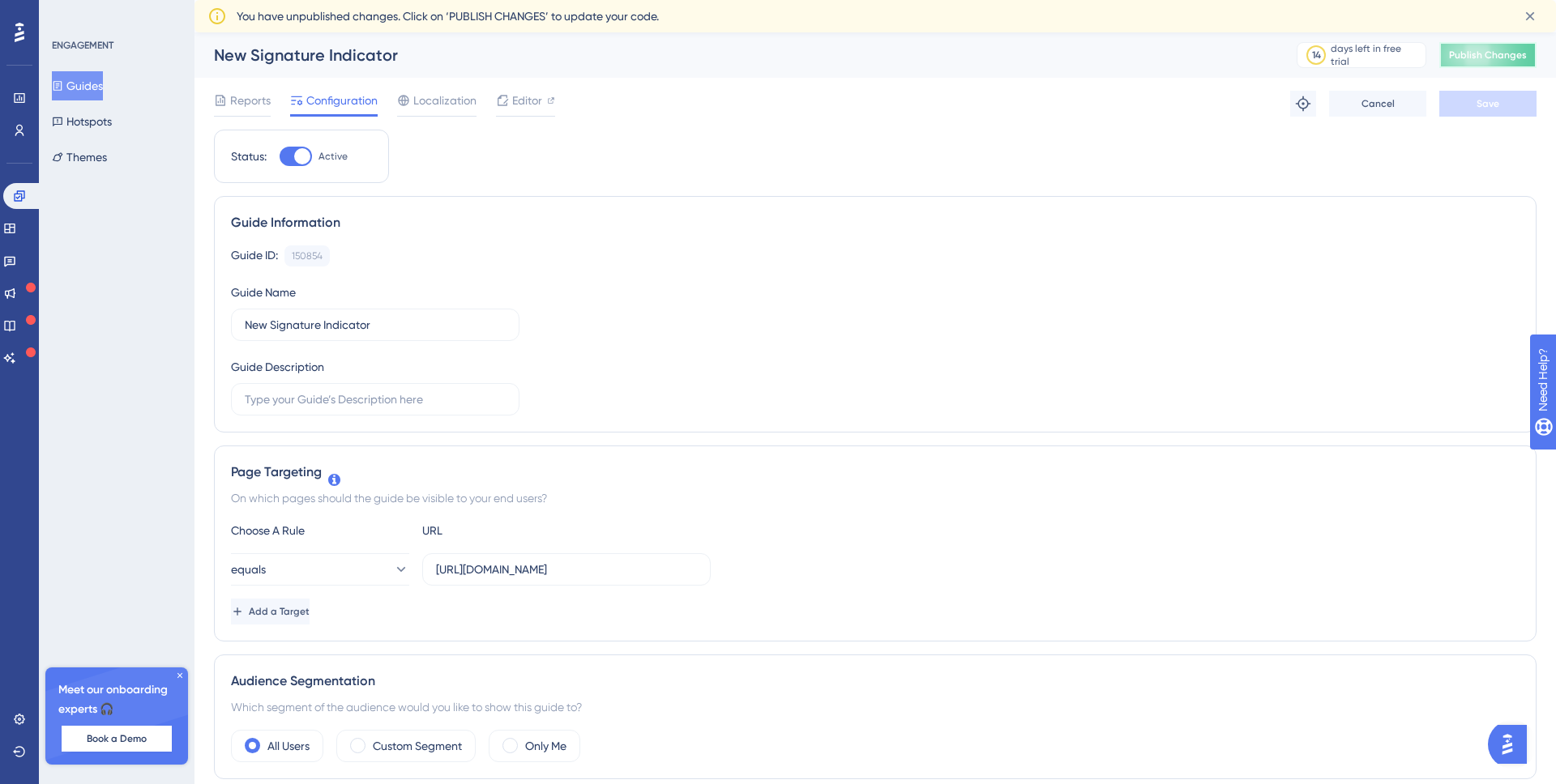
click at [1501, 57] on span "Publish Changes" at bounding box center [1488, 55] width 78 height 13
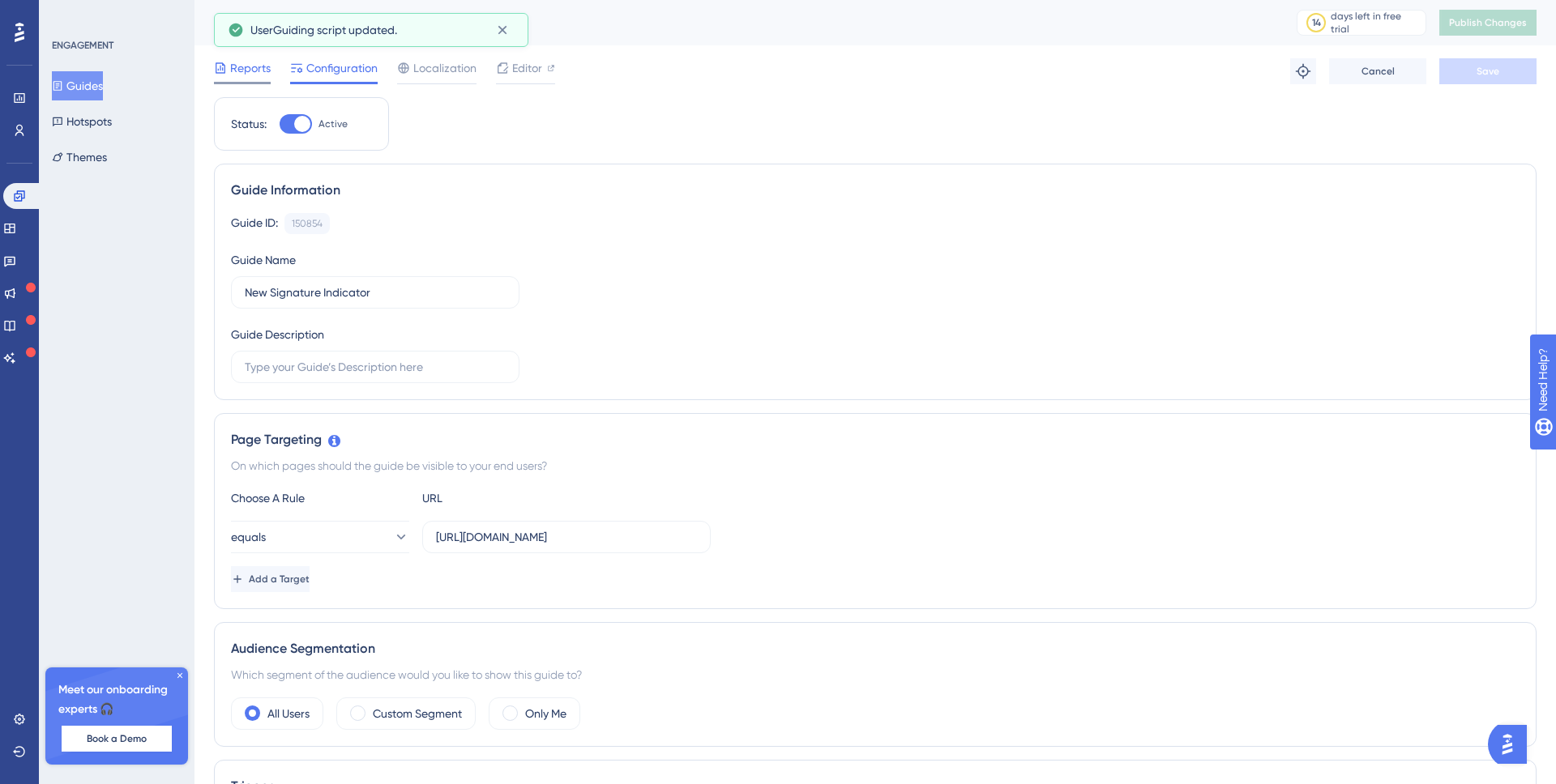
click at [255, 69] on span "Reports" at bounding box center [250, 67] width 41 height 19
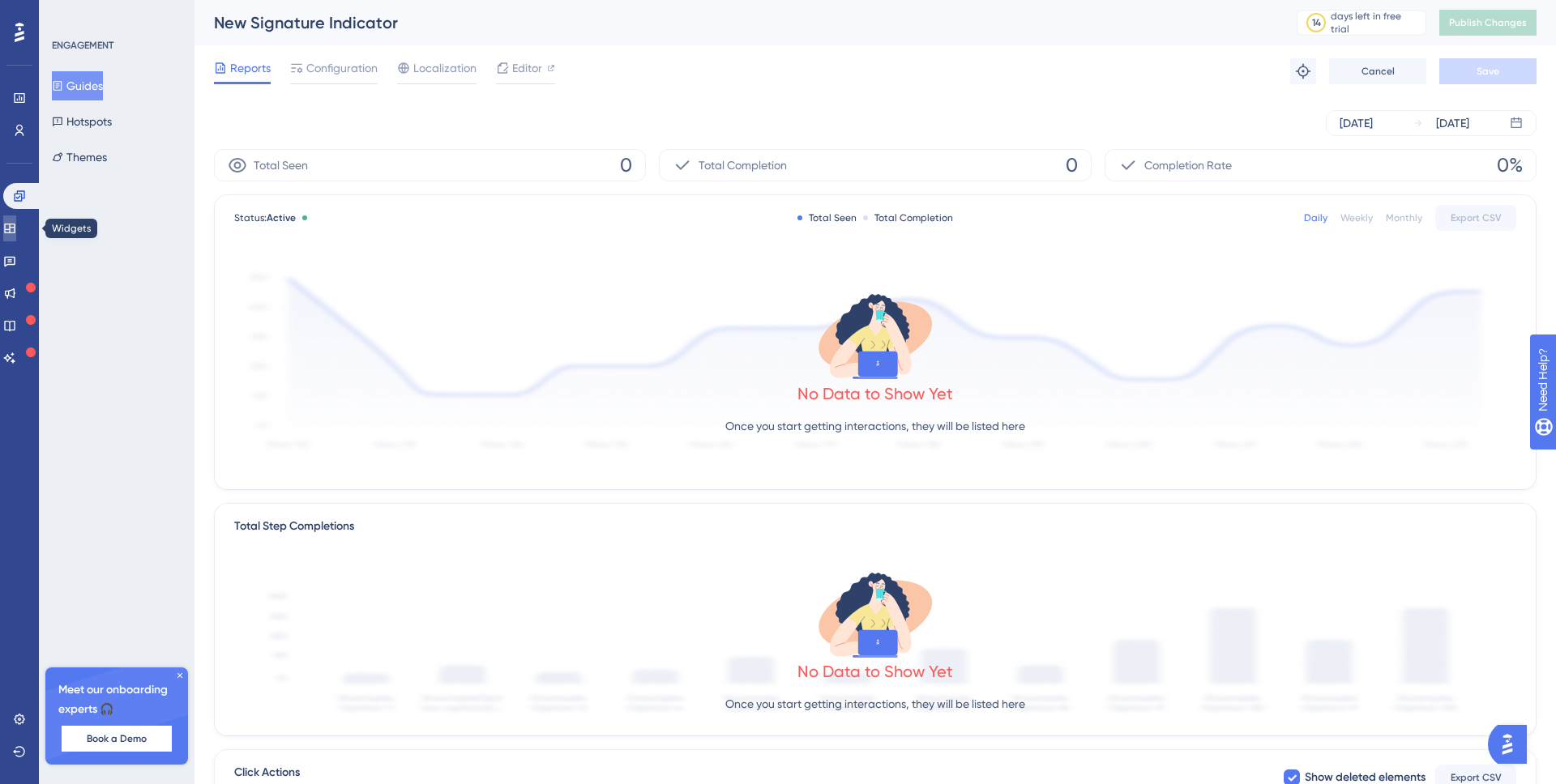
click at [15, 230] on icon at bounding box center [10, 228] width 13 height 13
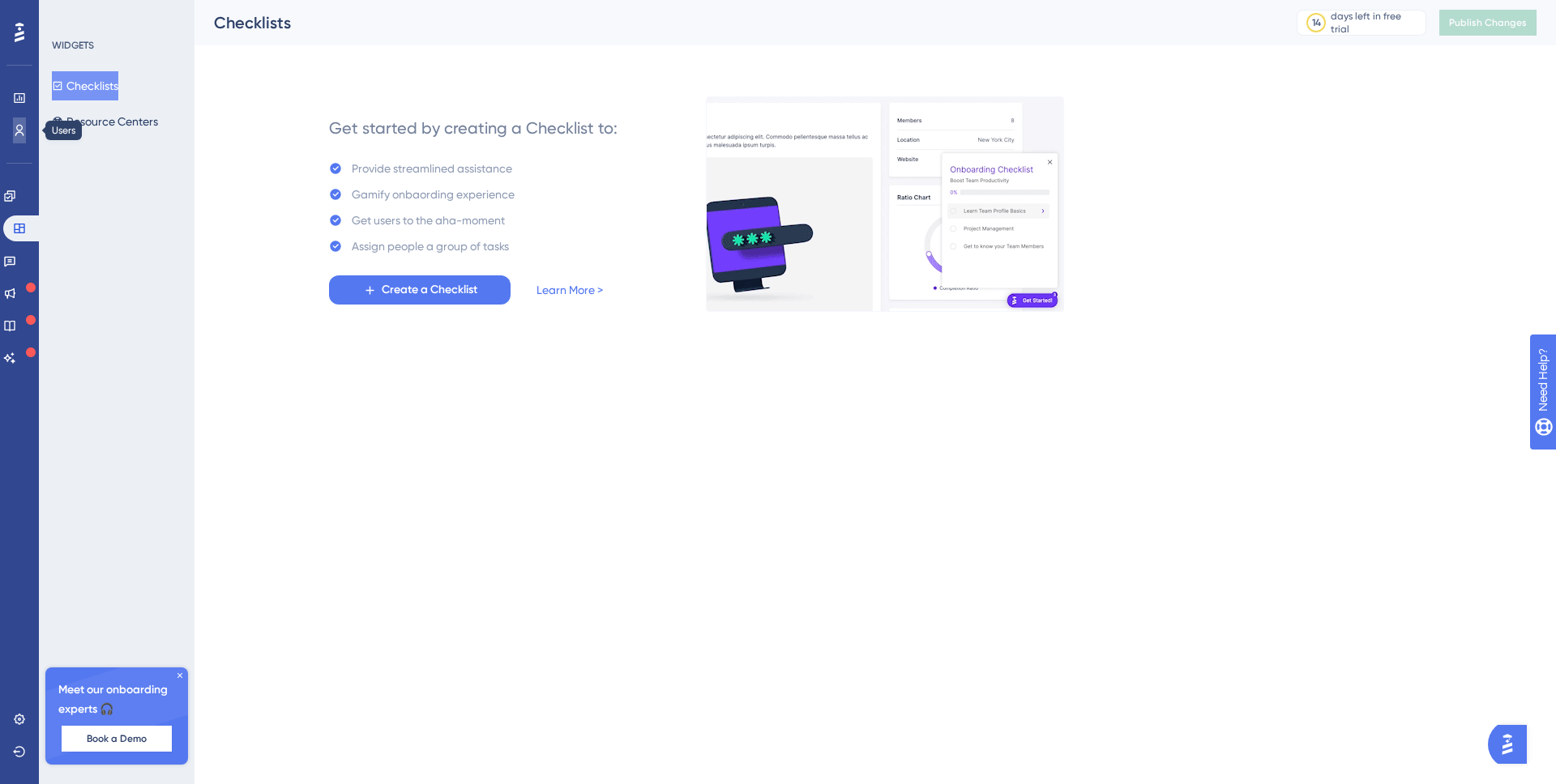
click at [0, 0] on icon at bounding box center [0, 0] width 0 height 0
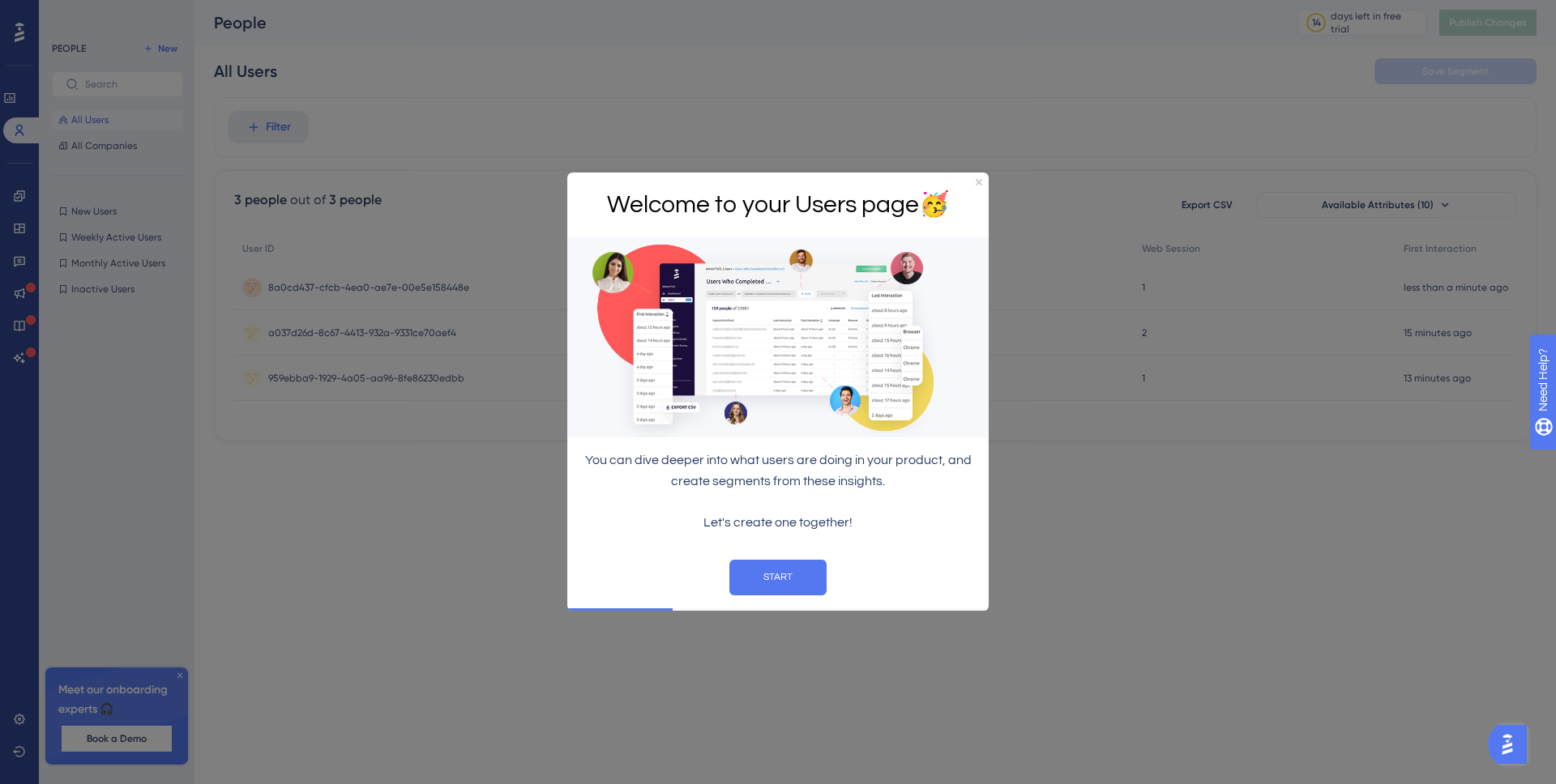
drag, startPoint x: 983, startPoint y: 180, endPoint x: 941, endPoint y: 179, distance: 42.0
click at [983, 181] on div "Welcome to your Users page 🥳" at bounding box center [778, 205] width 422 height 66
click at [978, 179] on icon "Close Preview" at bounding box center [979, 182] width 7 height 7
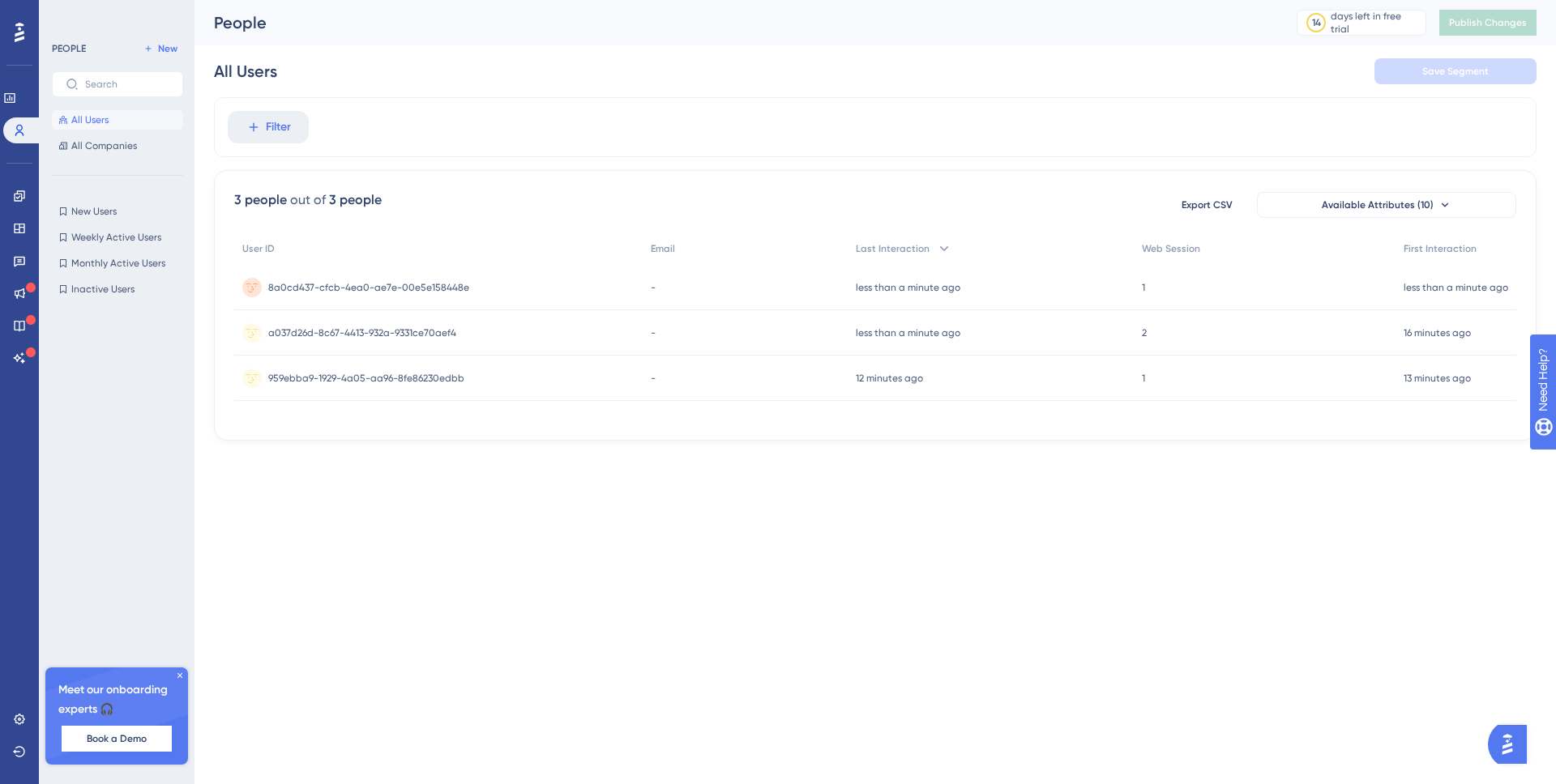
click at [0, 0] on div "Performance Users" at bounding box center [0, 0] width 0 height 0
click at [0, 0] on icon at bounding box center [0, 0] width 0 height 0
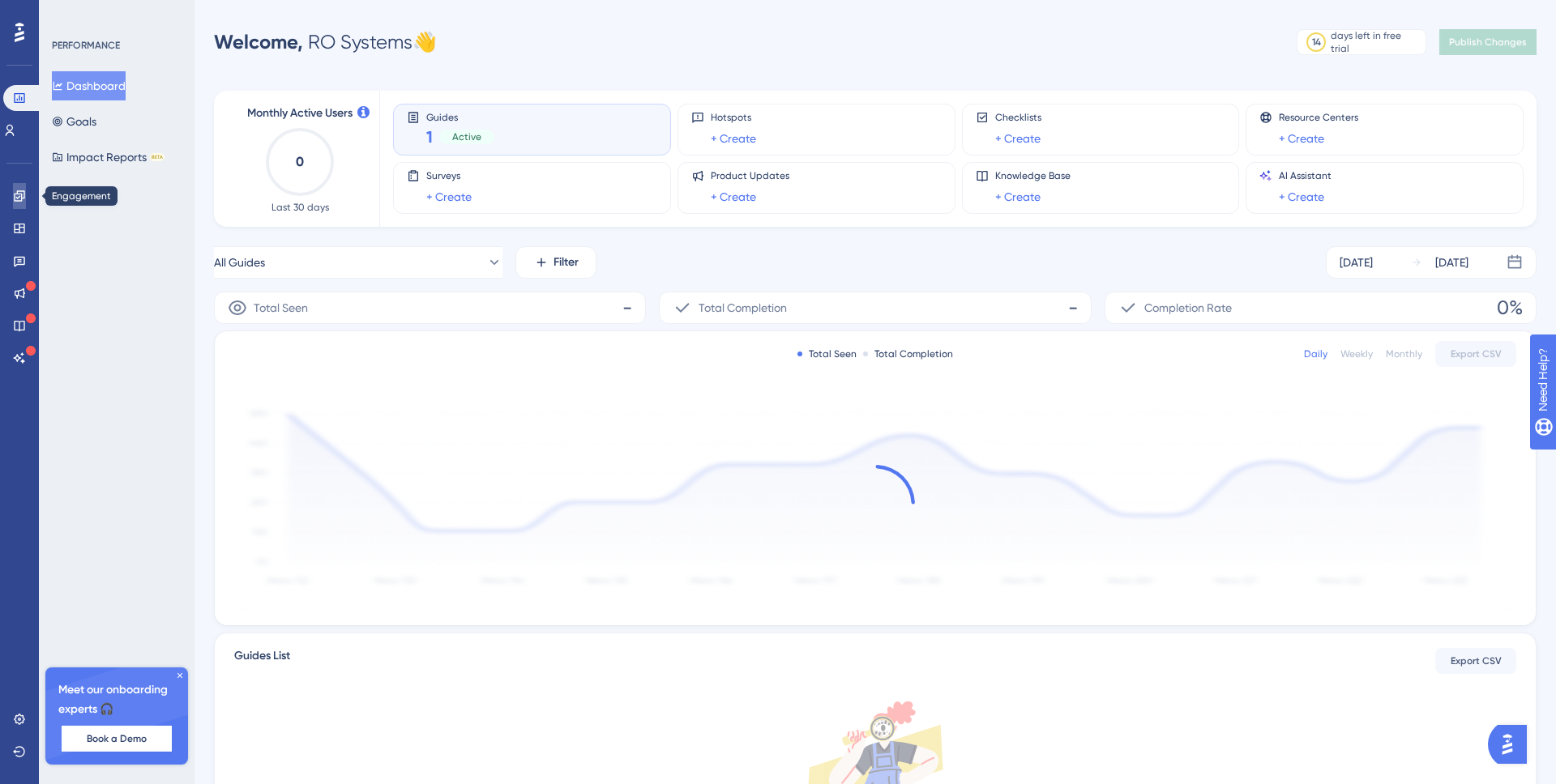
click at [0, 0] on icon at bounding box center [0, 0] width 0 height 0
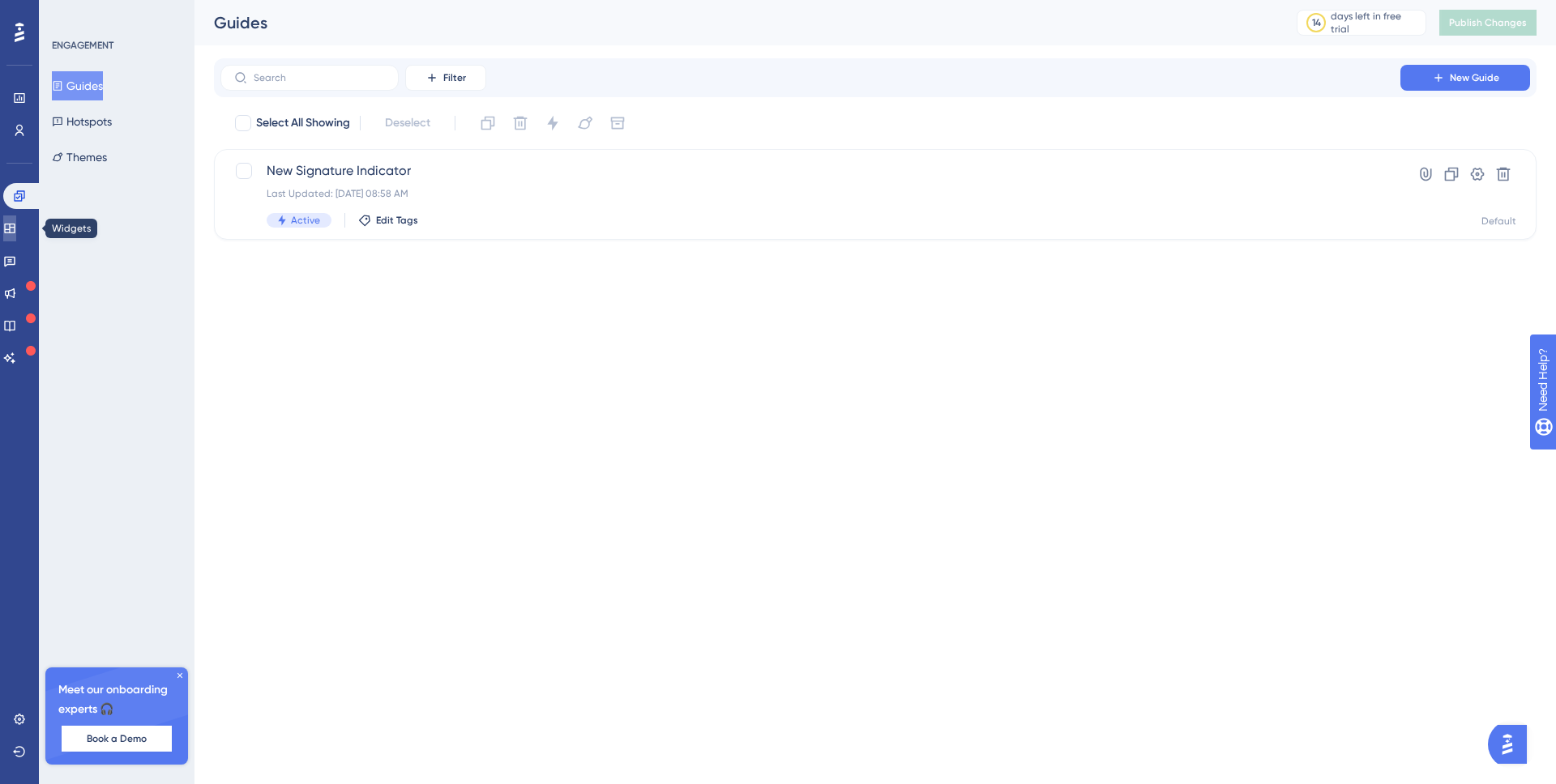
click at [16, 230] on icon at bounding box center [10, 228] width 13 height 13
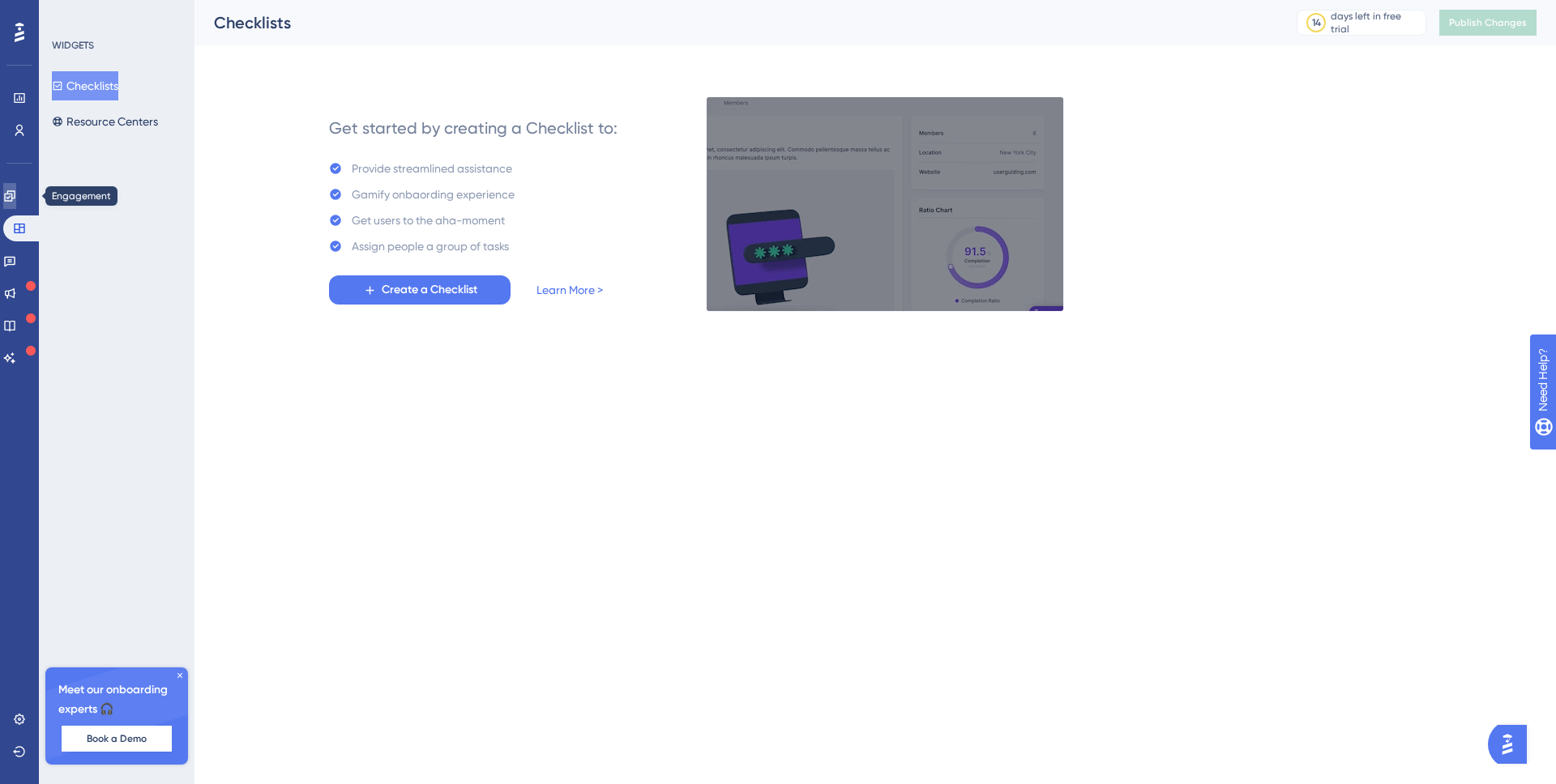
click at [0, 0] on icon at bounding box center [0, 0] width 0 height 0
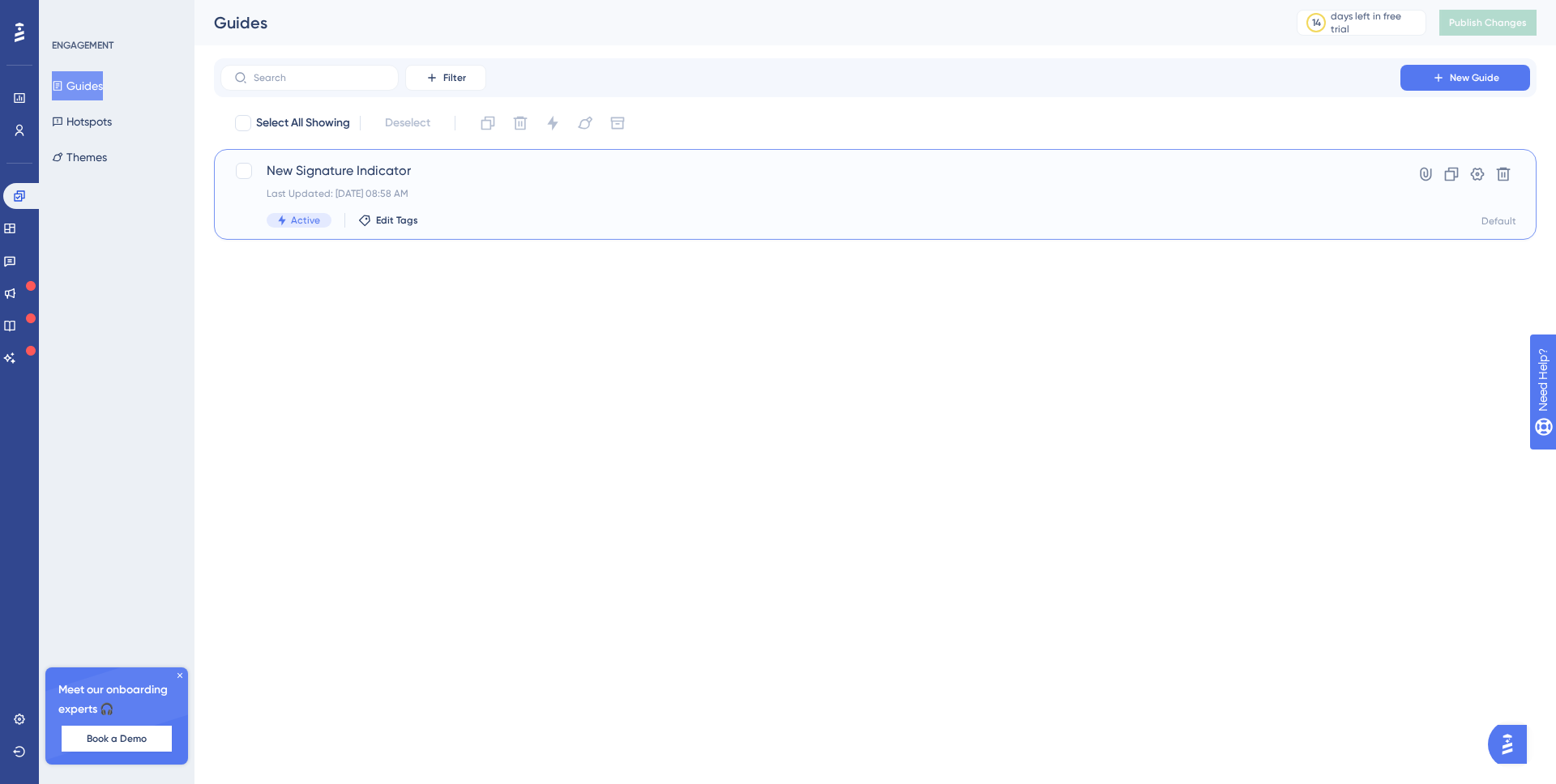
click at [494, 190] on div "Last Updated: Aug 28 2025, 08:58 AM" at bounding box center [810, 194] width 1088 height 13
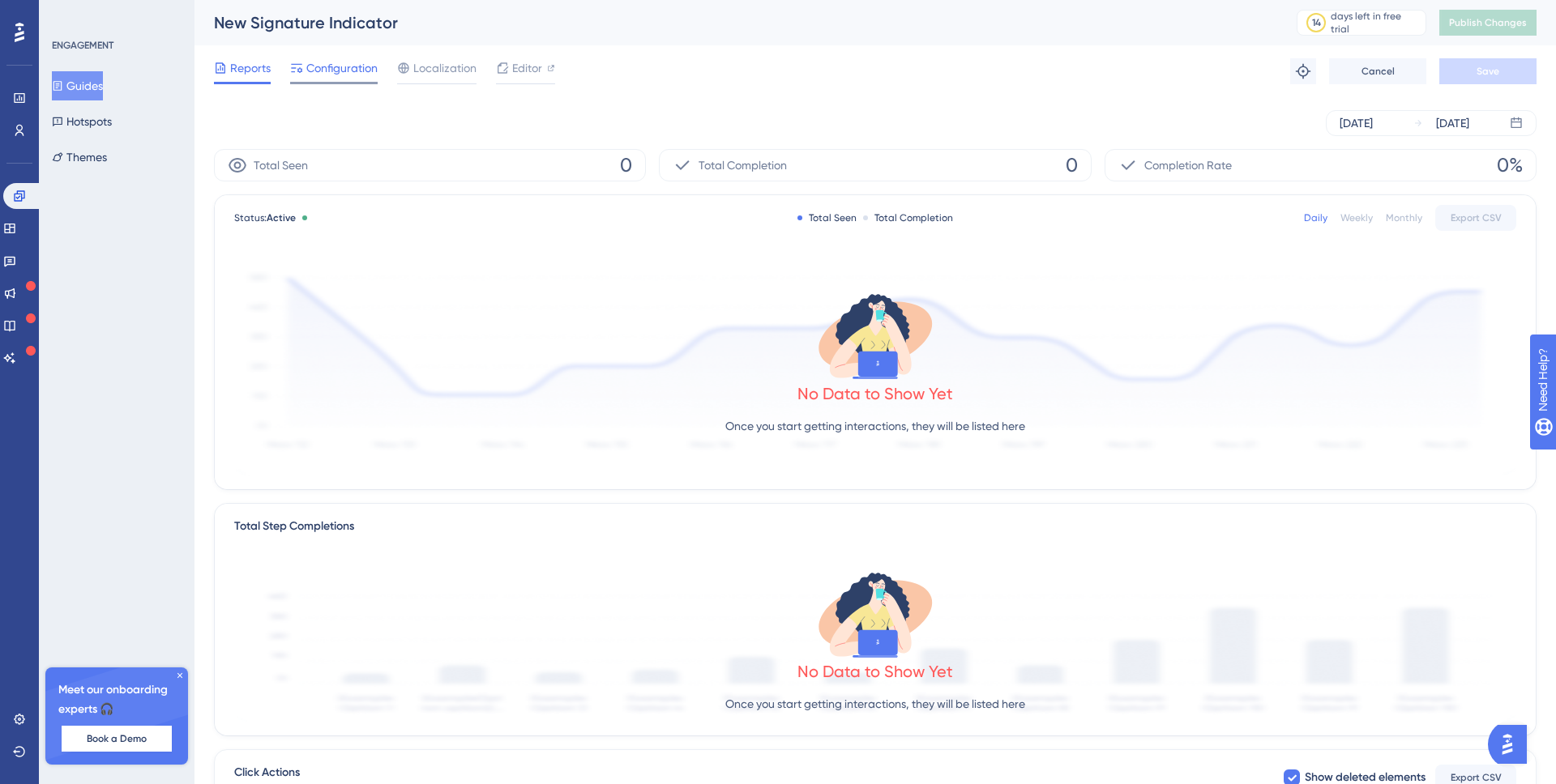
click at [328, 67] on span "Configuration" at bounding box center [343, 67] width 72 height 19
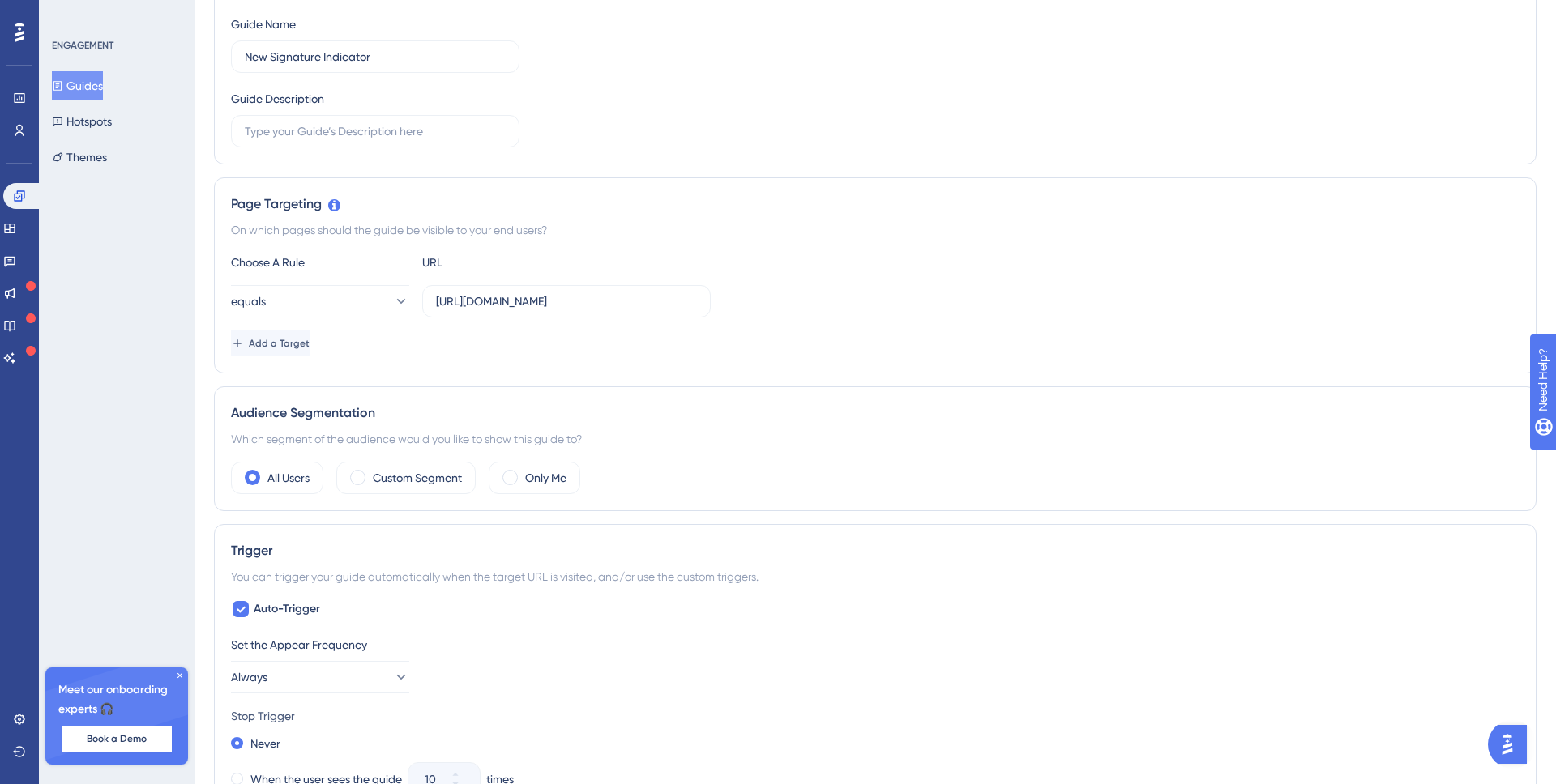
scroll to position [512, 0]
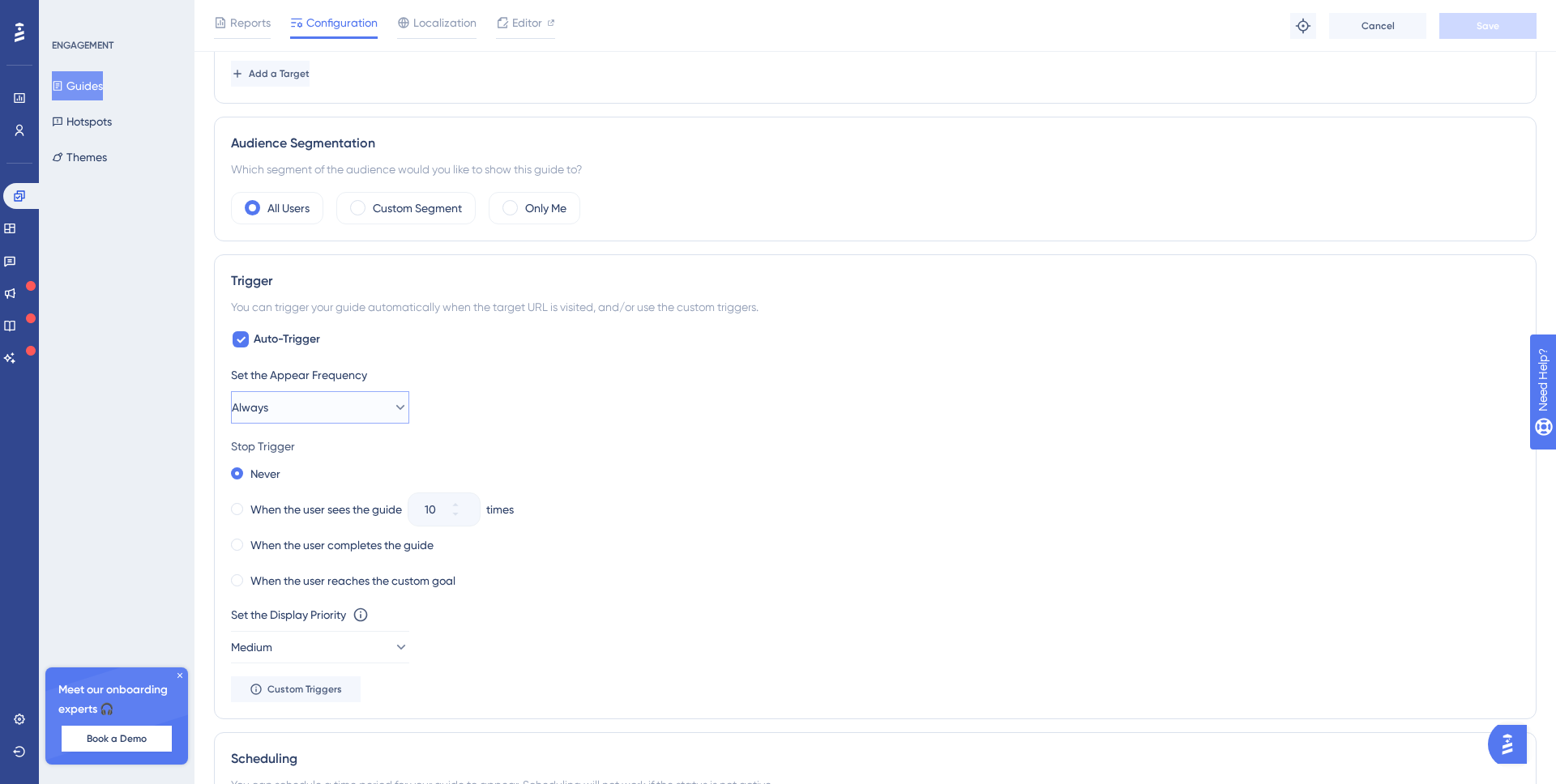
click at [316, 410] on button "Always" at bounding box center [320, 407] width 178 height 32
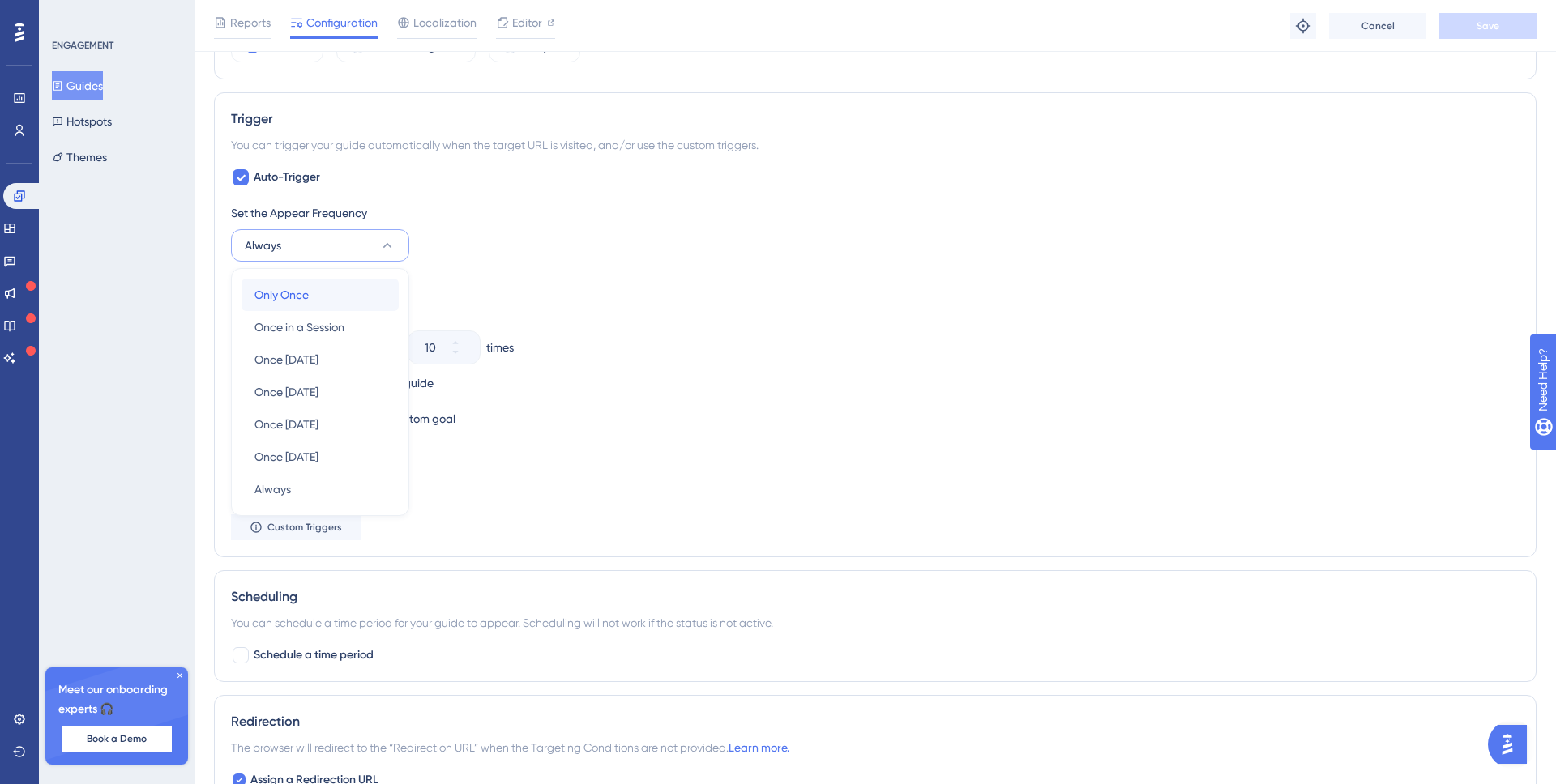
click at [301, 287] on span "Only Once" at bounding box center [281, 294] width 54 height 19
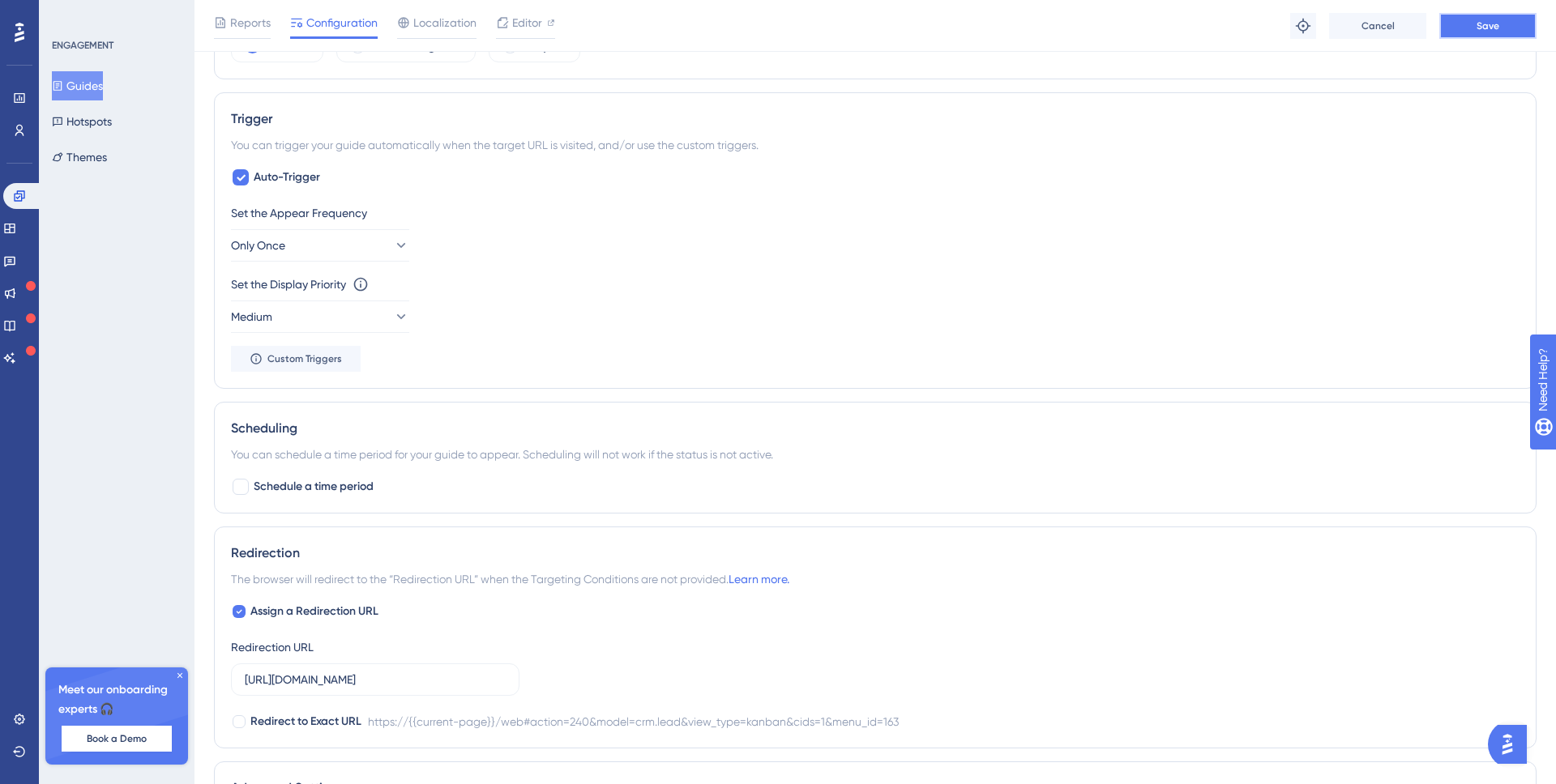
click at [1520, 21] on button "Save" at bounding box center [1488, 26] width 98 height 26
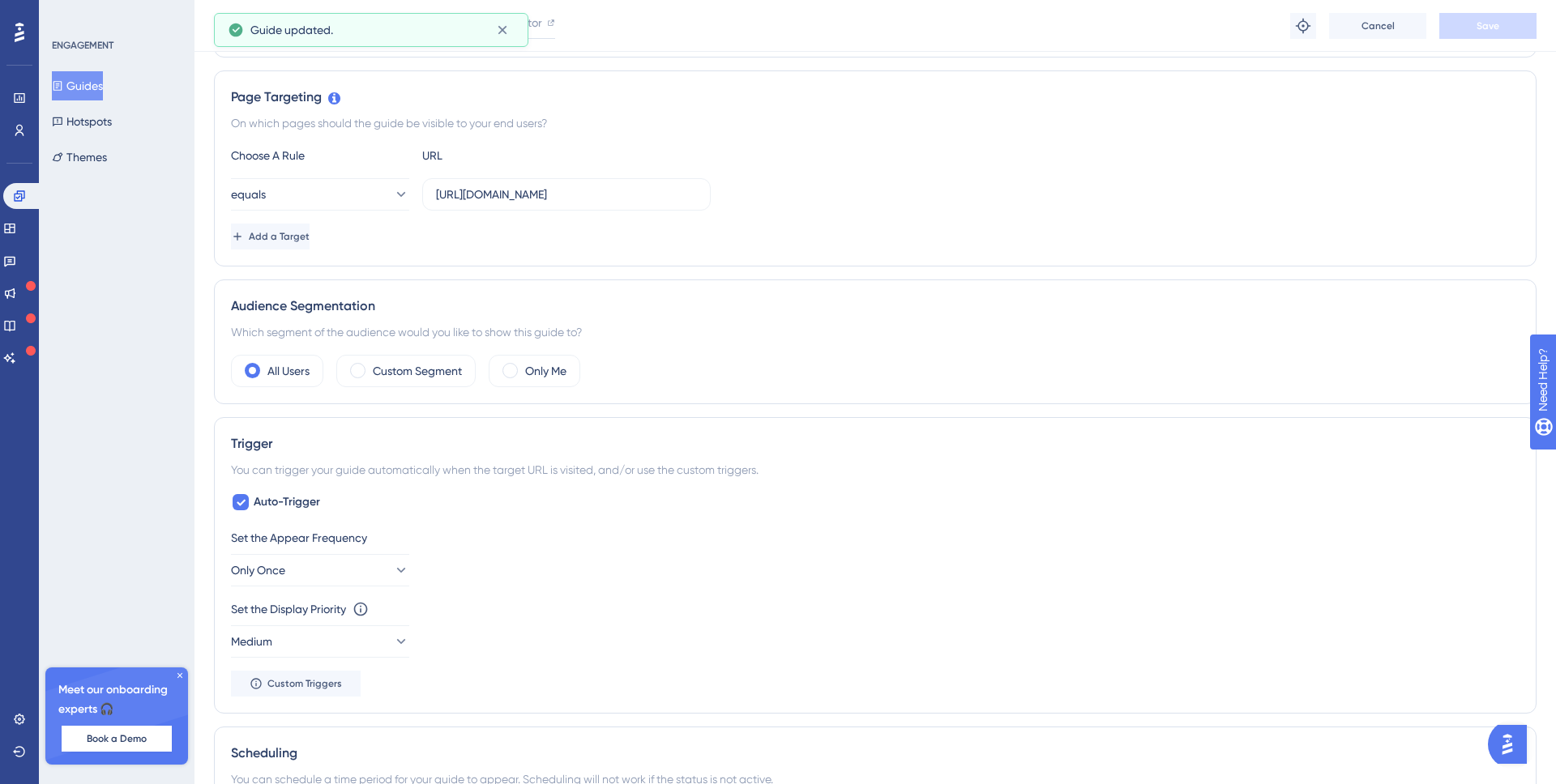
scroll to position [0, 0]
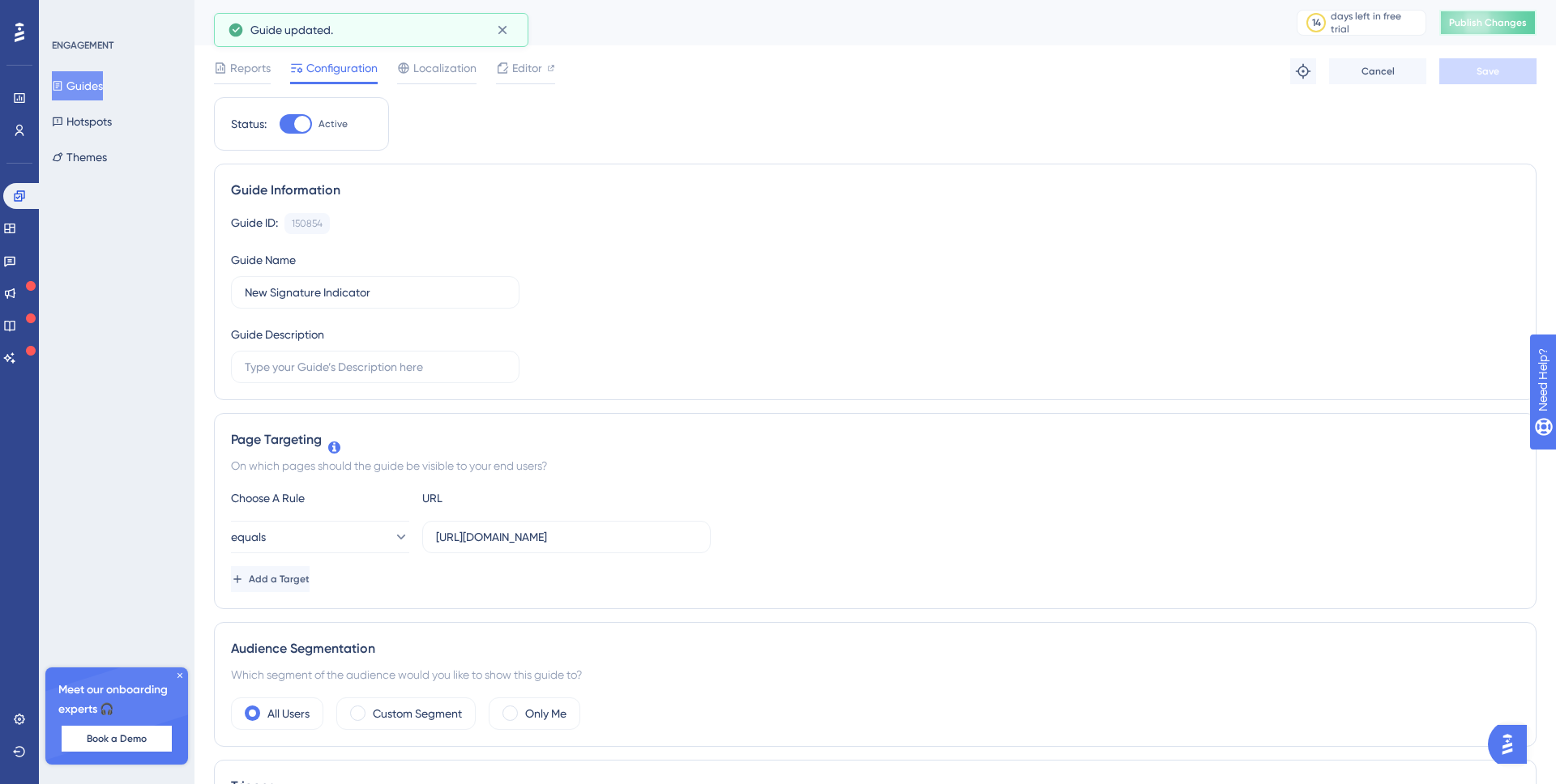
click at [1475, 28] on button "Publish Changes" at bounding box center [1488, 22] width 98 height 26
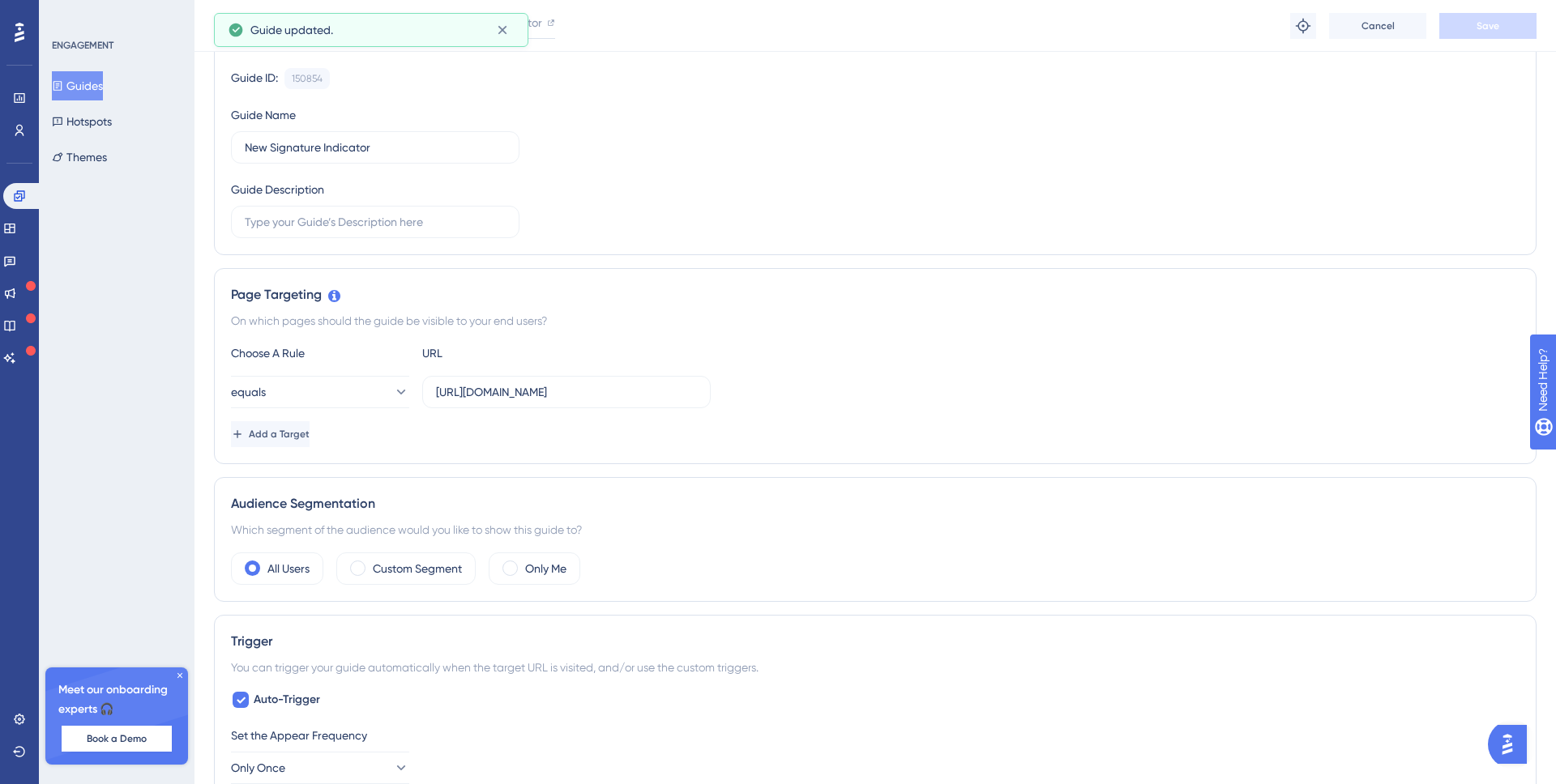
scroll to position [654, 0]
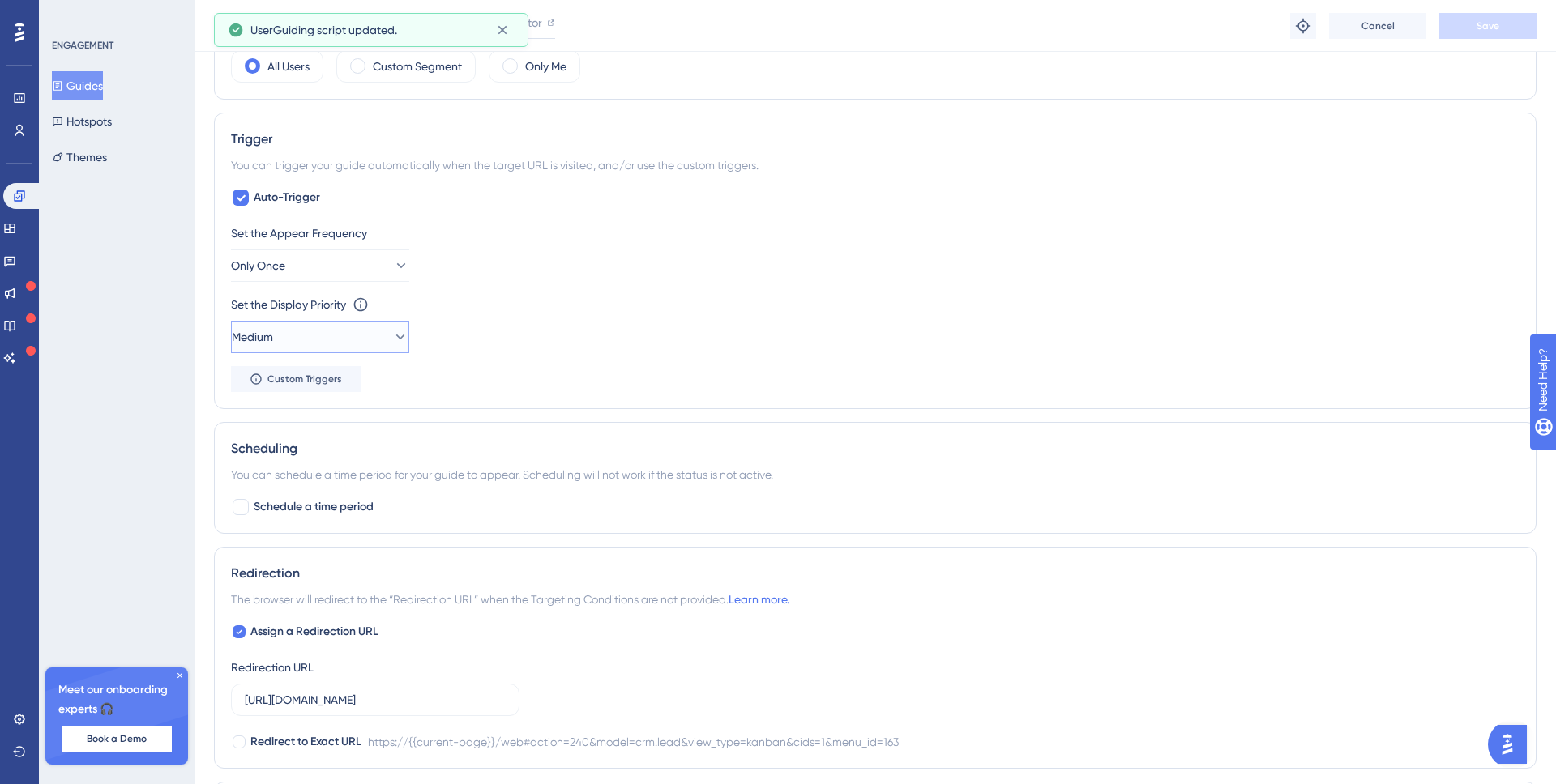
click at [364, 335] on button "Medium" at bounding box center [320, 337] width 178 height 32
click at [308, 448] on div "High High" at bounding box center [320, 451] width 132 height 32
click at [674, 321] on div "Set the Display Priority This option will set the display priority between auto…" at bounding box center [875, 324] width 1288 height 58
click at [1495, 27] on span "Save" at bounding box center [1488, 26] width 23 height 13
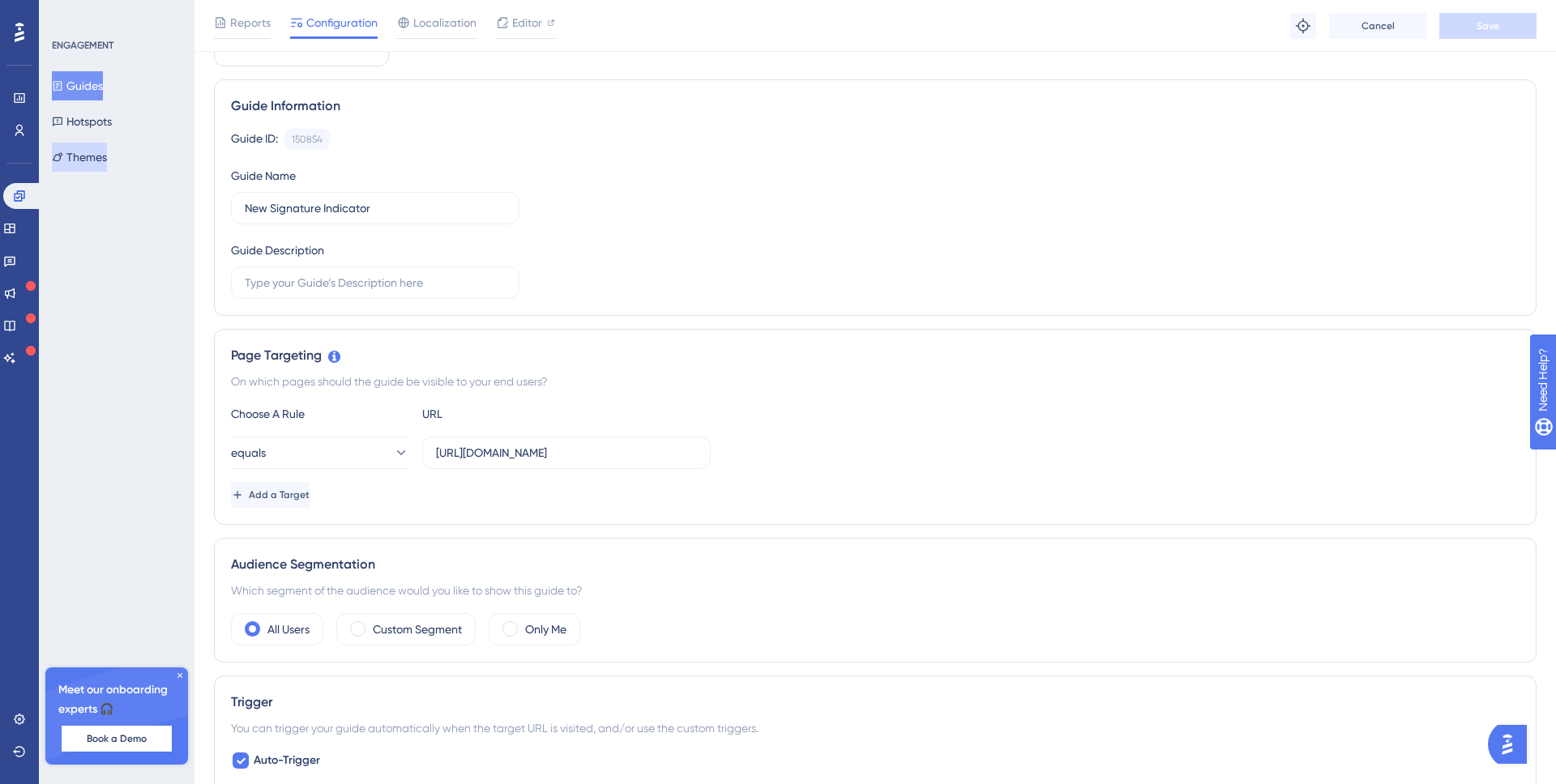
scroll to position [0, 0]
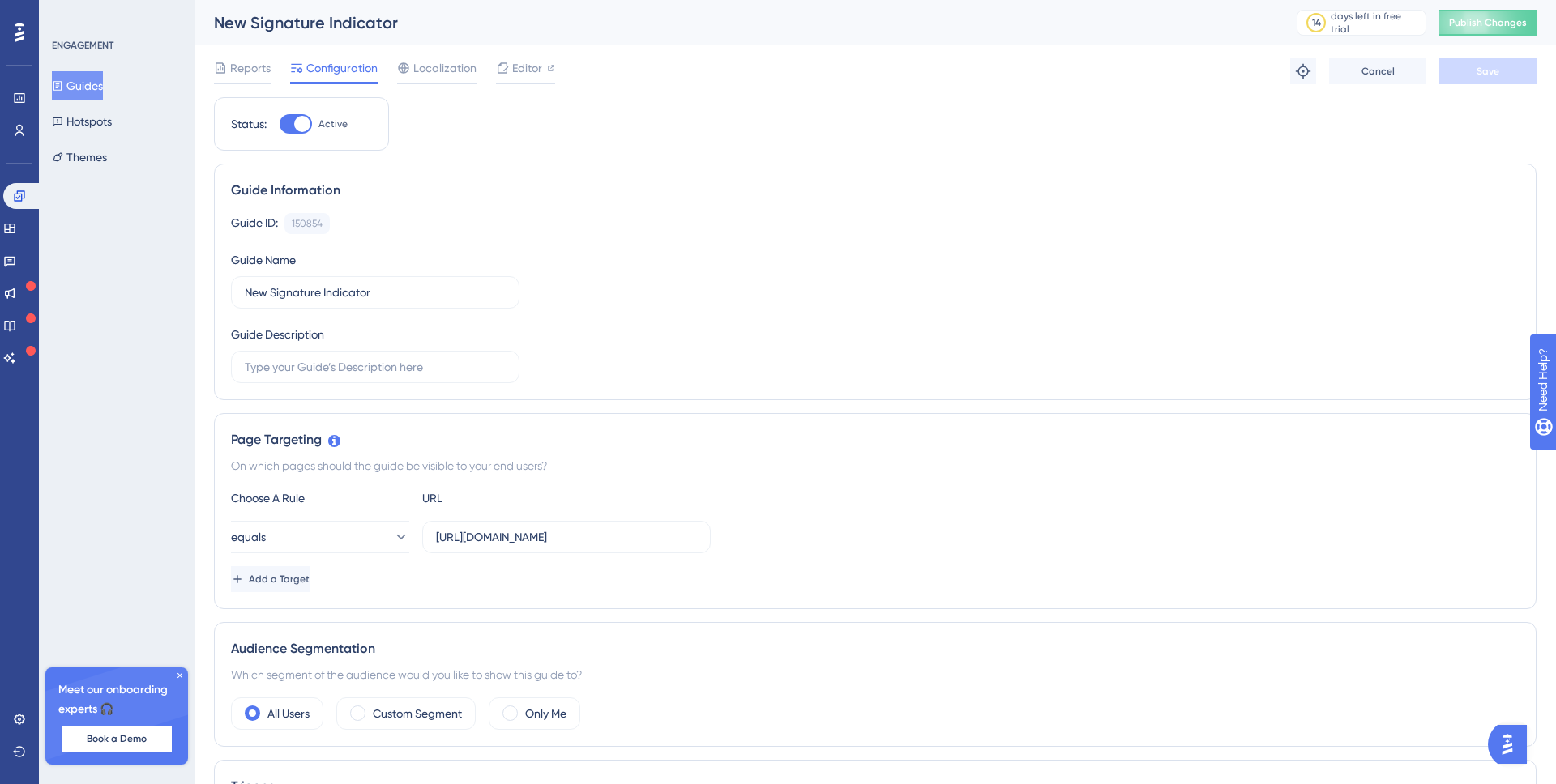
click at [103, 91] on button "Guides" at bounding box center [77, 86] width 51 height 29
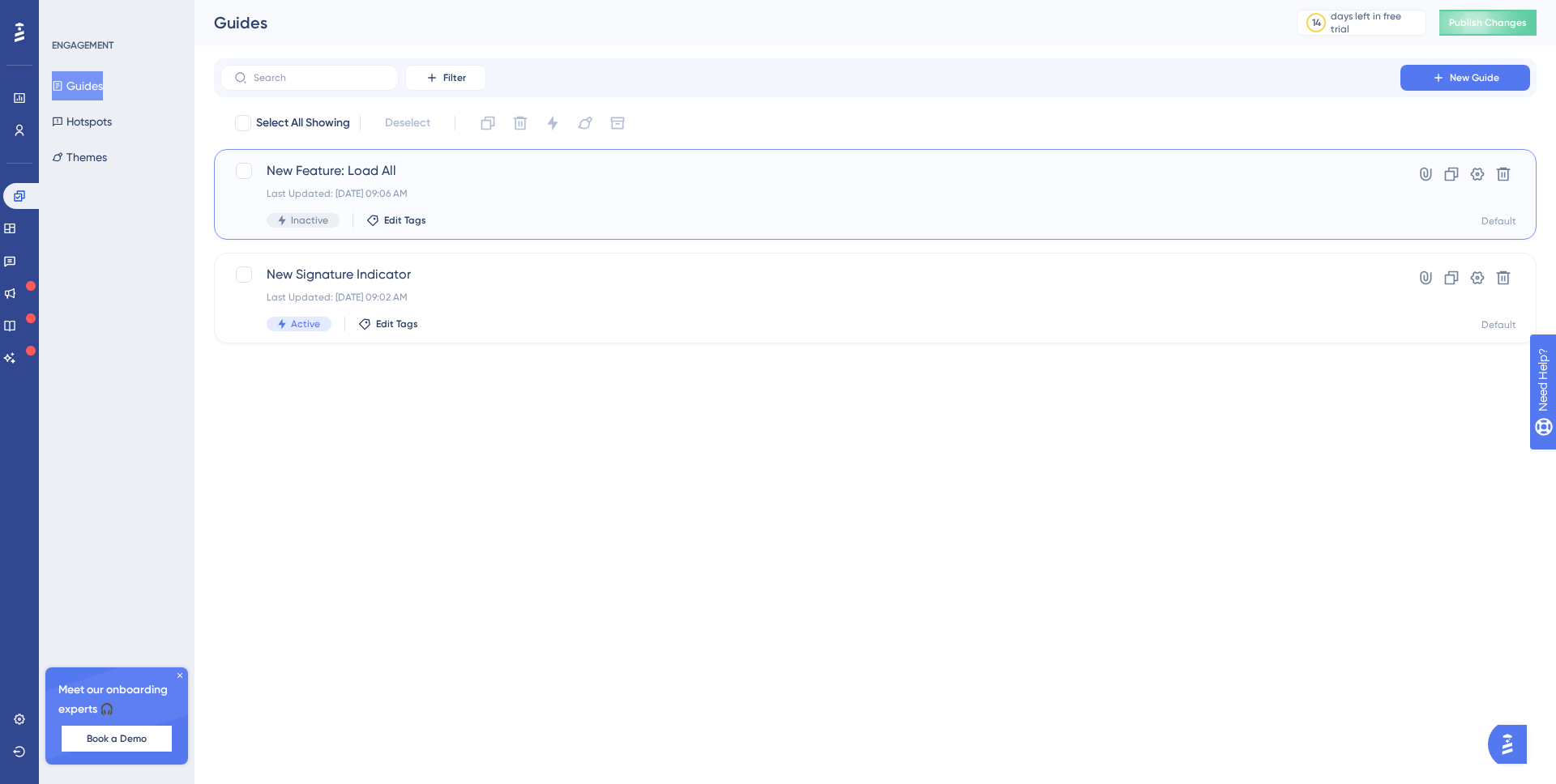
click at [799, 192] on div "Last Updated: Aug 28 2025, 09:06 AM" at bounding box center [810, 194] width 1088 height 13
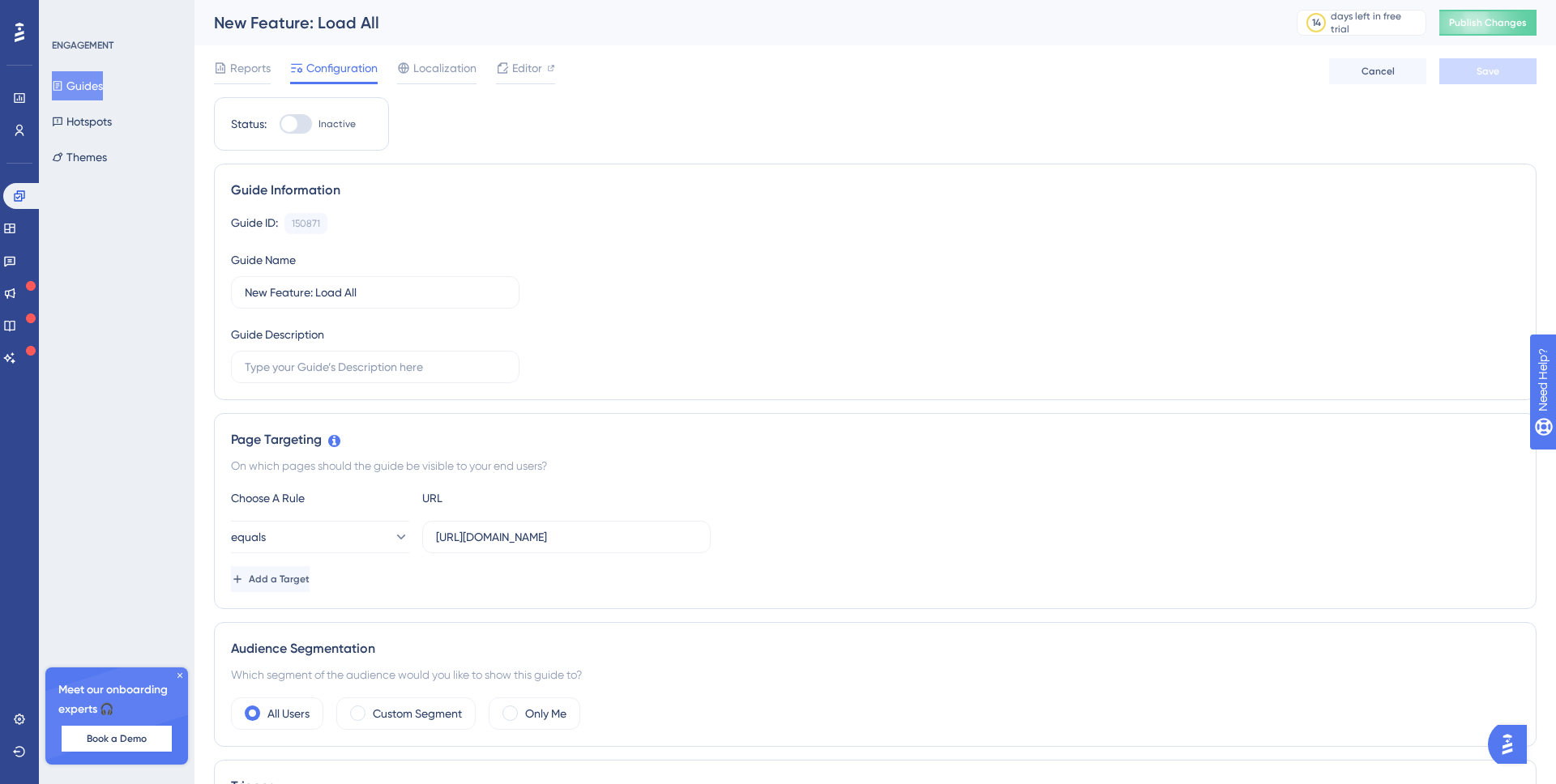
click at [296, 119] on div at bounding box center [288, 123] width 16 height 16
click at [280, 124] on input "Inactive" at bounding box center [279, 124] width 1 height 1
checkbox input "true"
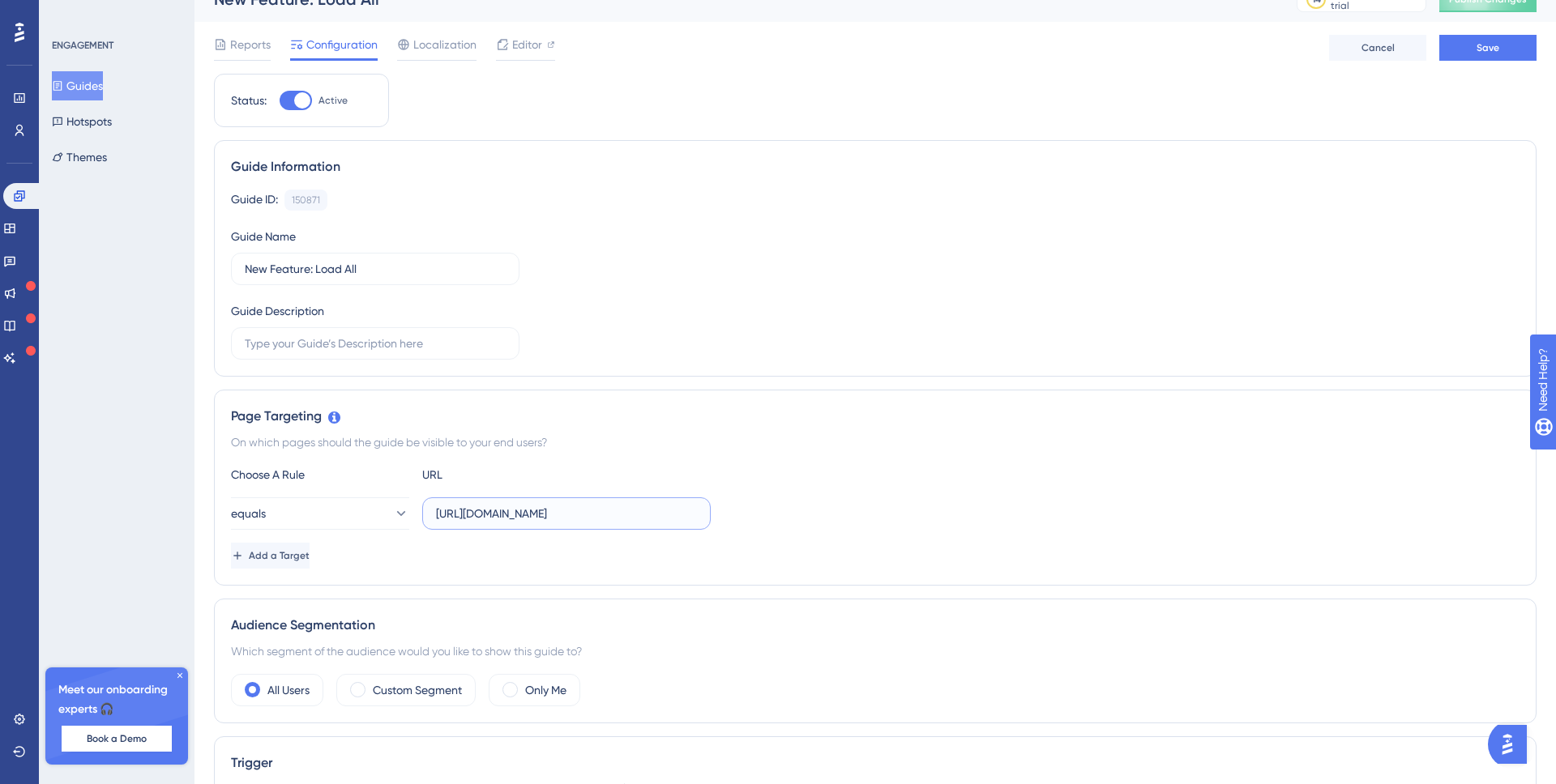
scroll to position [0, 399]
drag, startPoint x: 553, startPoint y: 517, endPoint x: 773, endPoint y: 517, distance: 220.0
click at [764, 517] on div "equals https://intranet.supremeclaimconsultants.com/web#action=279&model=projec…" at bounding box center [875, 512] width 1288 height 32
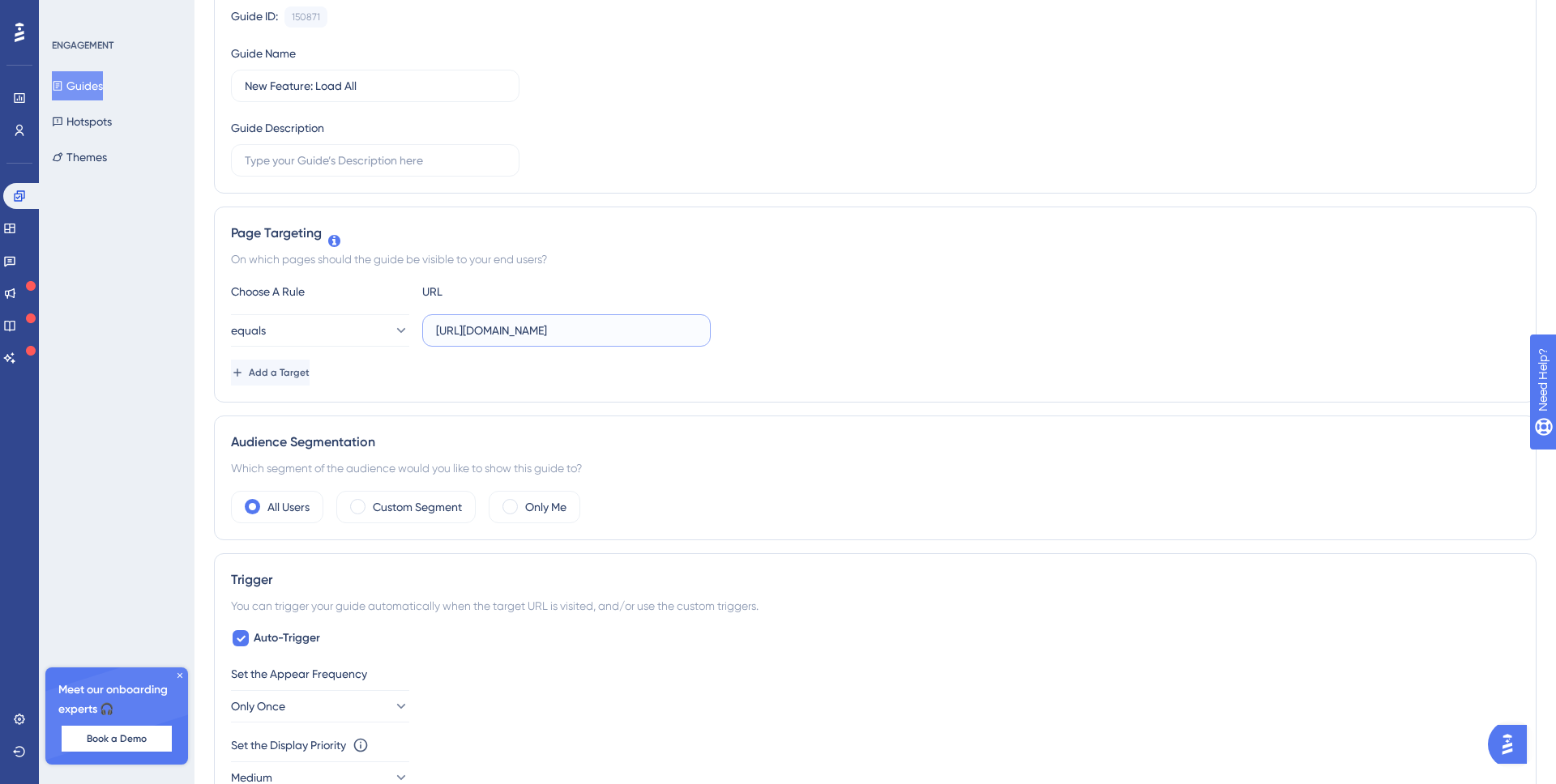
scroll to position [0, 0]
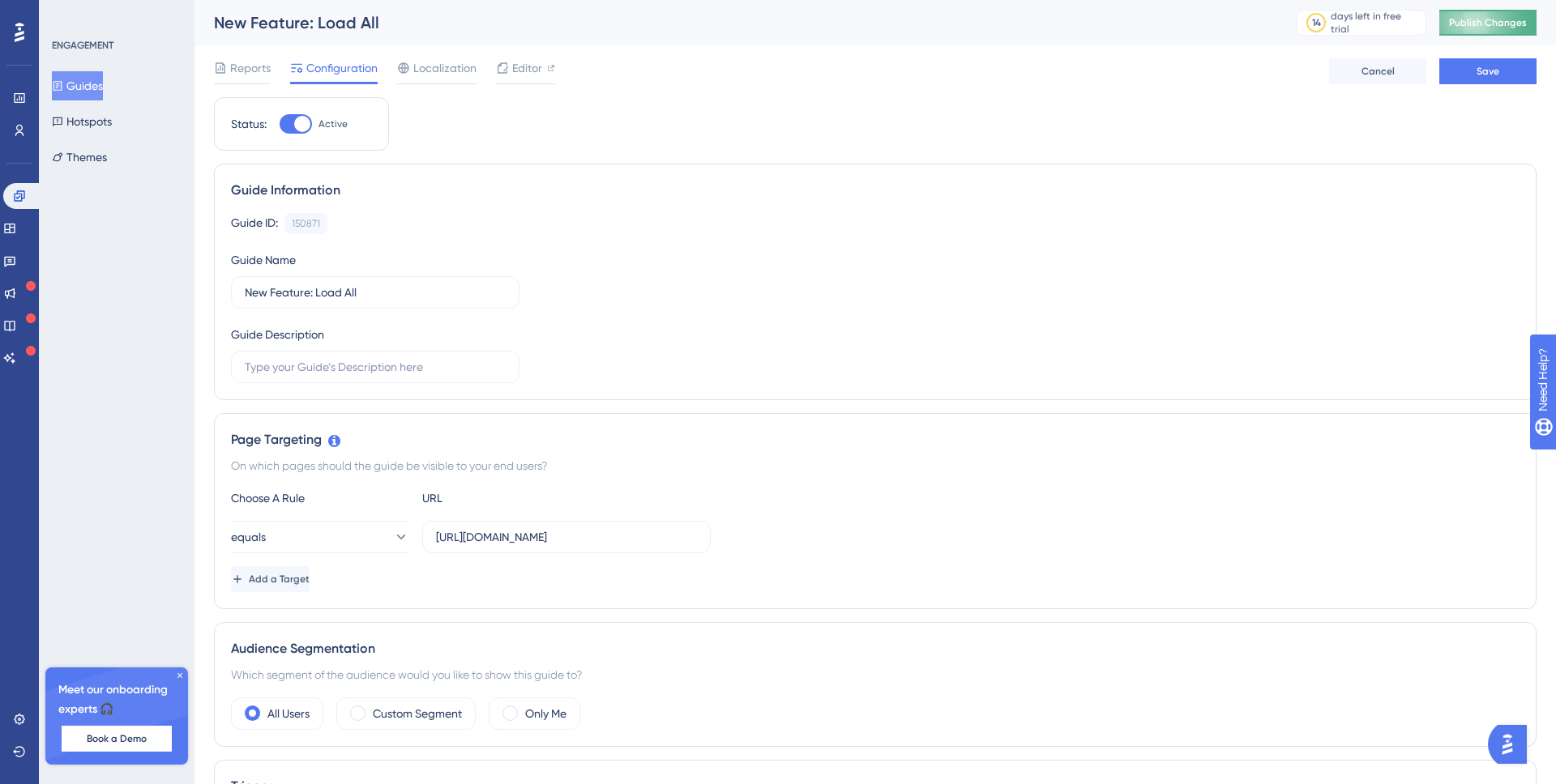
click at [1478, 16] on span "Publish Changes" at bounding box center [1488, 22] width 78 height 13
